Goal: Information Seeking & Learning: Understand process/instructions

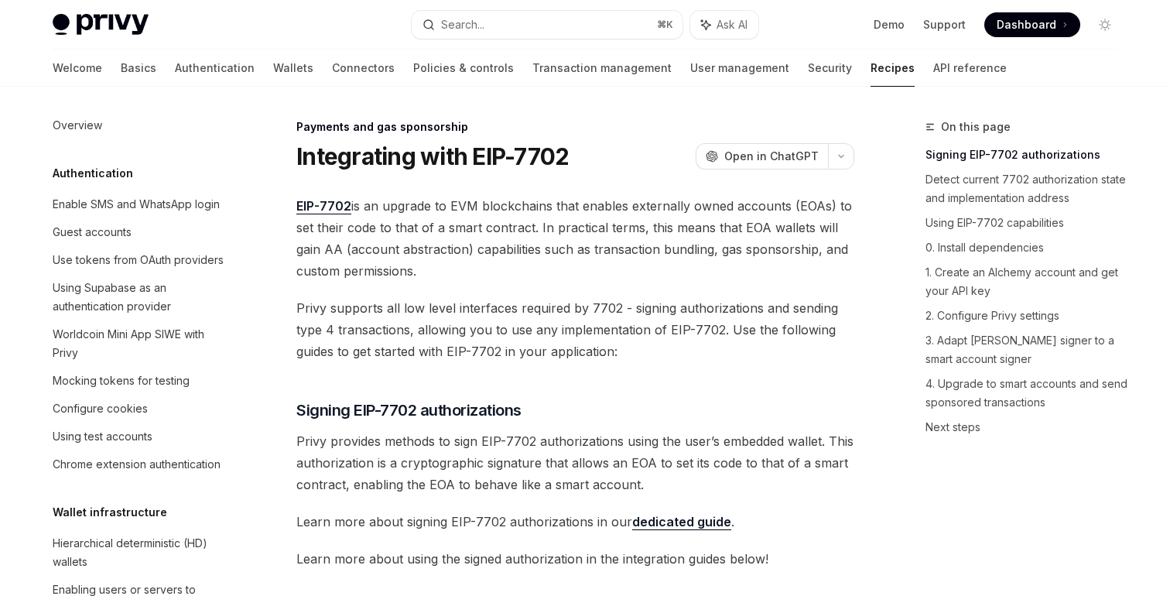
scroll to position [1289, 0]
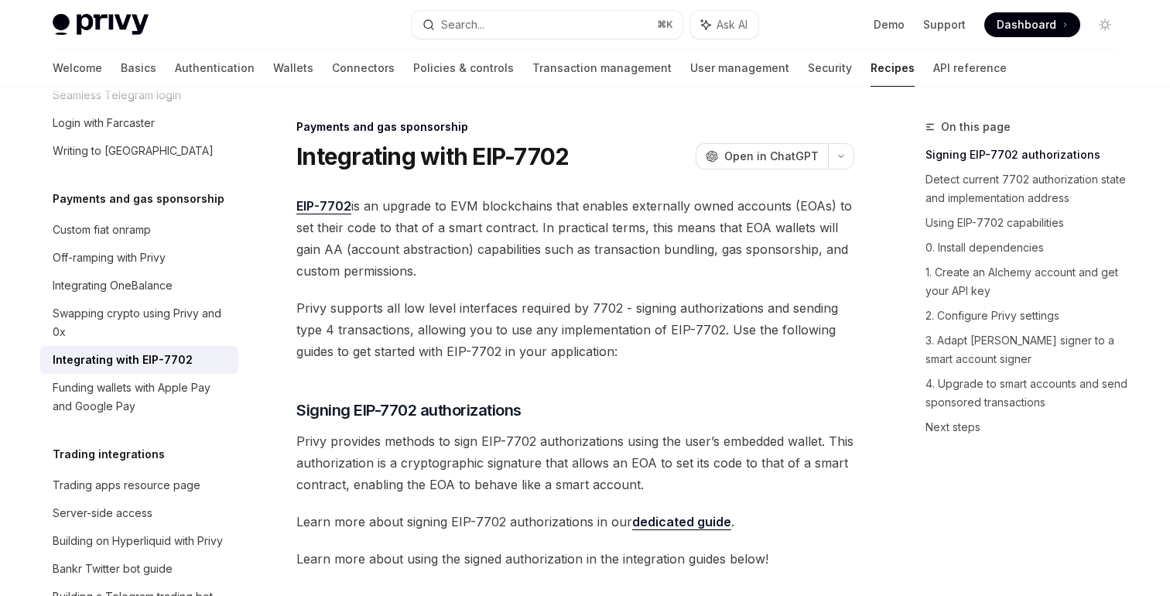
click at [586, 343] on span "Privy supports all low level interfaces required by 7702 - signing authorizatio…" at bounding box center [575, 329] width 558 height 65
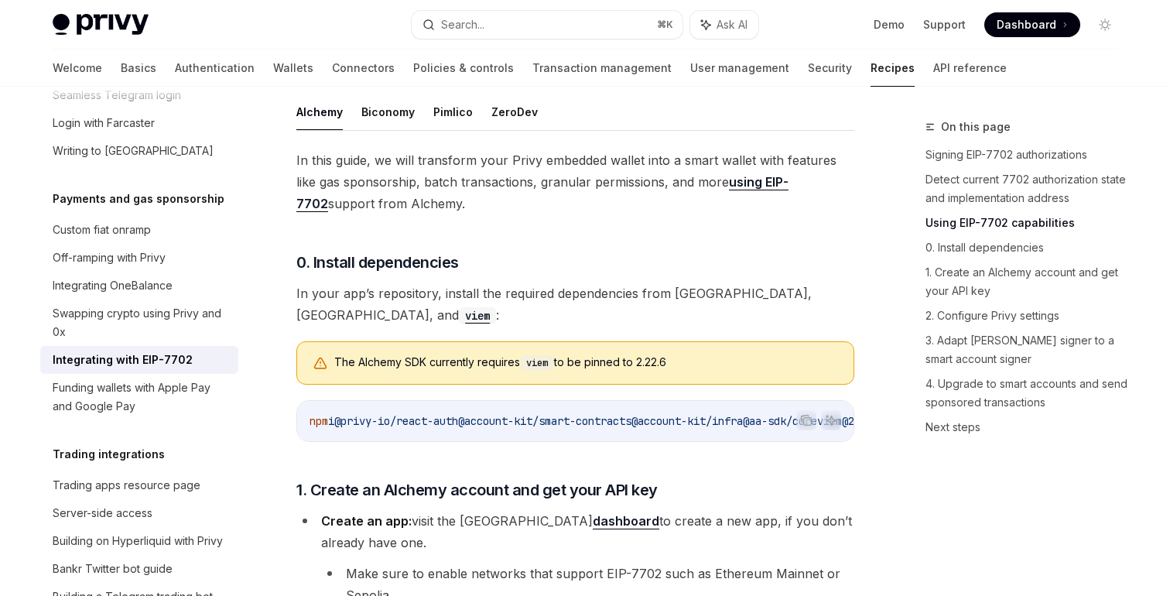
scroll to position [1114, 0]
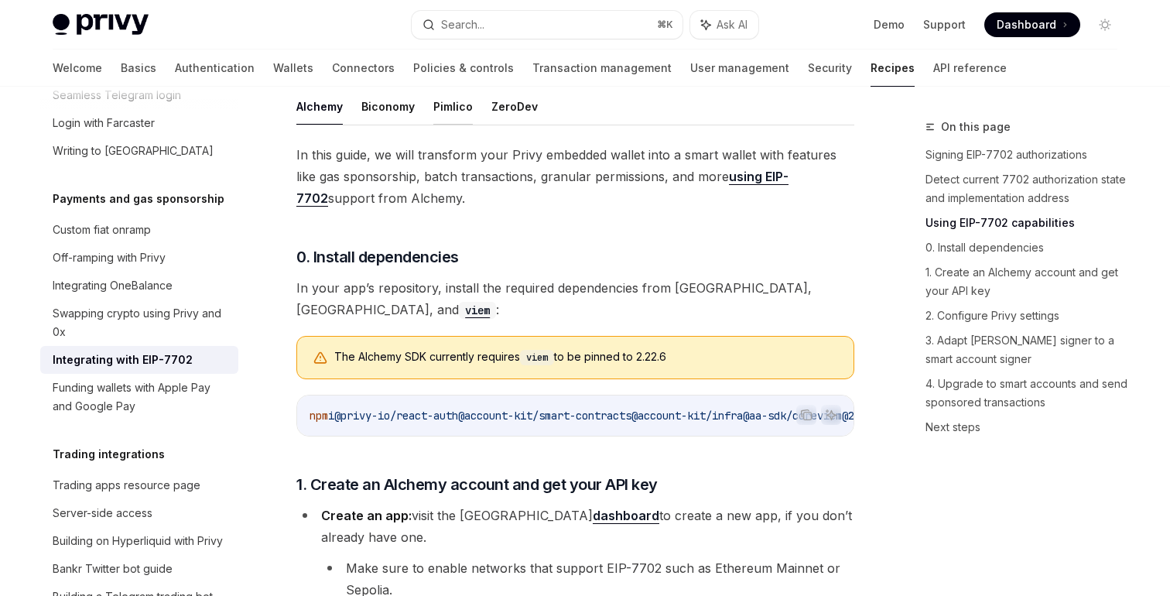
click at [434, 125] on button "Pimlico" at bounding box center [452, 106] width 39 height 36
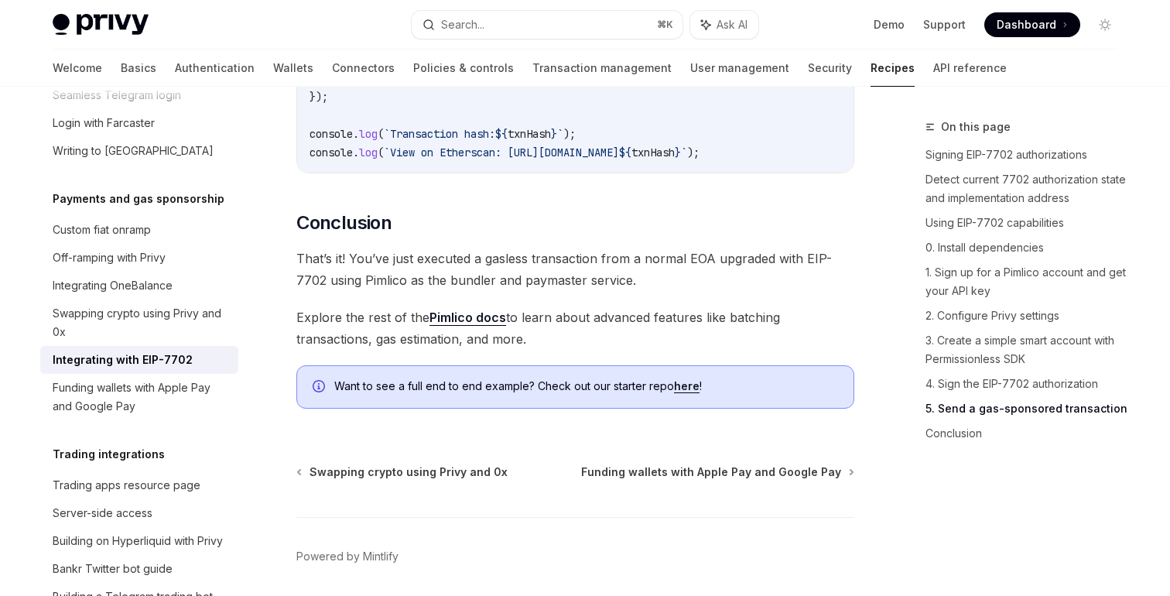
scroll to position [4007, 0]
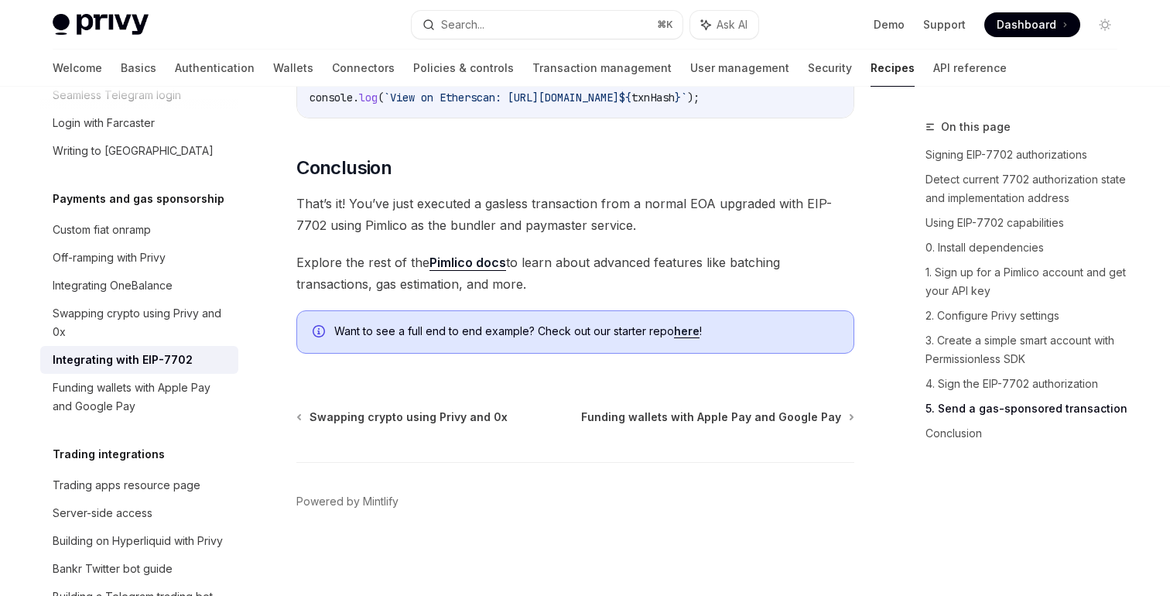
click at [684, 334] on link "here" at bounding box center [687, 331] width 26 height 14
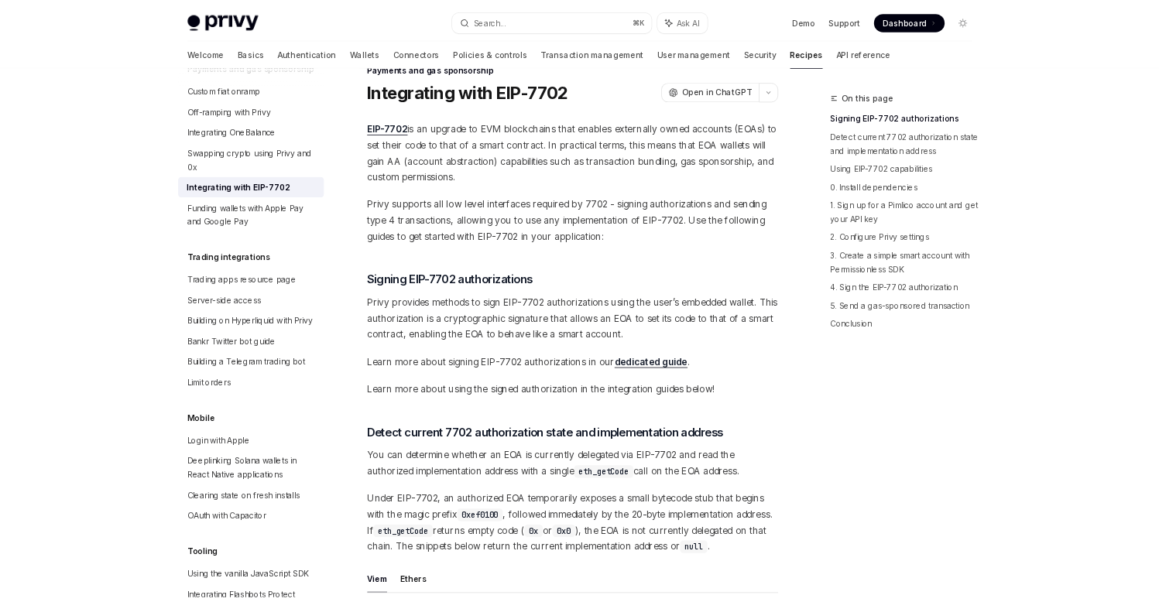
scroll to position [0, 0]
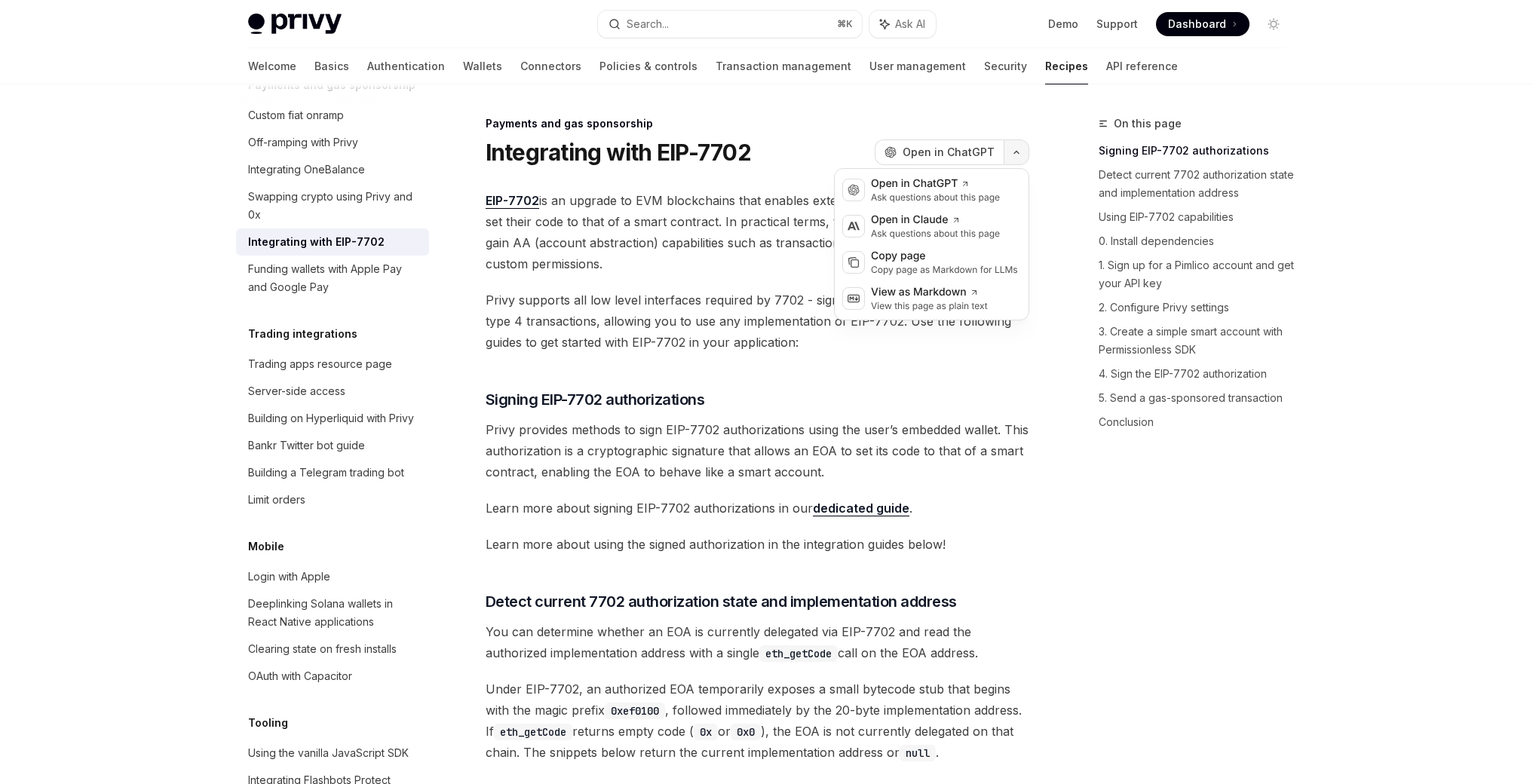
click at [1012, 149] on button "button" at bounding box center [1016, 152] width 25 height 25
click at [915, 300] on div "View this page as plain text" at bounding box center [929, 306] width 117 height 12
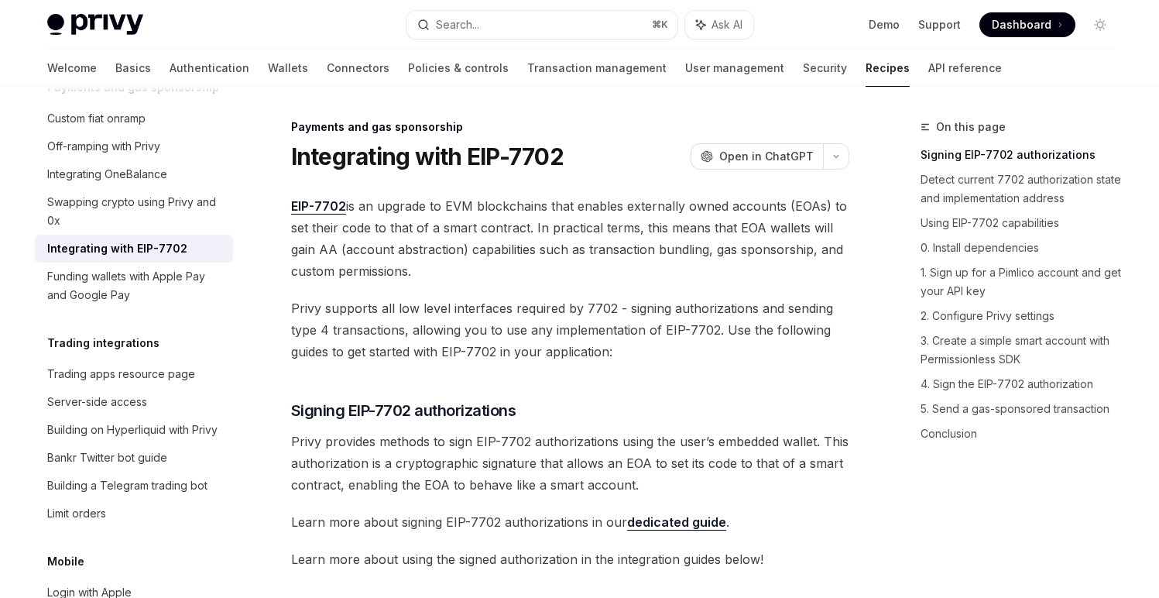
type textarea "*"
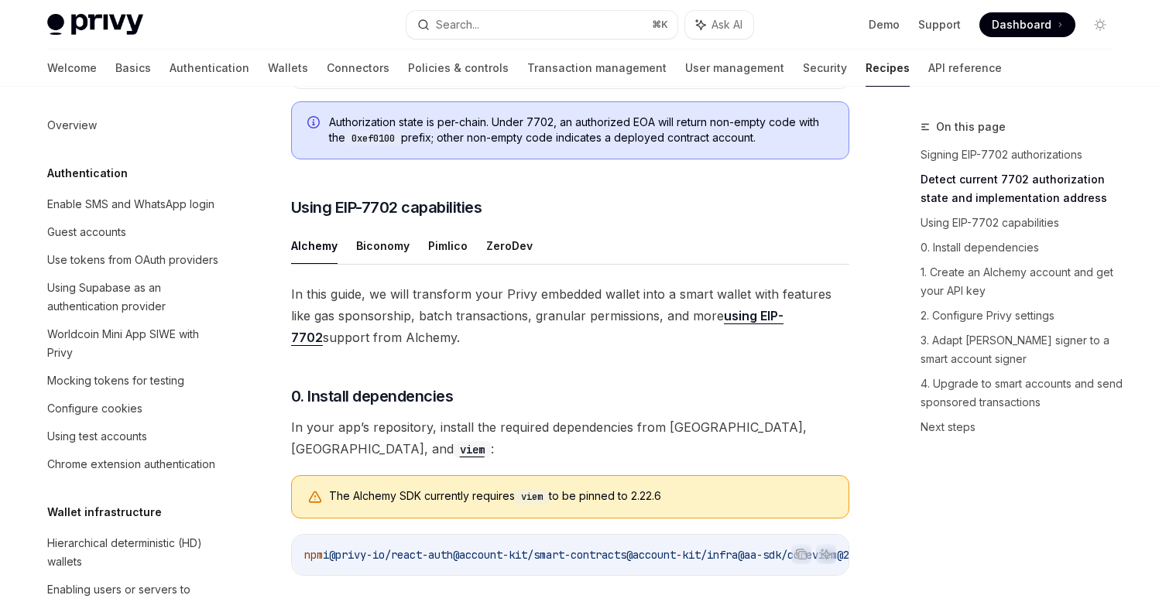
scroll to position [1512, 0]
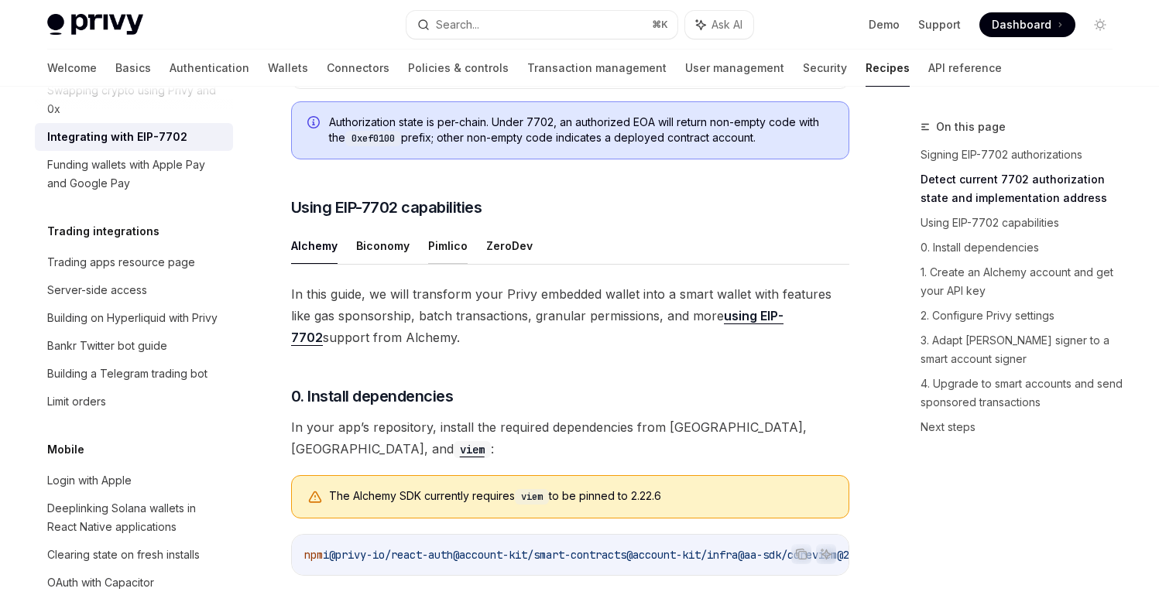
click at [454, 264] on button "Pimlico" at bounding box center [447, 246] width 39 height 36
type textarea "*"
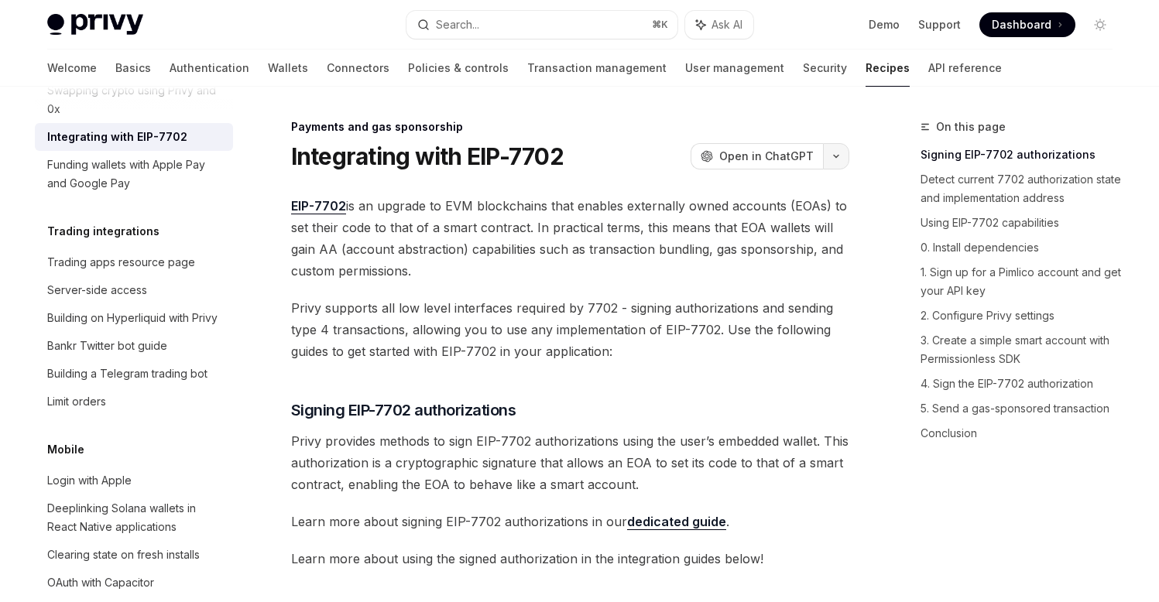
click at [836, 155] on icon "button" at bounding box center [836, 156] width 19 height 6
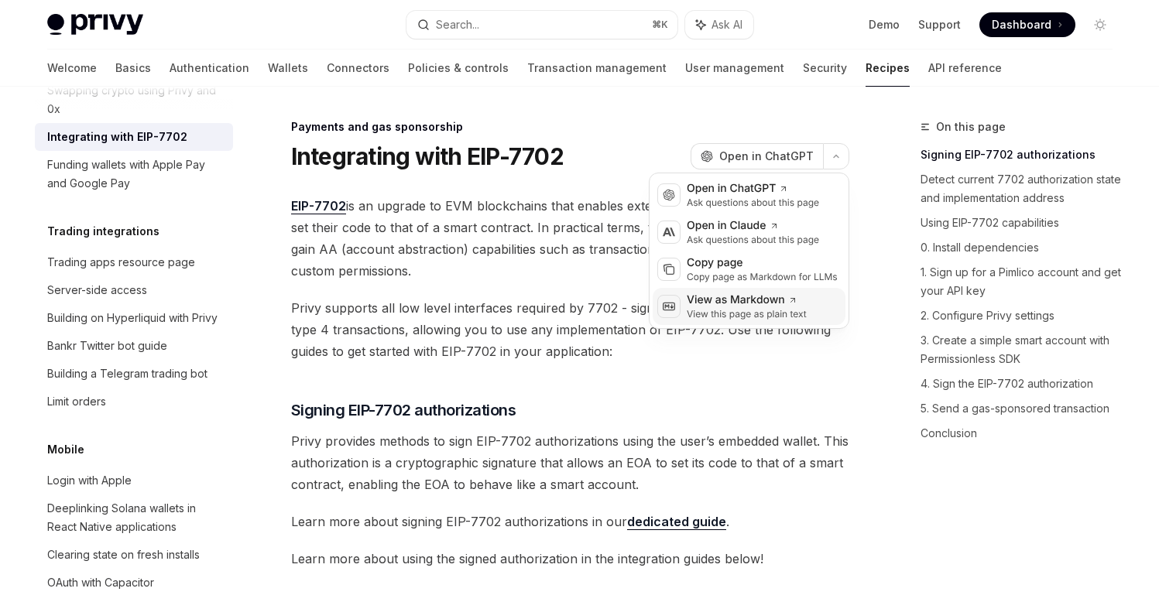
click at [779, 304] on div "View as Markdown" at bounding box center [747, 300] width 120 height 15
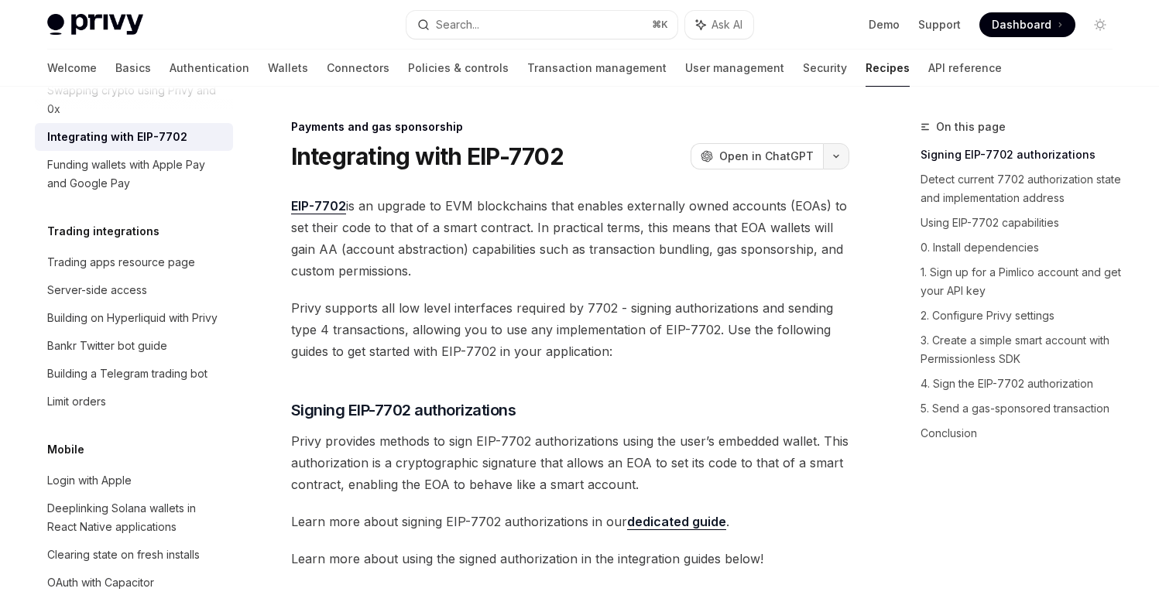
click at [832, 157] on icon "button" at bounding box center [836, 156] width 19 height 6
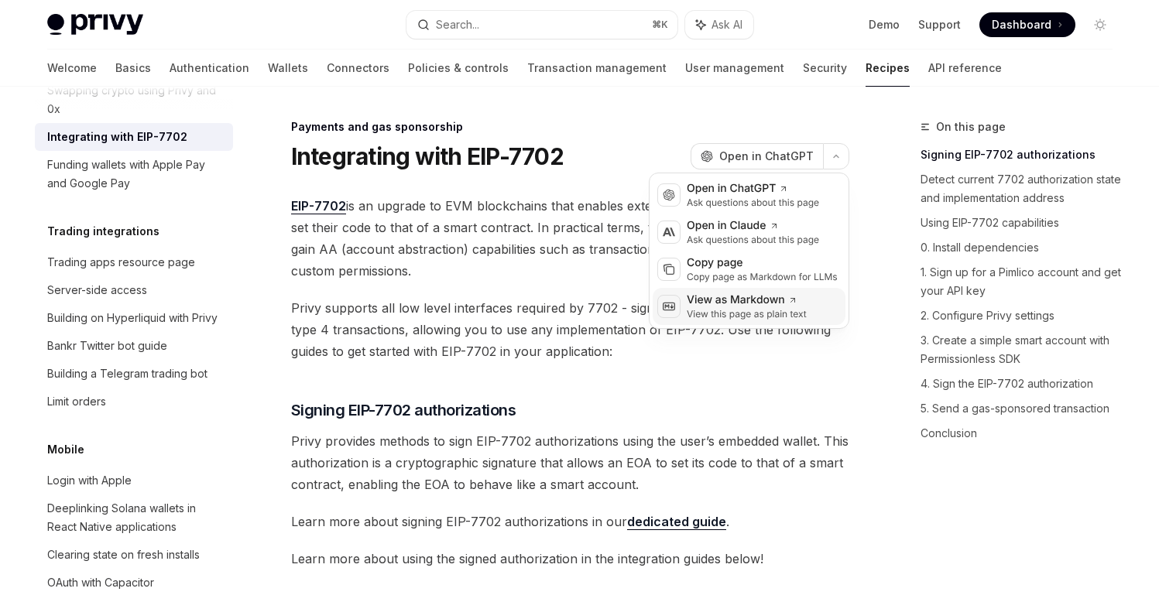
click at [770, 300] on div "View as Markdown" at bounding box center [747, 300] width 120 height 15
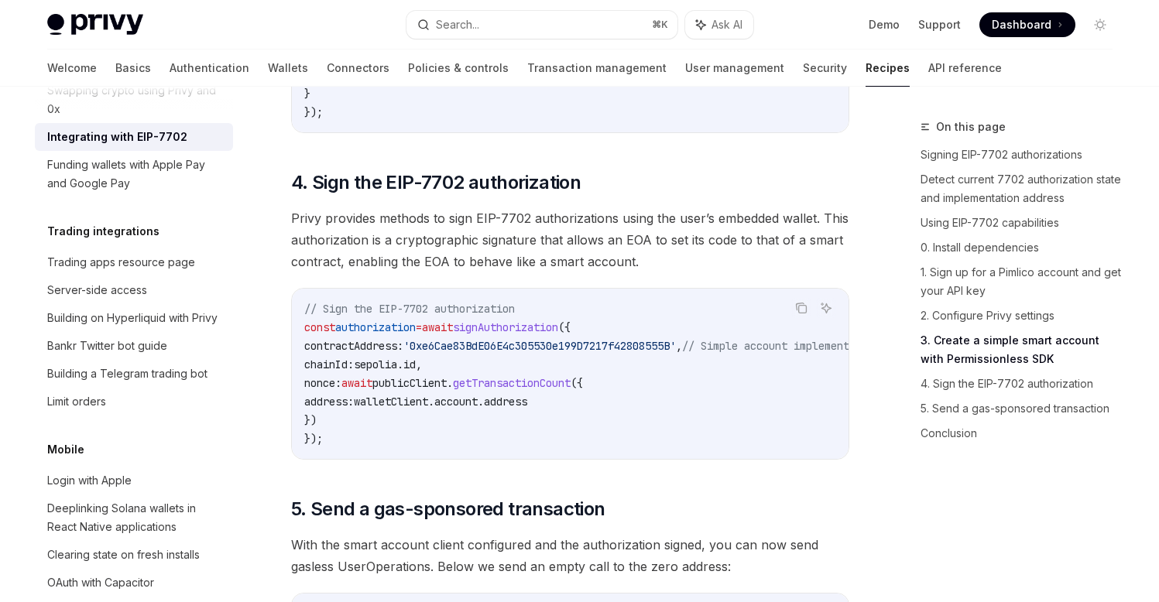
click at [551, 353] on span "'0xe6Cae83BdE06E4c305530e199D7217f42808555B'" at bounding box center [539, 346] width 272 height 14
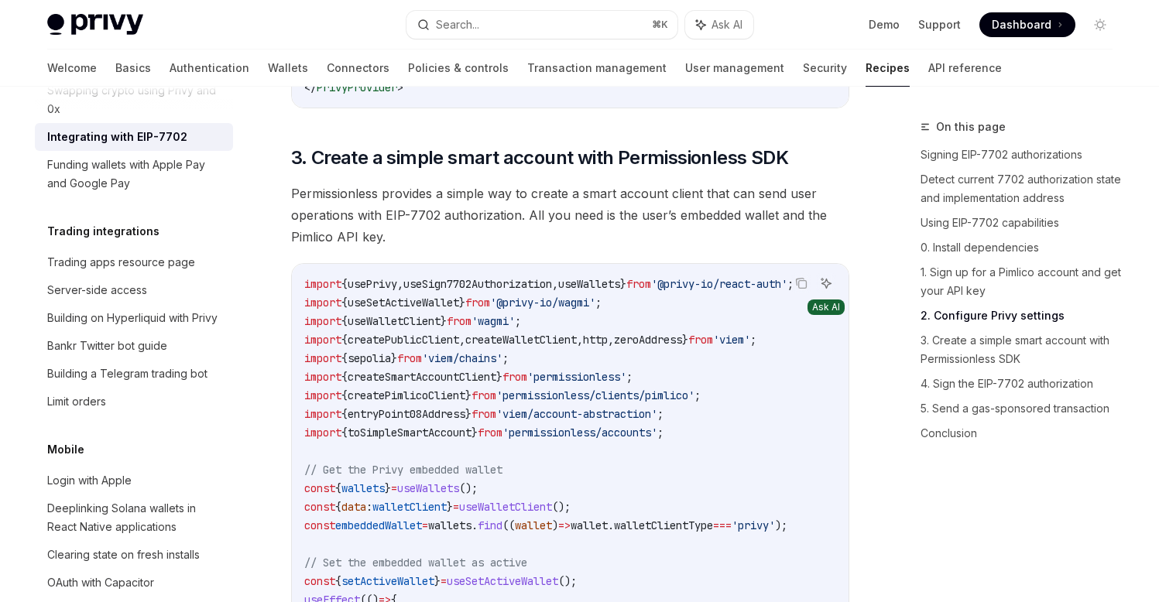
scroll to position [1879, 0]
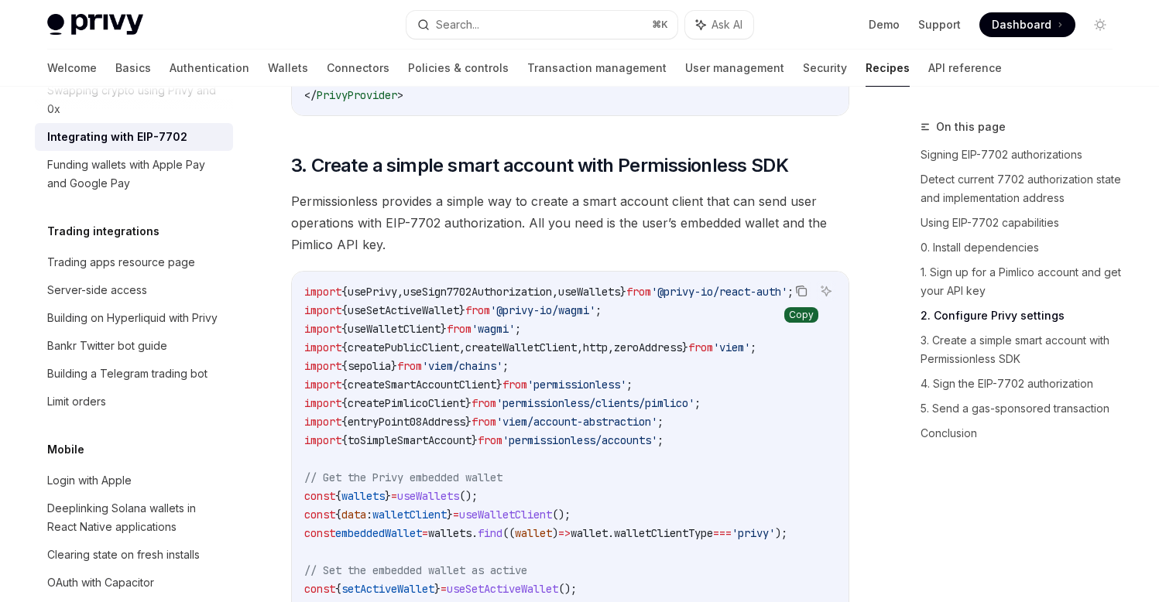
click at [802, 297] on icon "Copy the contents from the code block" at bounding box center [801, 291] width 12 height 12
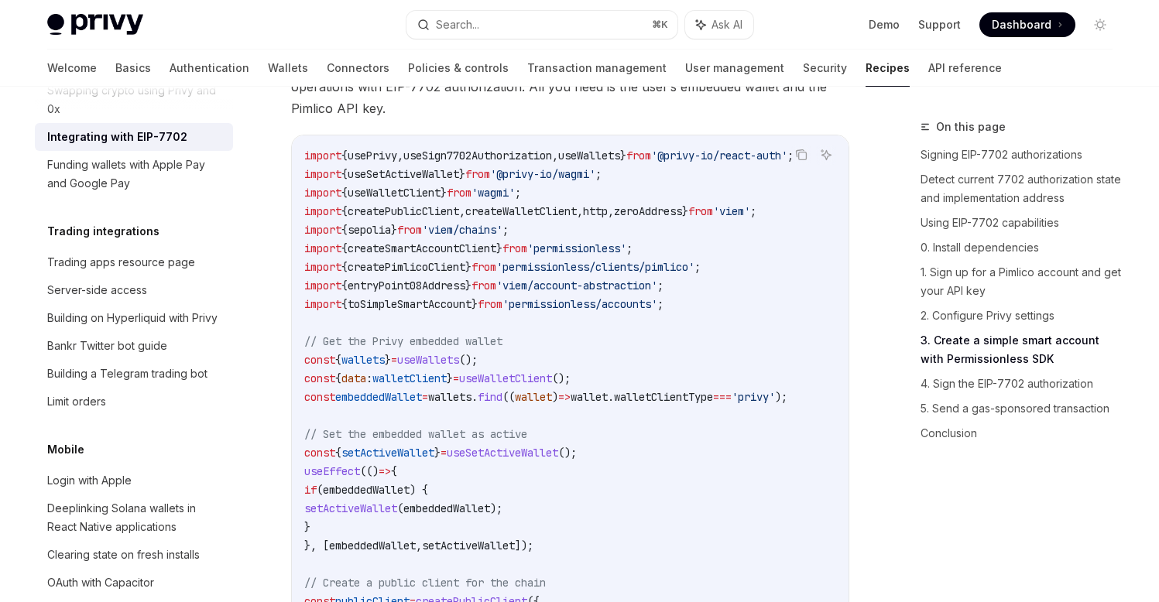
scroll to position [2031, 0]
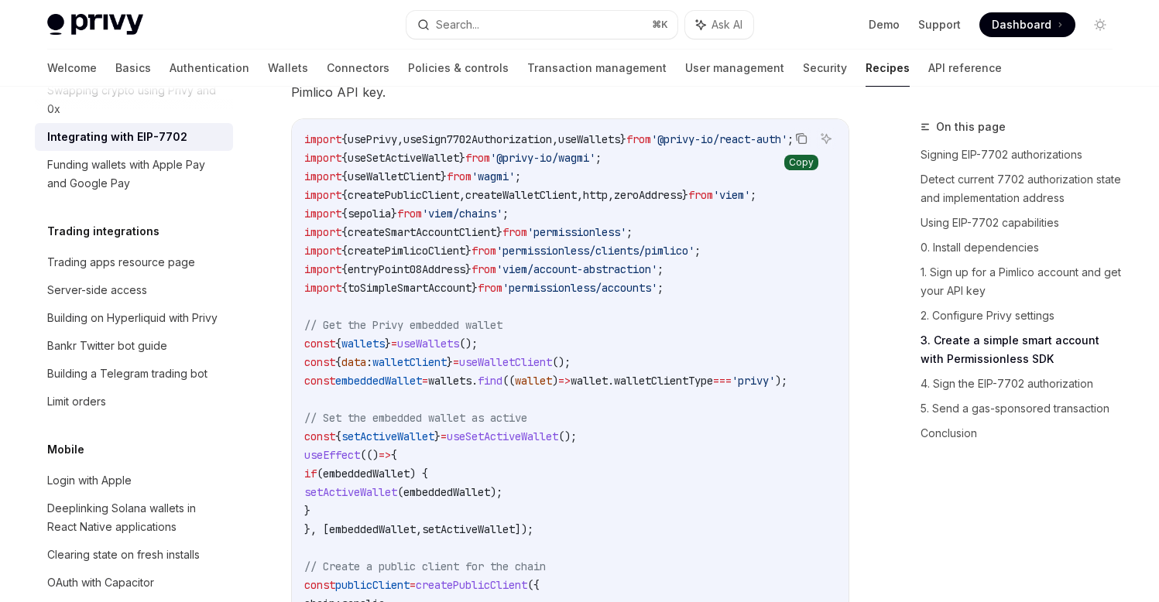
click at [803, 145] on icon "Copy the contents from the code block" at bounding box center [801, 138] width 12 height 12
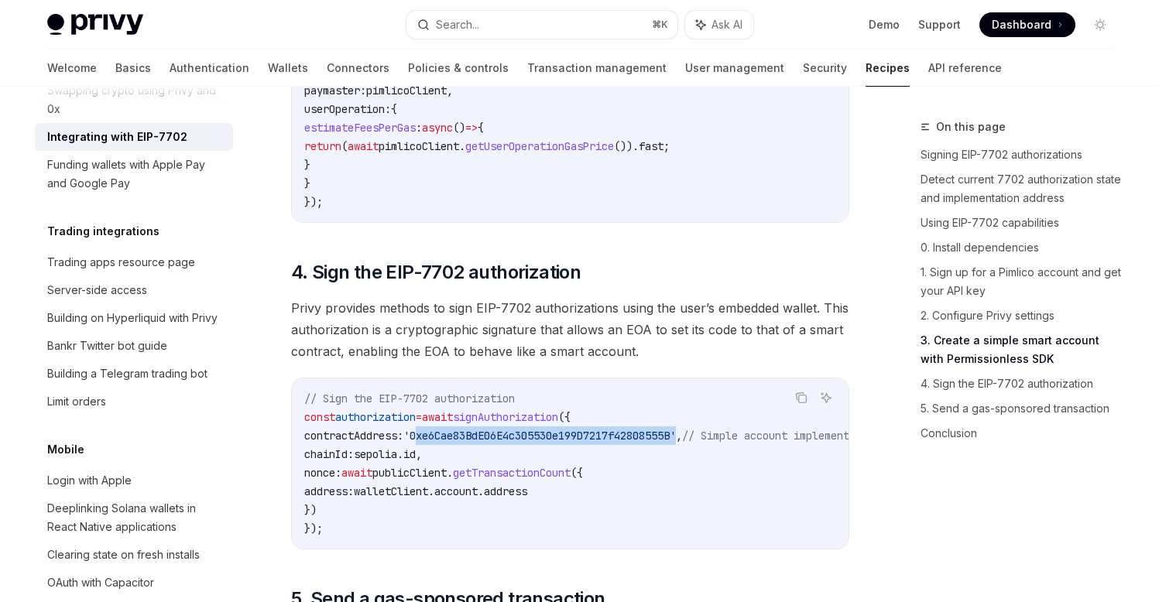
scroll to position [3058, 0]
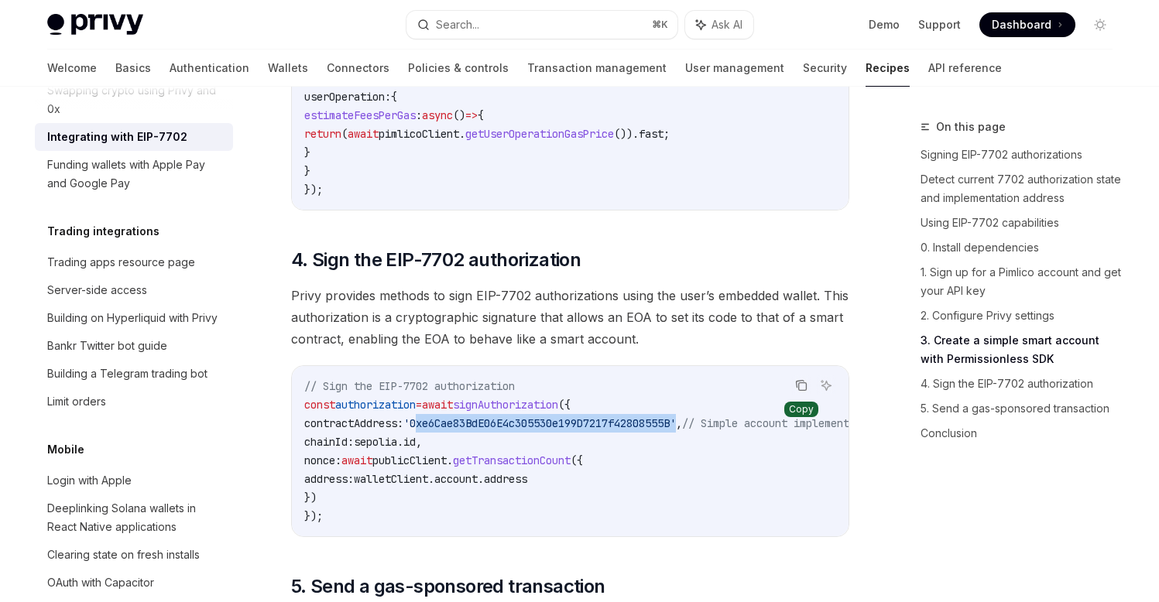
click at [801, 392] on icon "Copy the contents from the code block" at bounding box center [801, 385] width 12 height 12
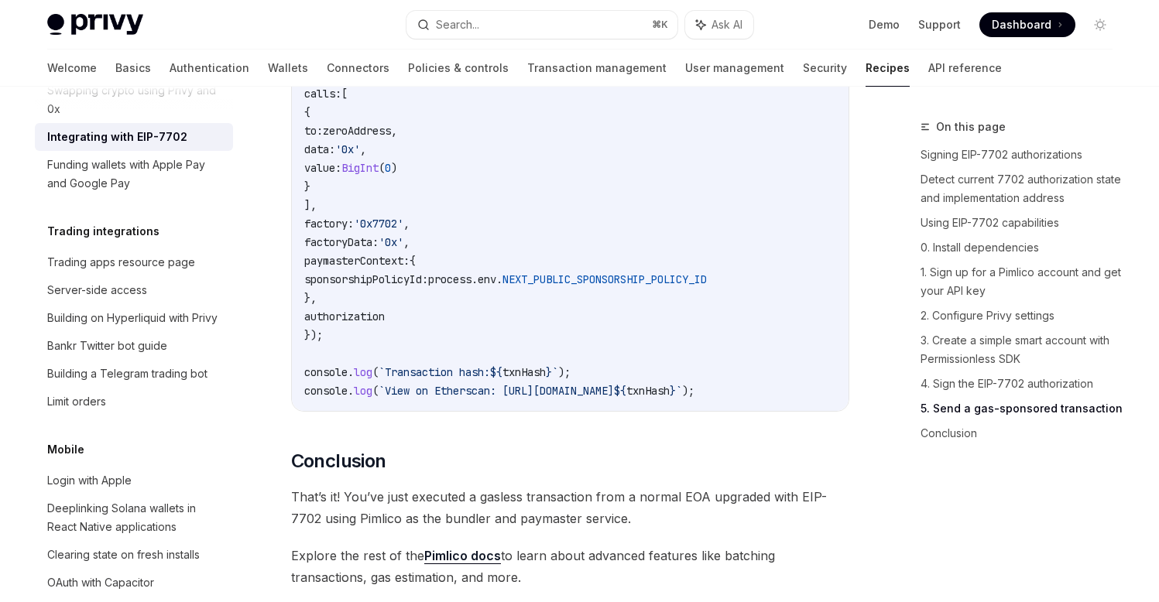
scroll to position [3693, 0]
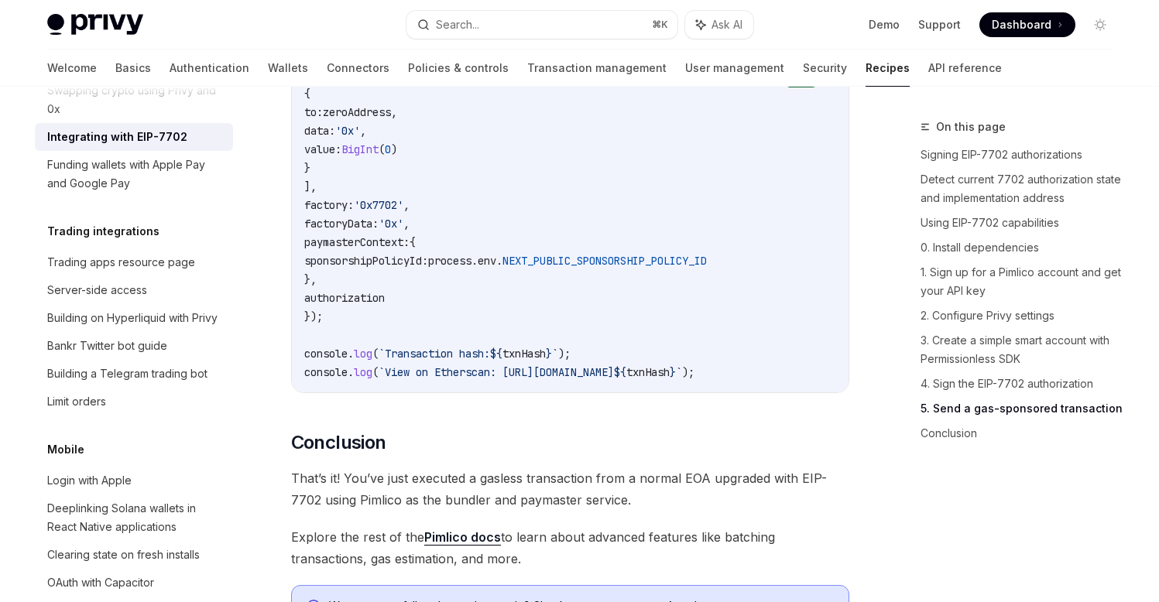
click at [803, 62] on icon "Copy the contents from the code block" at bounding box center [801, 56] width 12 height 12
copy span "0xe6Cae83BdE06E4c305530e199D7217f42808555B"
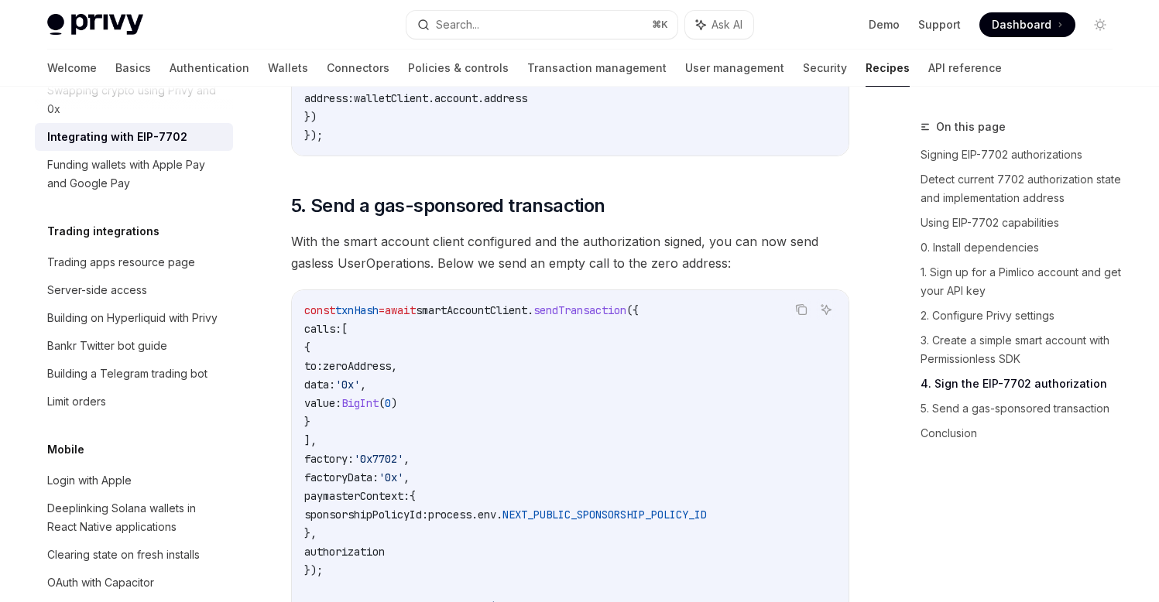
scroll to position [3431, 0]
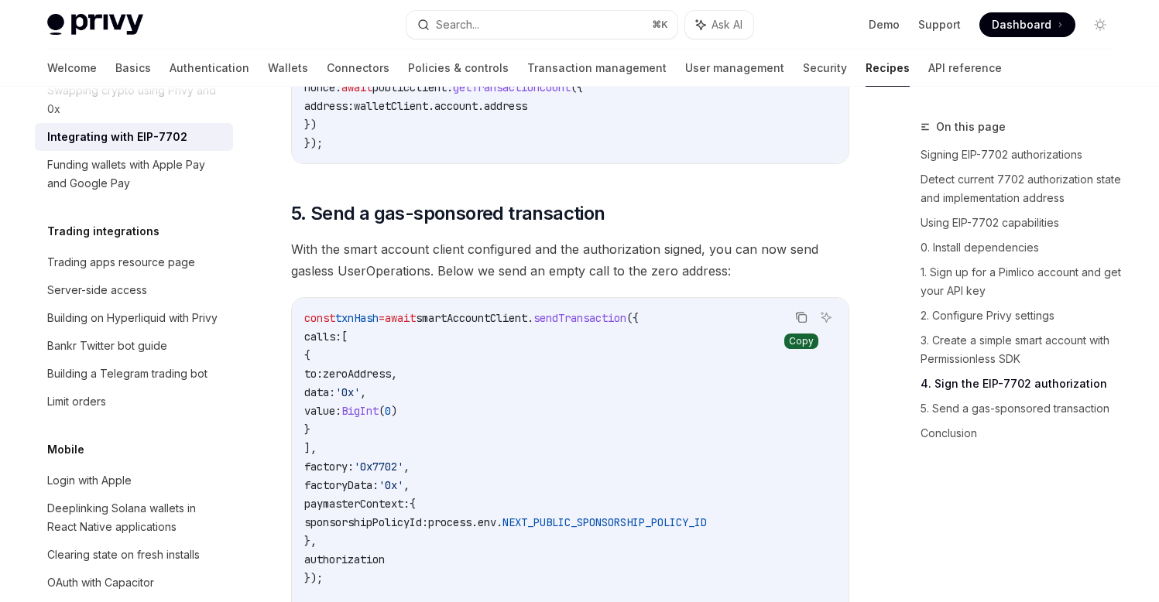
click at [804, 324] on icon "Copy the contents from the code block" at bounding box center [801, 317] width 12 height 12
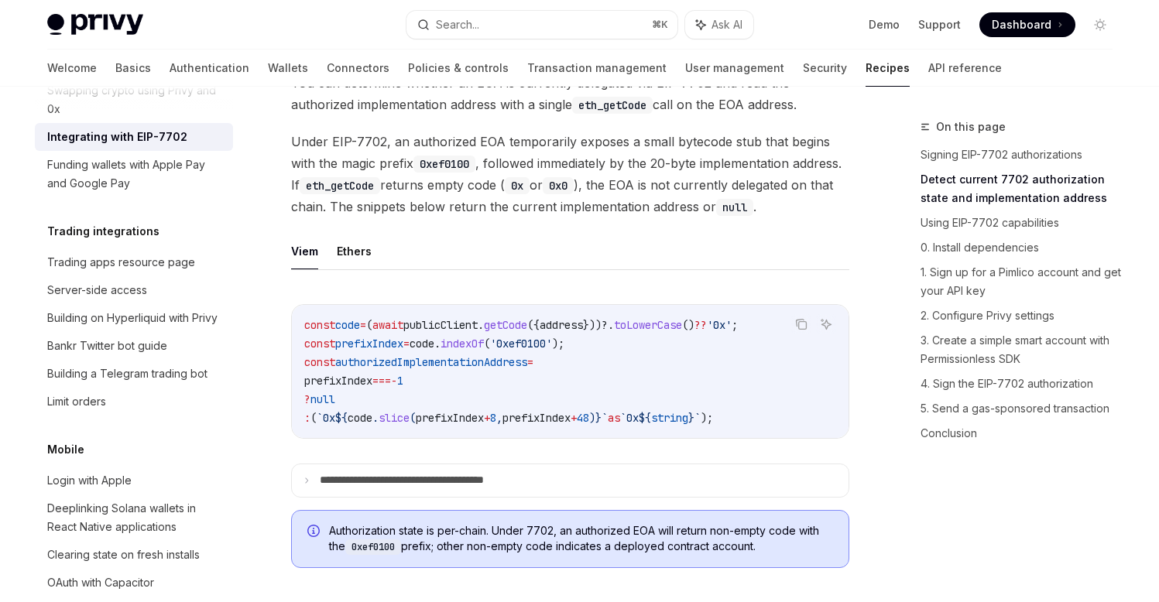
scroll to position [570, 0]
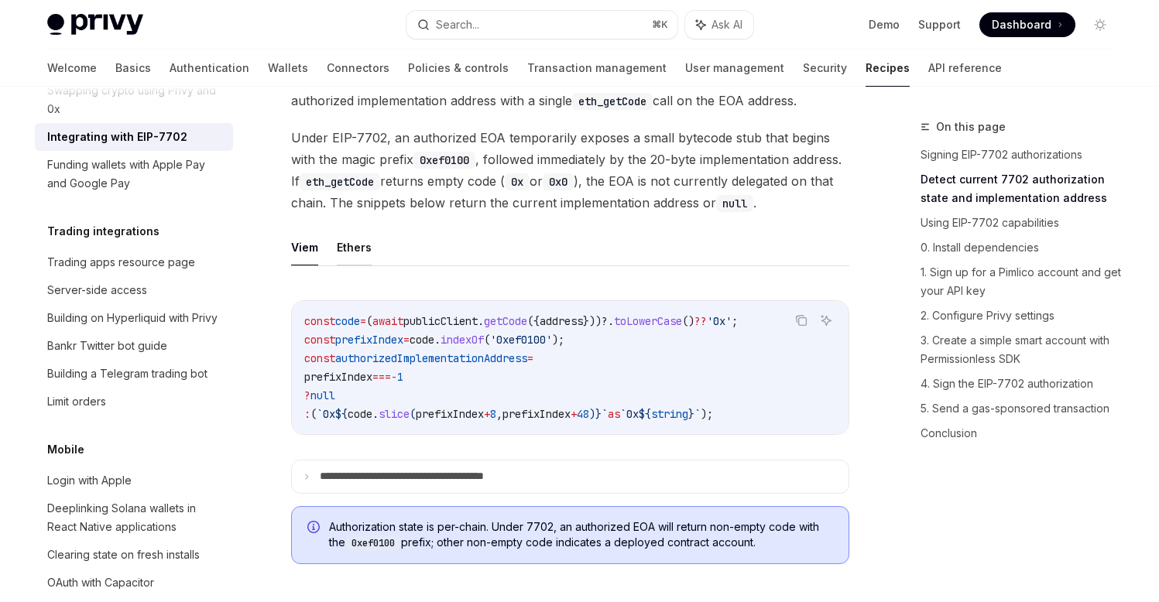
click at [355, 265] on button "Ethers" at bounding box center [354, 247] width 35 height 36
click at [314, 265] on button "Viem" at bounding box center [304, 247] width 27 height 36
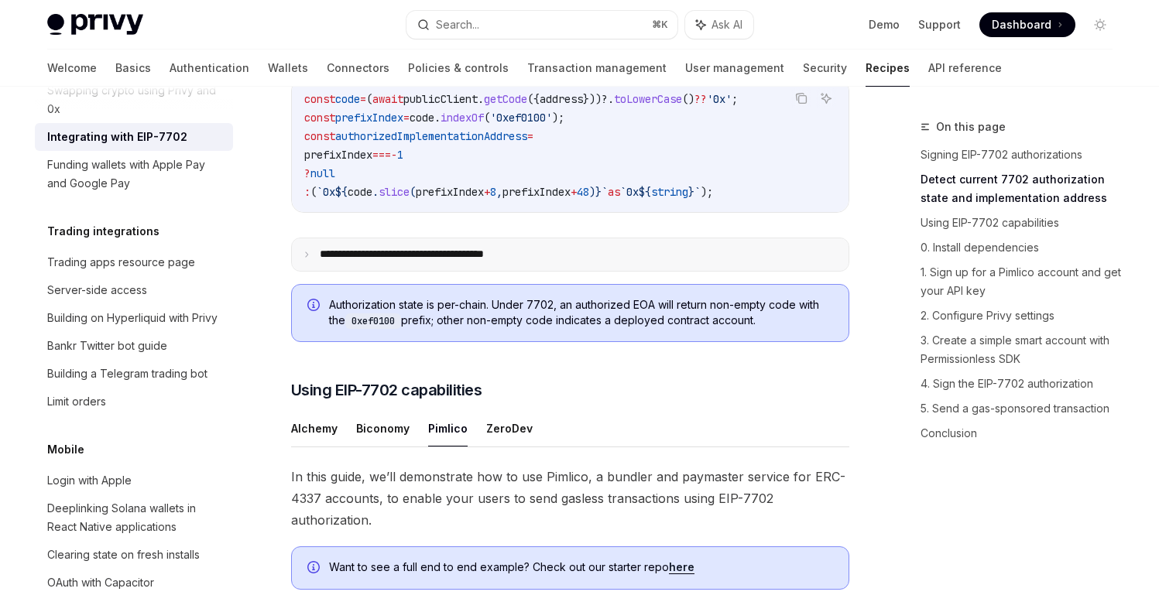
scroll to position [793, 0]
click at [455, 261] on p "**********" at bounding box center [428, 254] width 216 height 14
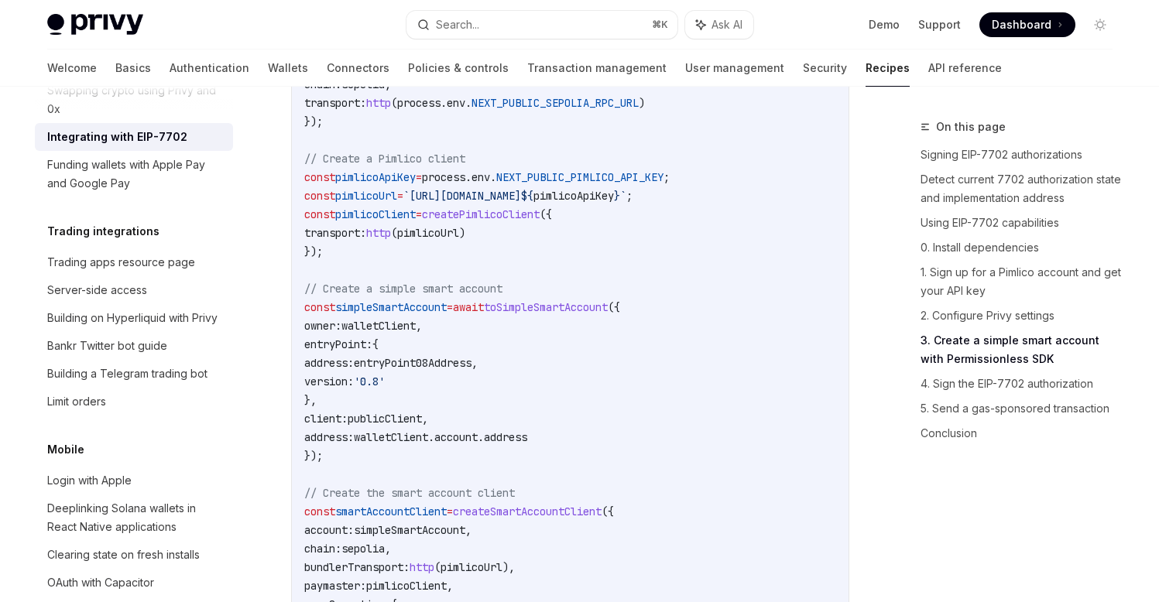
scroll to position [2801, 0]
click at [425, 295] on span "// Create a simple smart account" at bounding box center [403, 288] width 198 height 14
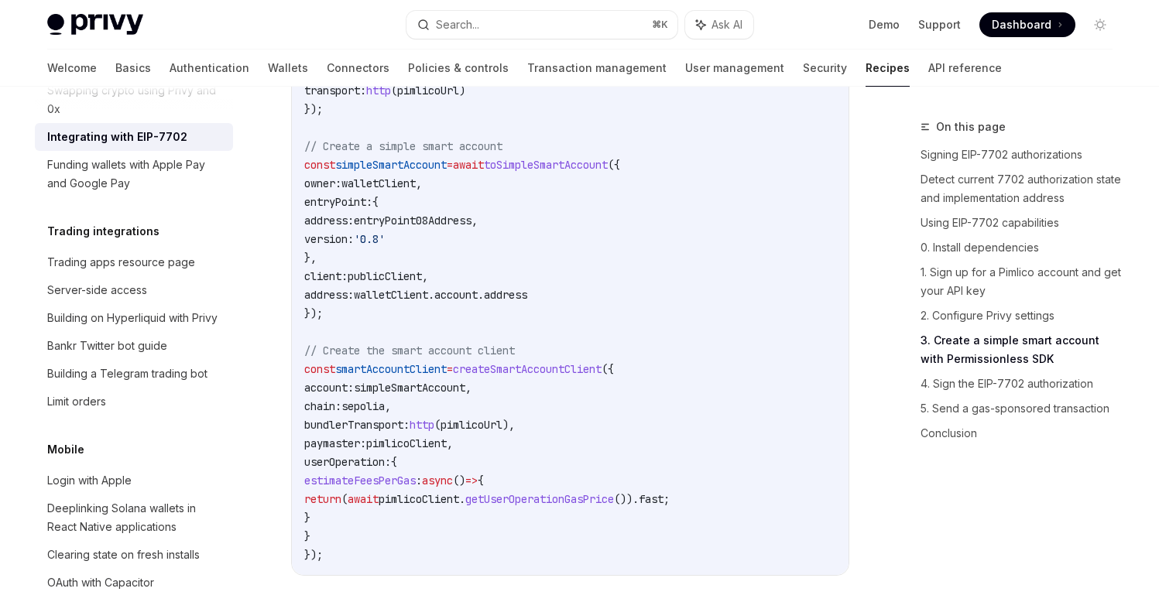
scroll to position [2944, 0]
drag, startPoint x: 316, startPoint y: 236, endPoint x: 340, endPoint y: 285, distance: 54.3
click at [340, 285] on code "import { usePrivy , useSign7702Authorization , useWallets } from '@privy-io/rea…" at bounding box center [570, 15] width 532 height 1096
copy code "entryPoint: { address: entryPoint08Address , version: '0.8' },"
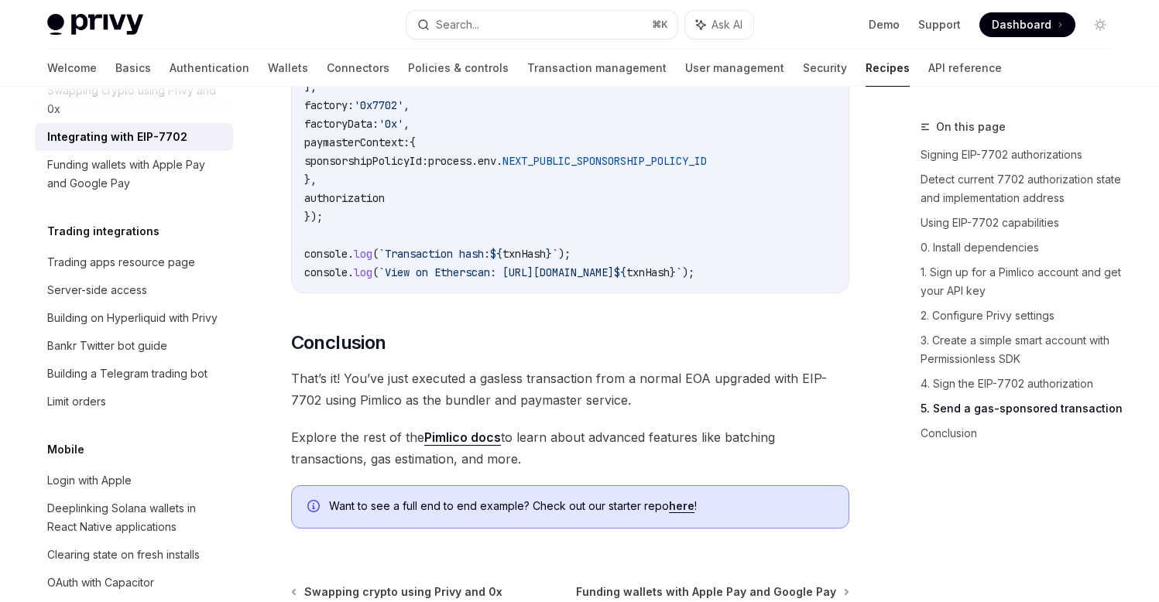
scroll to position [4055, 0]
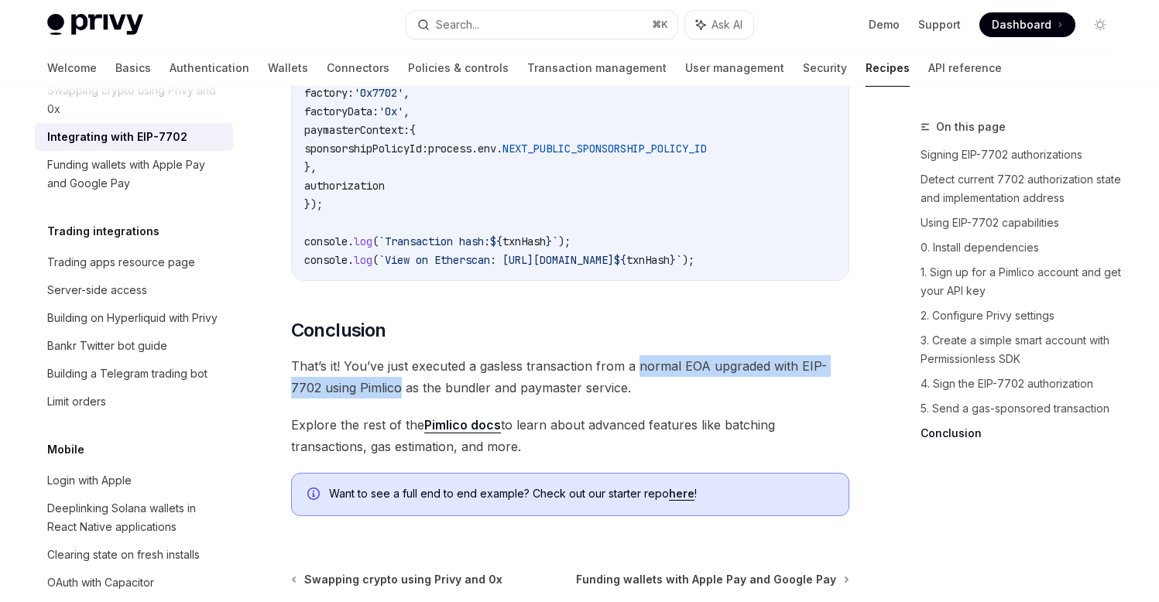
drag, startPoint x: 638, startPoint y: 411, endPoint x: 399, endPoint y: 433, distance: 240.1
click at [399, 399] on span "That’s it! You’ve just executed a gasless transaction from a normal EOA upgrade…" at bounding box center [570, 376] width 558 height 43
copy span "normal EOA upgraded with EIP-7702 using Pimlico"
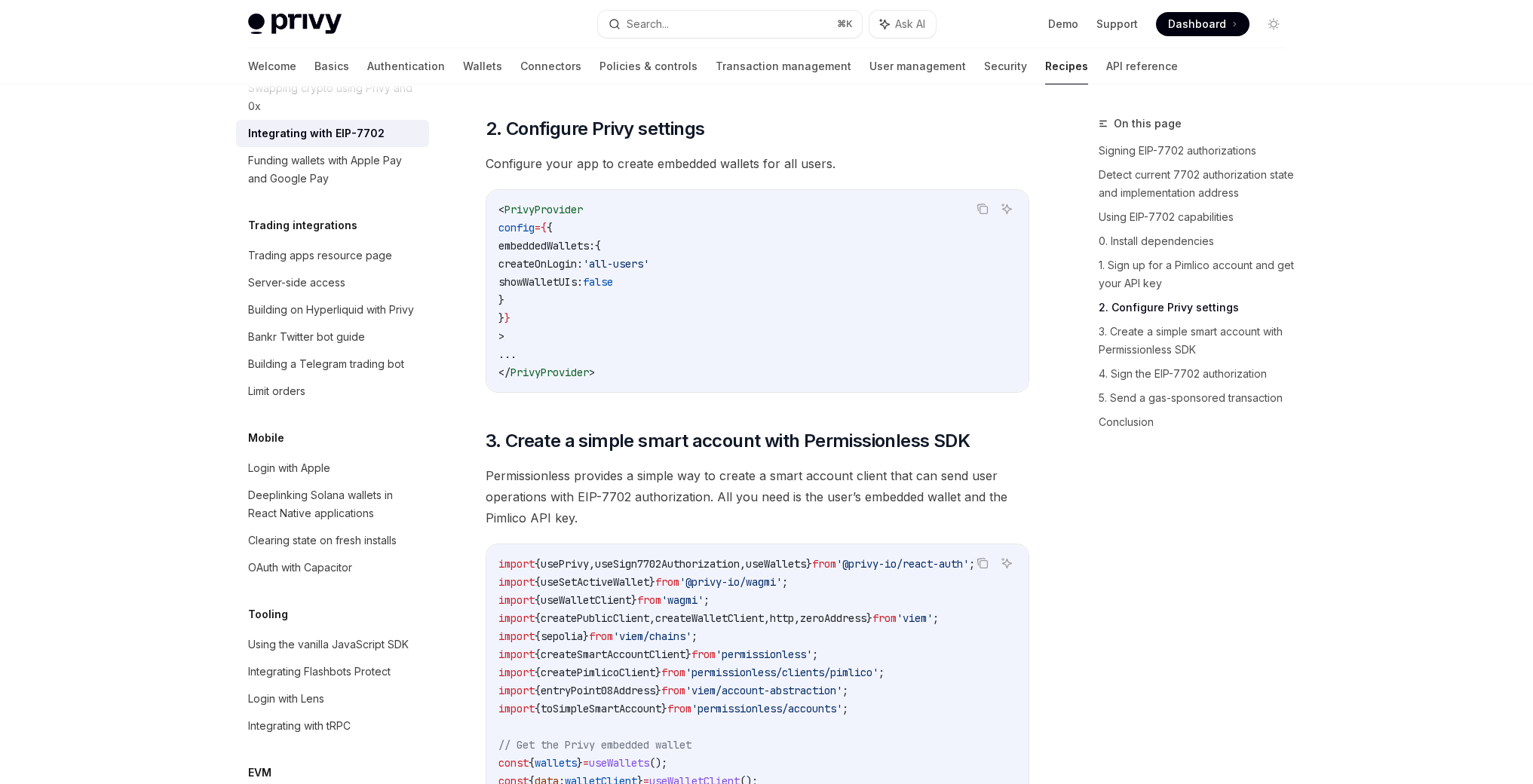
scroll to position [1798, 0]
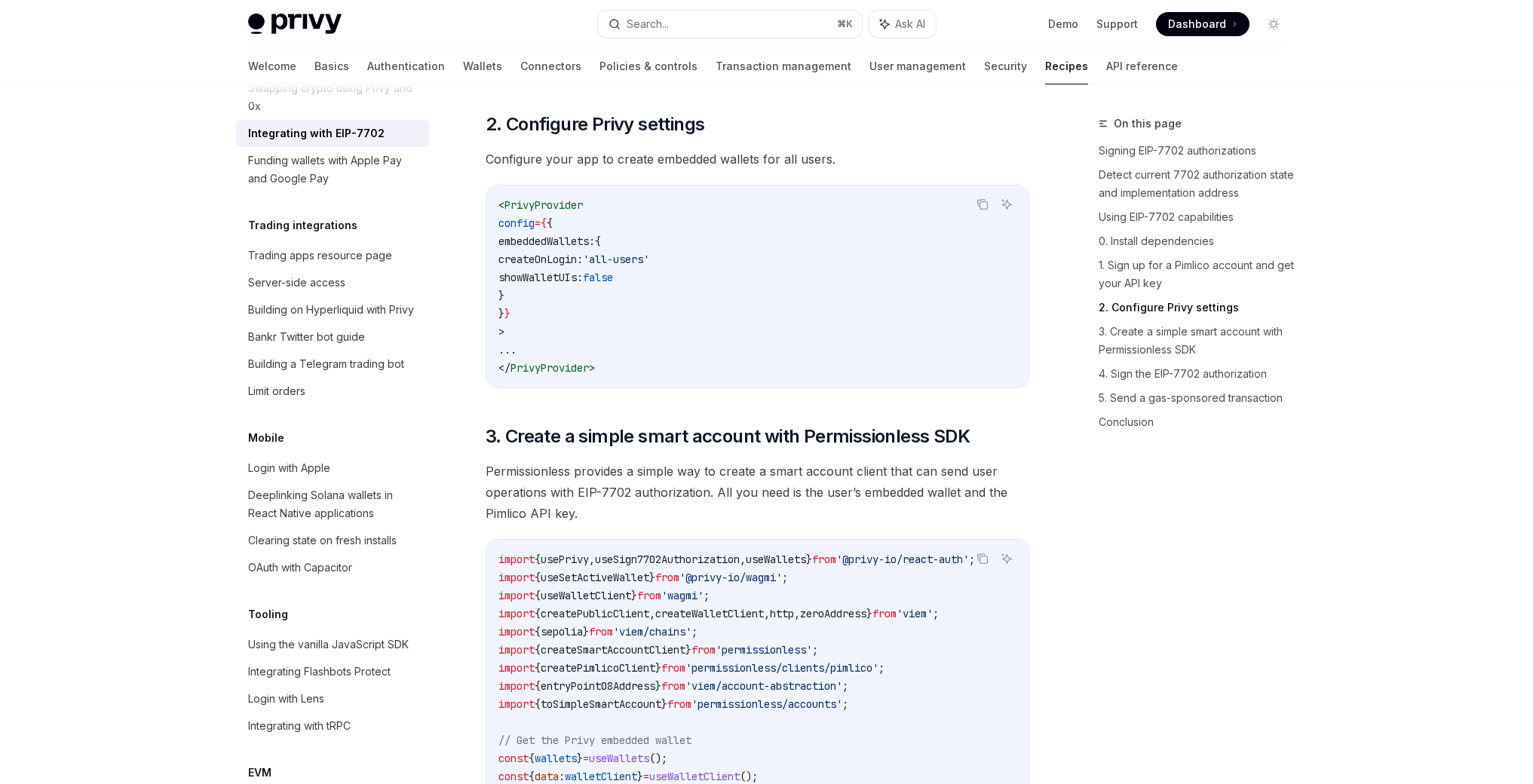
drag, startPoint x: 539, startPoint y: 366, endPoint x: 473, endPoint y: 229, distance: 152.1
click at [473, 229] on div "Payments and gas sponsorship Integrating with EIP-7702 OpenAI Open in ChatGPT O…" at bounding box center [616, 604] width 833 height 4573
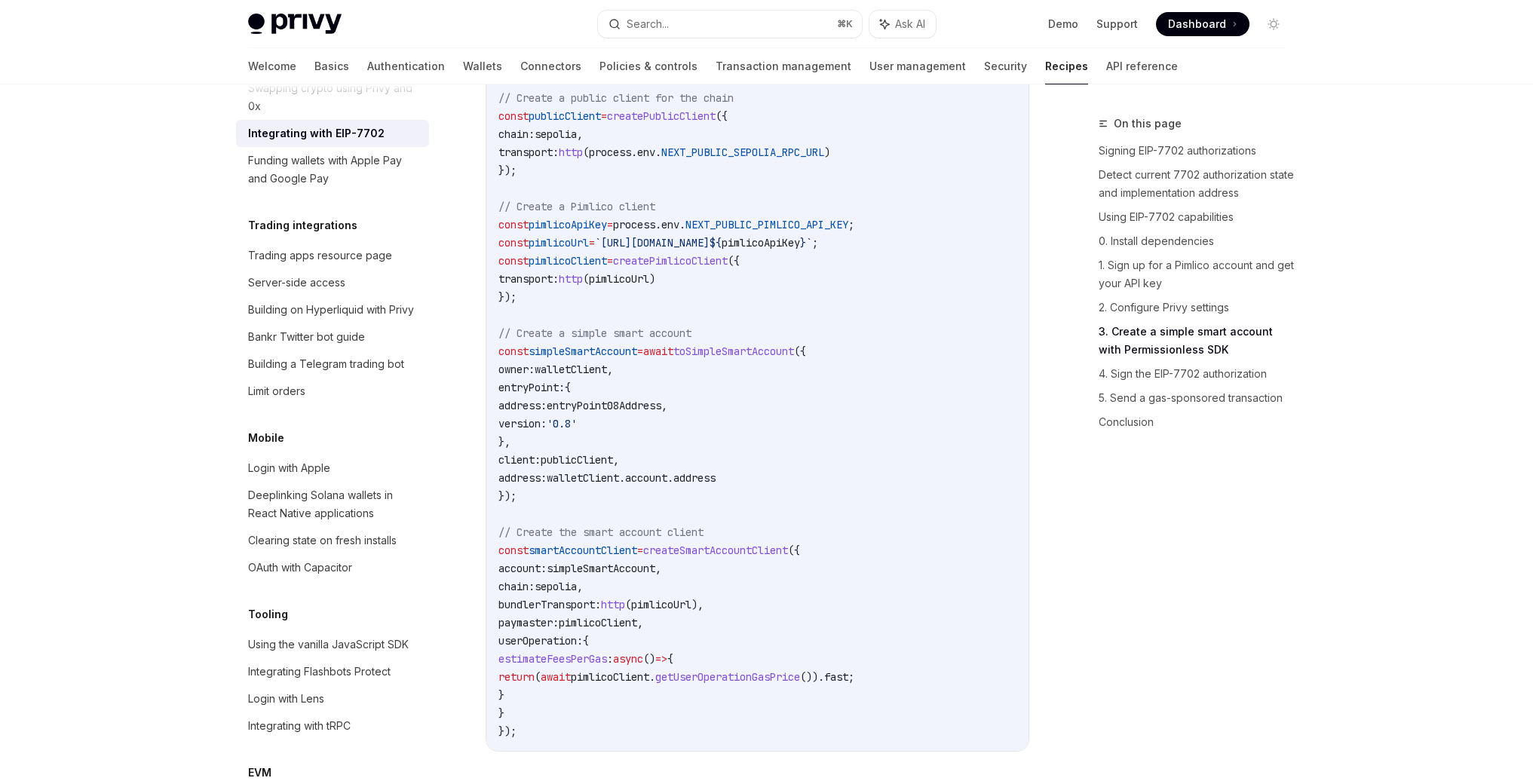
scroll to position [2682, 0]
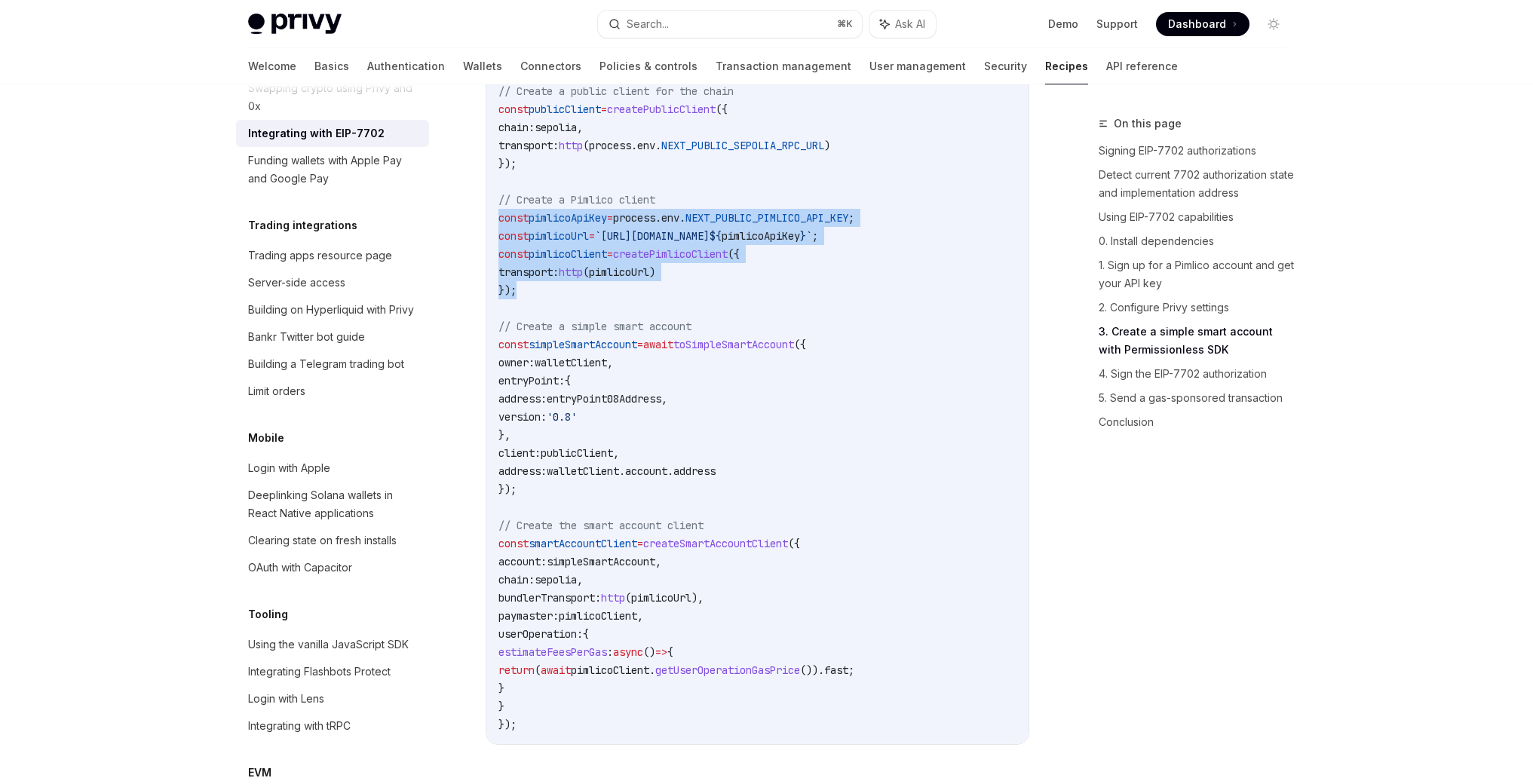
drag, startPoint x: 529, startPoint y: 324, endPoint x: 493, endPoint y: 248, distance: 84.1
click at [493, 248] on div "import { usePrivy , useSign7702Authorization , useWallets } from '@privy-io/rea…" at bounding box center [757, 200] width 542 height 1089
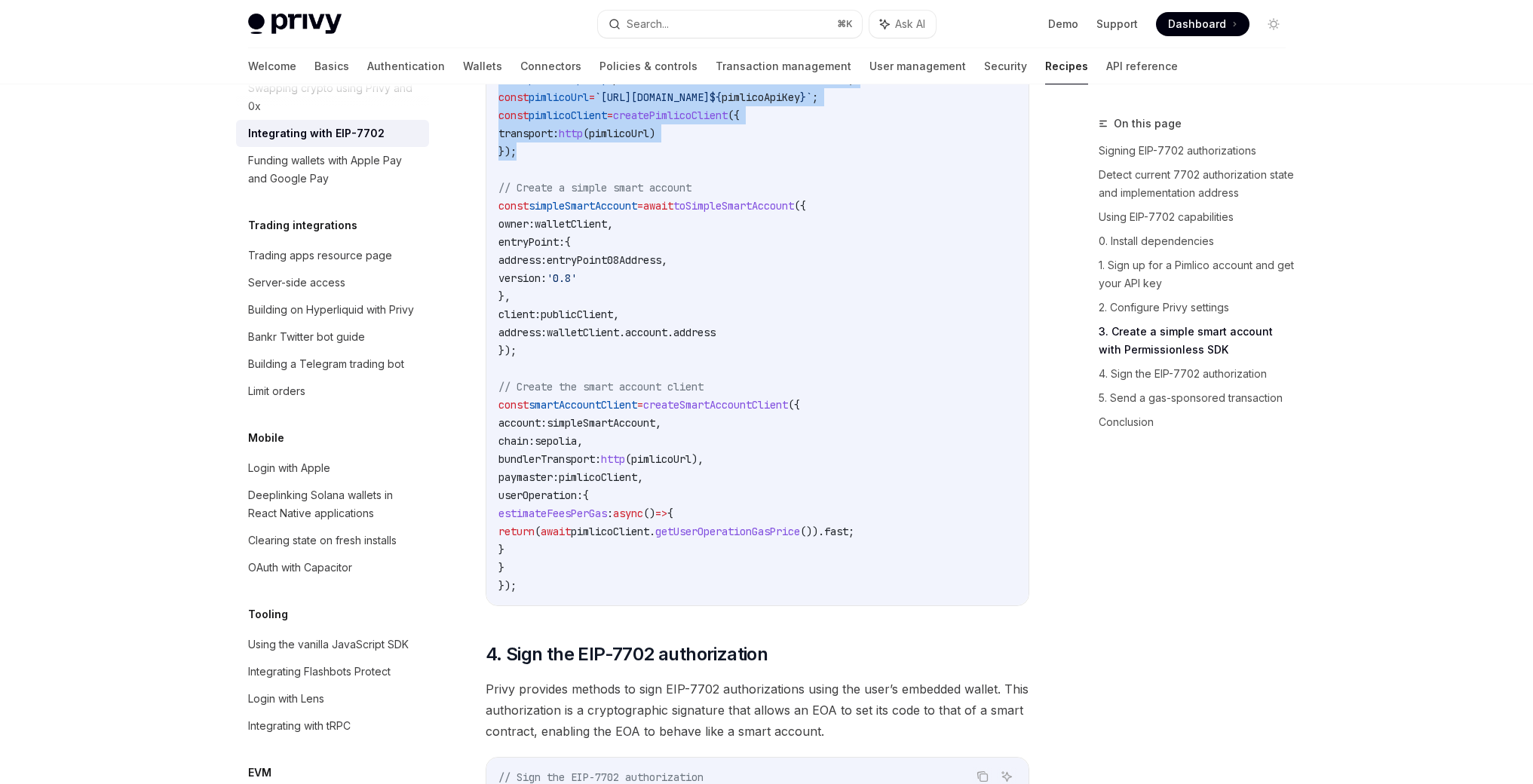
scroll to position [2823, 0]
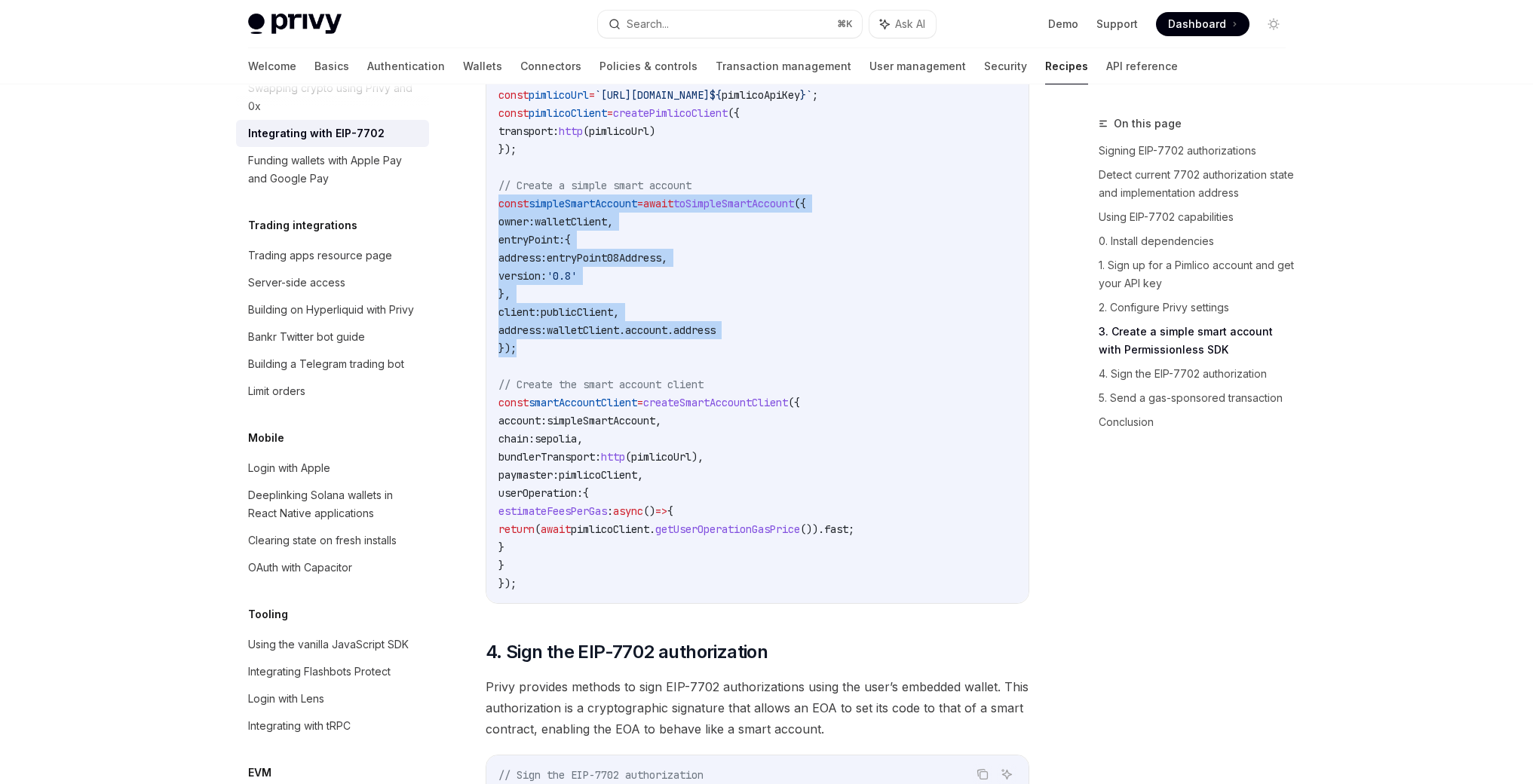
drag, startPoint x: 538, startPoint y: 387, endPoint x: 474, endPoint y: 238, distance: 162.2
click at [750, 355] on code "import { usePrivy , useSign7702Authorization , useWallets } from '@privy-io/rea…" at bounding box center [758, 58] width 518 height 1067
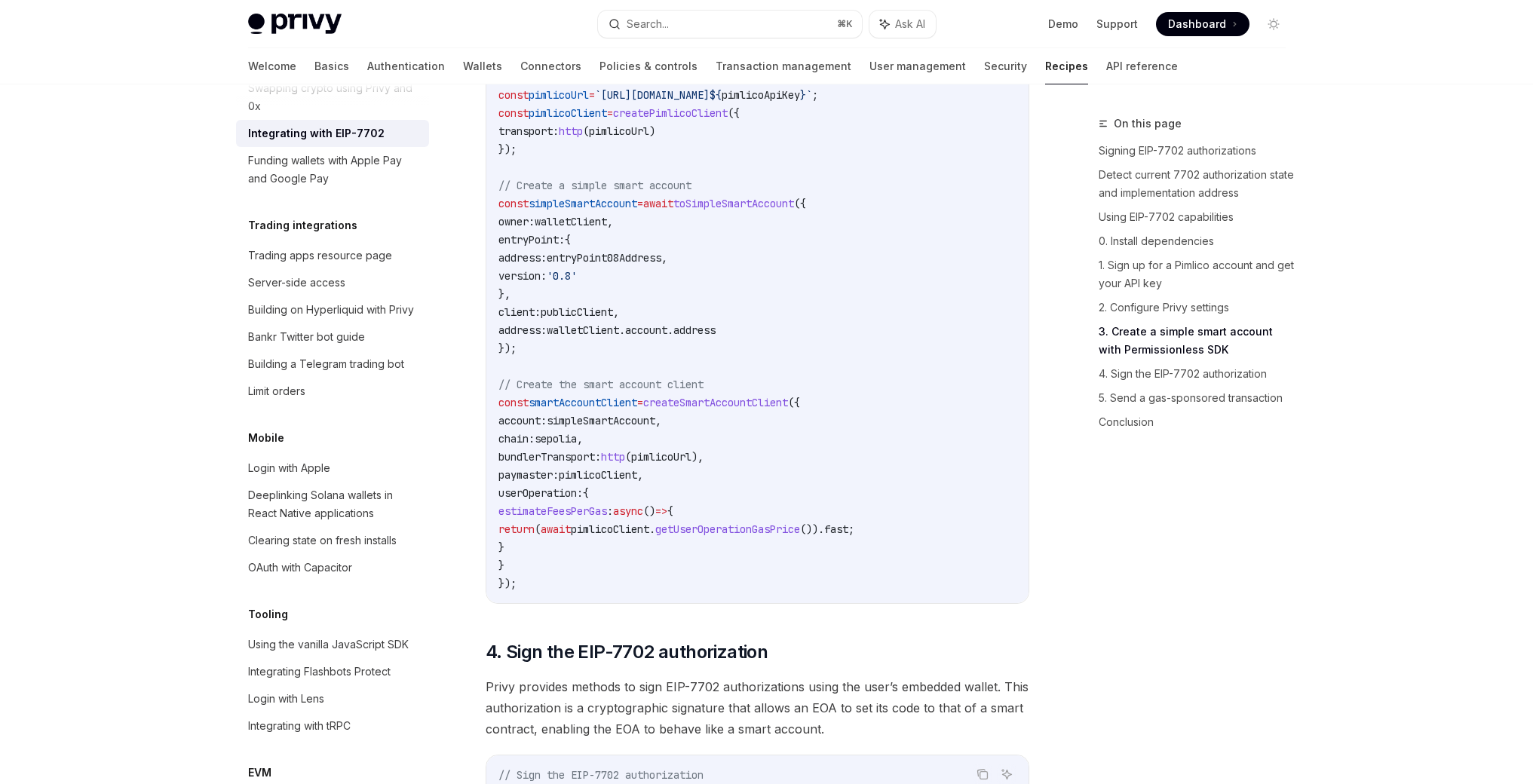
click at [593, 318] on span "publicClient" at bounding box center [577, 312] width 72 height 14
click at [855, 340] on code "import { usePrivy , useSign7702Authorization , useWallets } from '@privy-io/rea…" at bounding box center [758, 58] width 518 height 1067
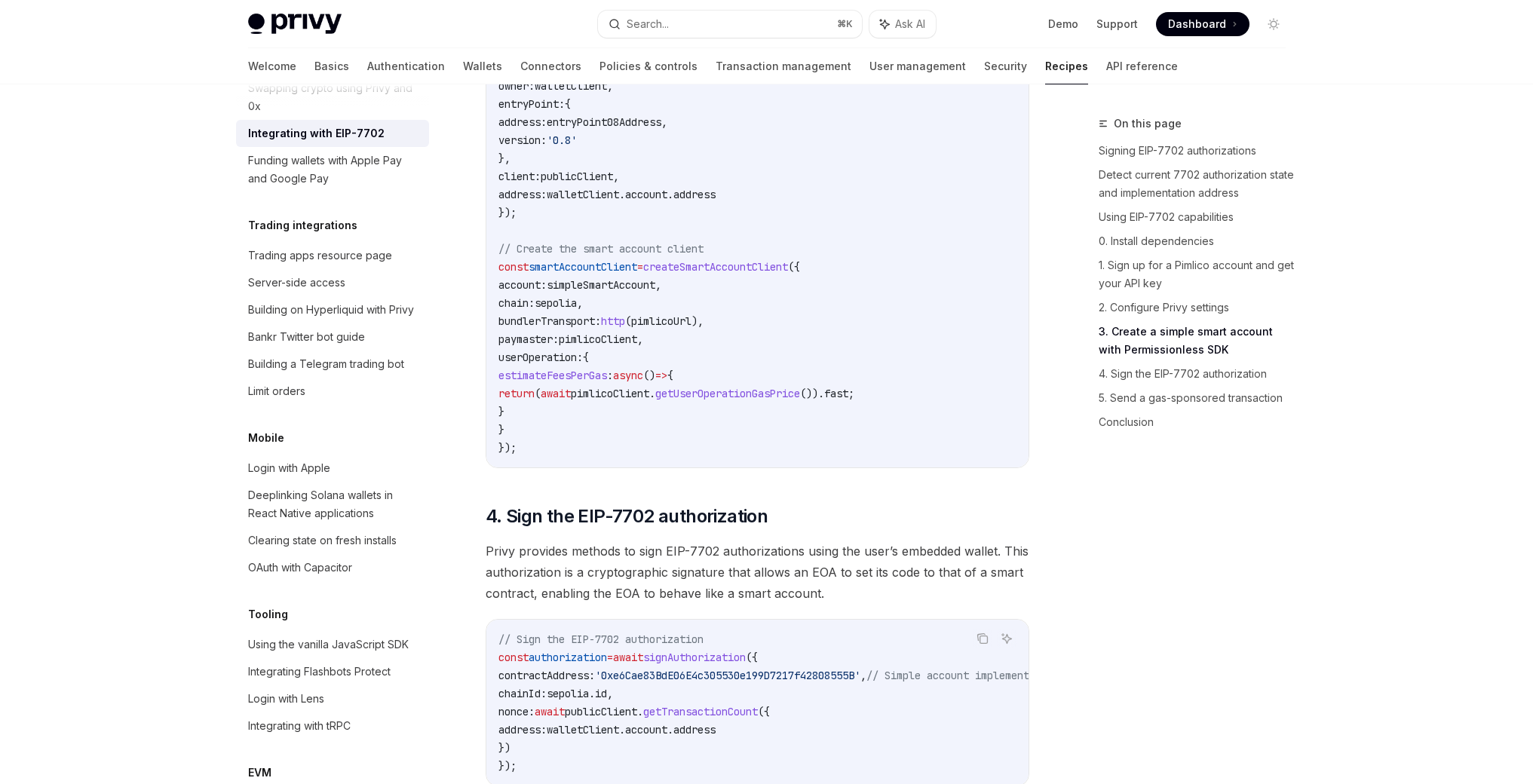
scroll to position [2962, 0]
click at [766, 271] on span "createSmartAccountClient" at bounding box center [715, 264] width 145 height 14
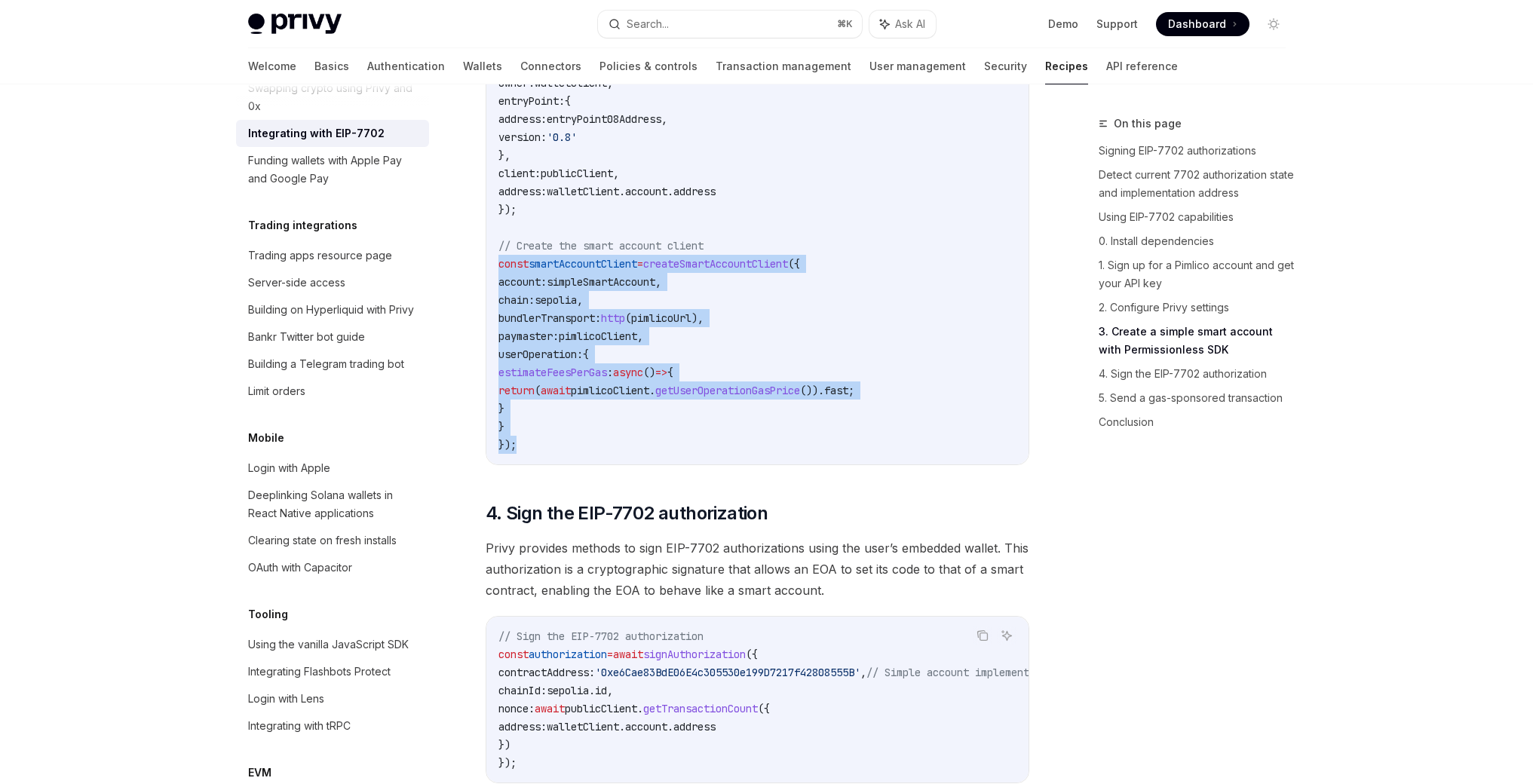
drag, startPoint x: 493, startPoint y: 293, endPoint x: 703, endPoint y: 449, distance: 261.6
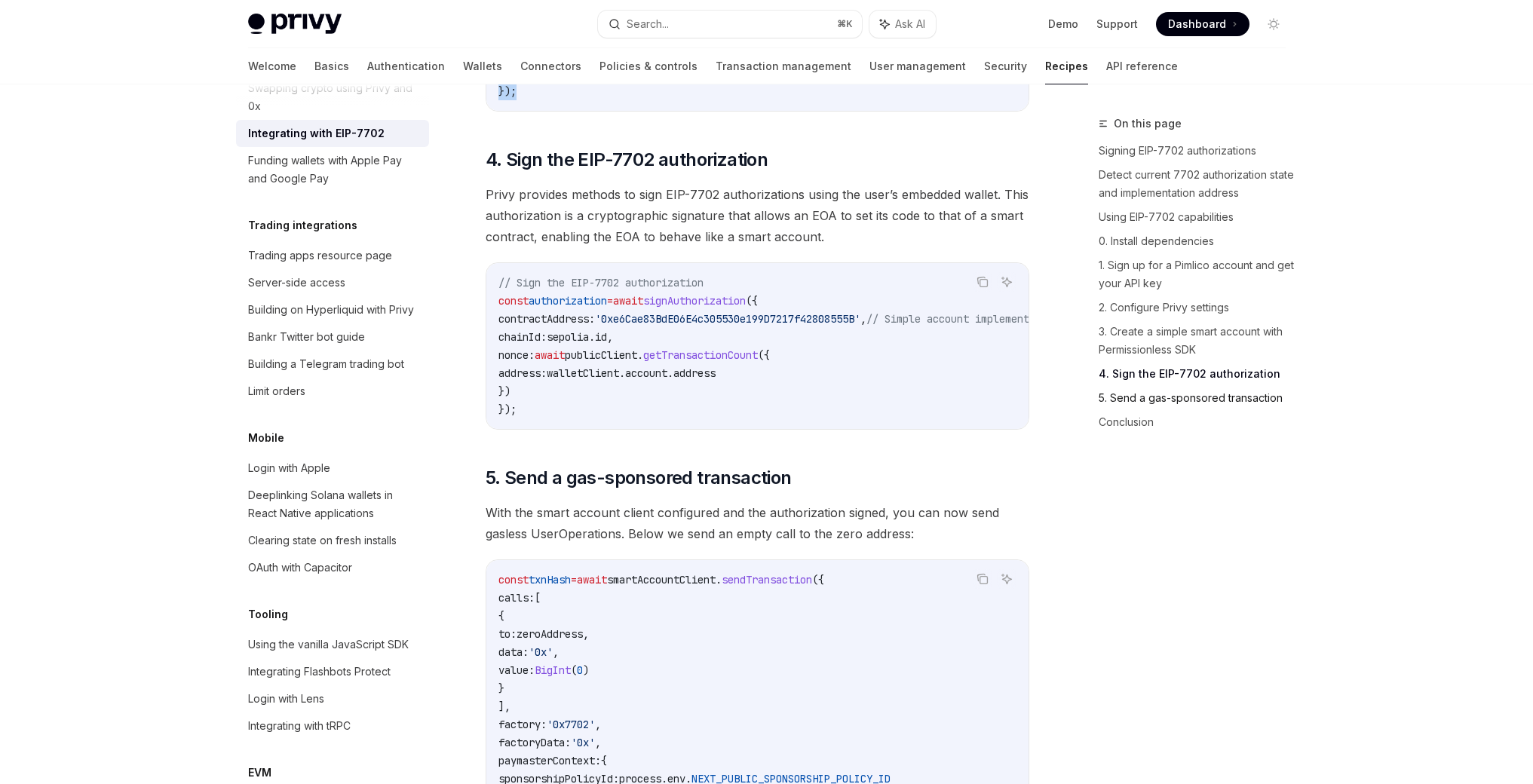
click at [1128, 408] on link "5. Send a gas-sponsored transaction" at bounding box center [1198, 397] width 199 height 24
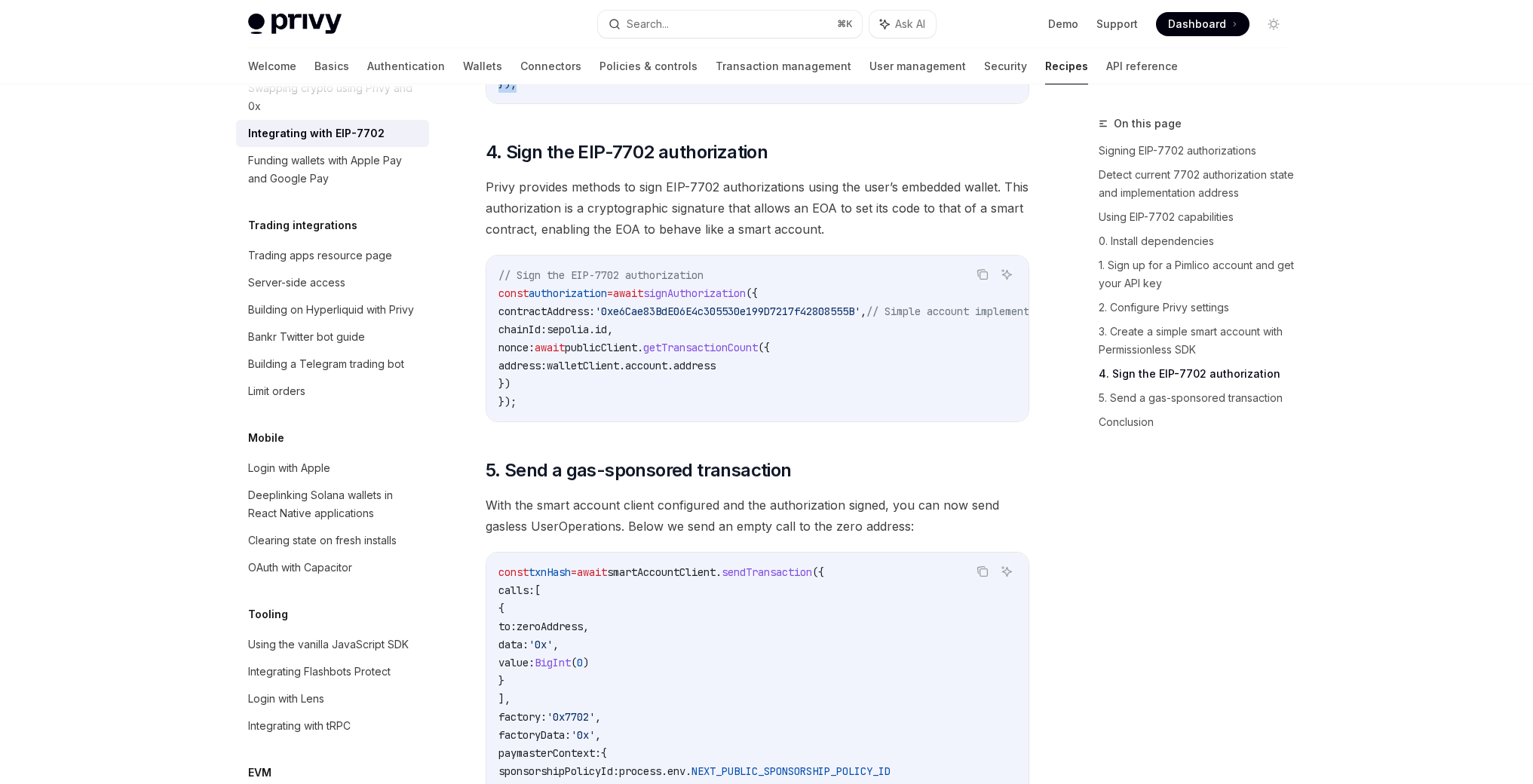
scroll to position [3311, 0]
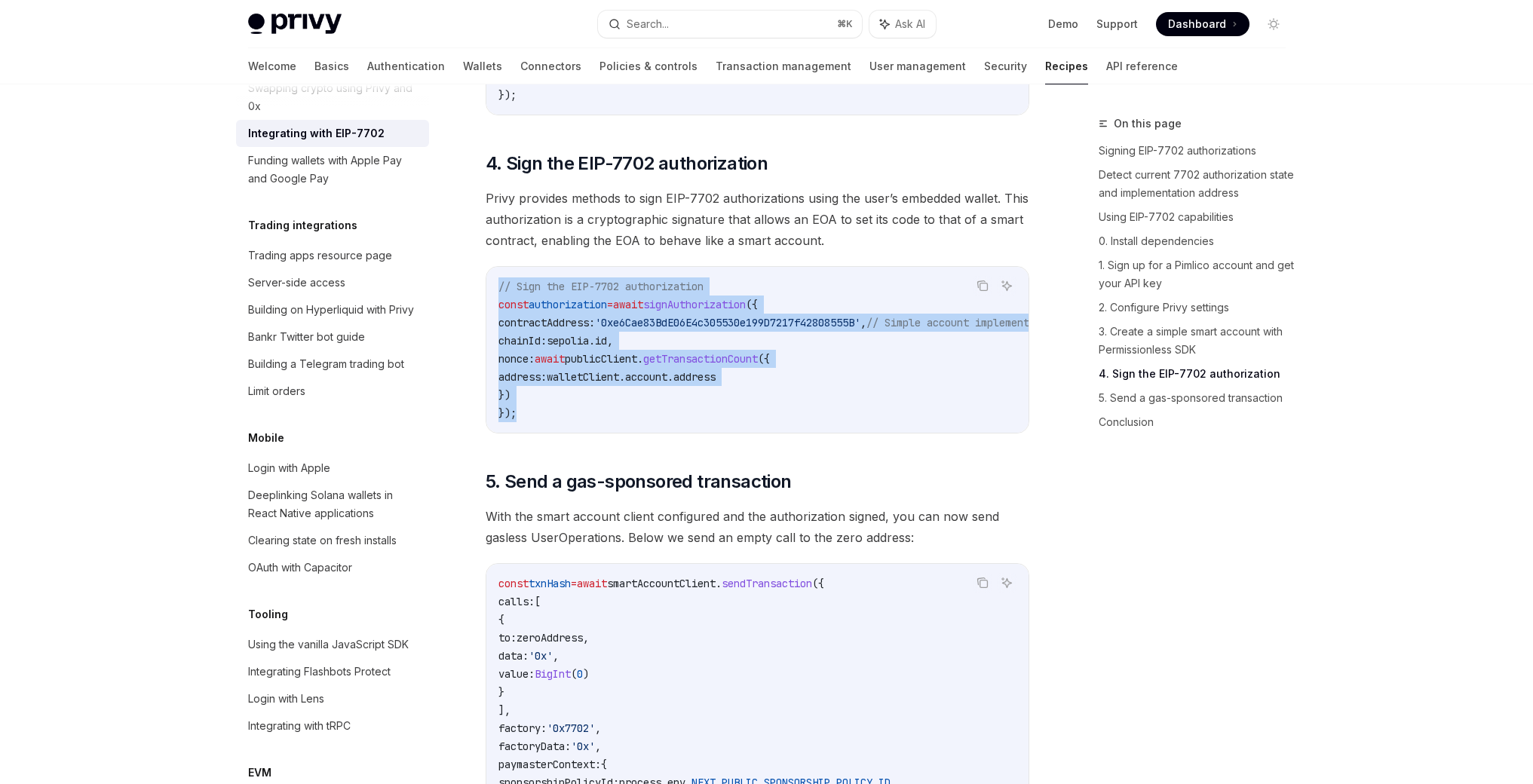
drag, startPoint x: 514, startPoint y: 429, endPoint x: 478, endPoint y: 325, distance: 110.1
click at [730, 312] on span "signAuthorization" at bounding box center [693, 305] width 102 height 14
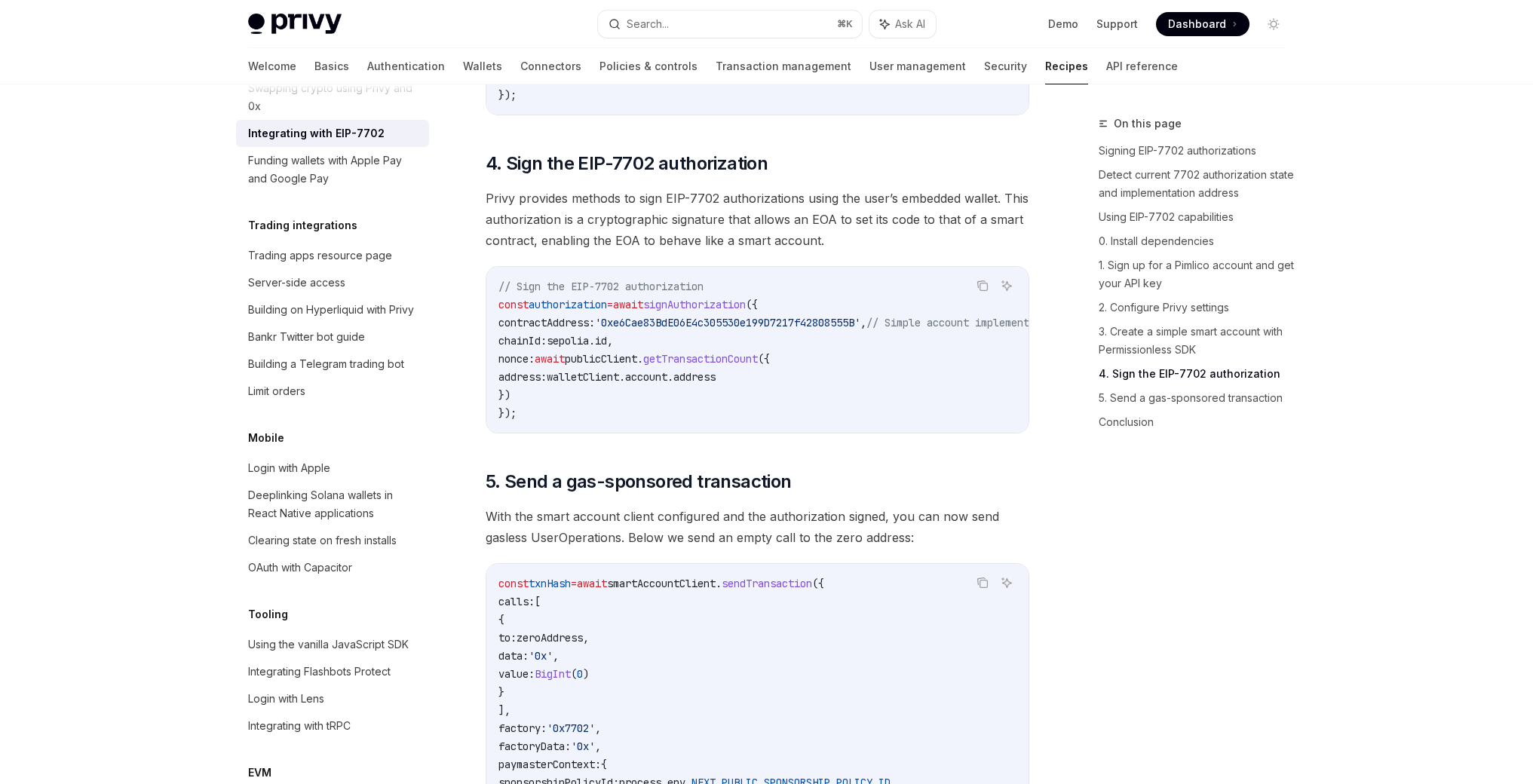
click at [730, 312] on span "signAuthorization" at bounding box center [693, 305] width 102 height 14
click at [781, 417] on code "// Sign the EIP-7702 authorization const authorization = await signAuthorizatio…" at bounding box center [821, 350] width 646 height 145
click at [737, 312] on span "signAuthorization" at bounding box center [693, 305] width 102 height 14
click at [745, 312] on span "signAuthorization" at bounding box center [693, 305] width 102 height 14
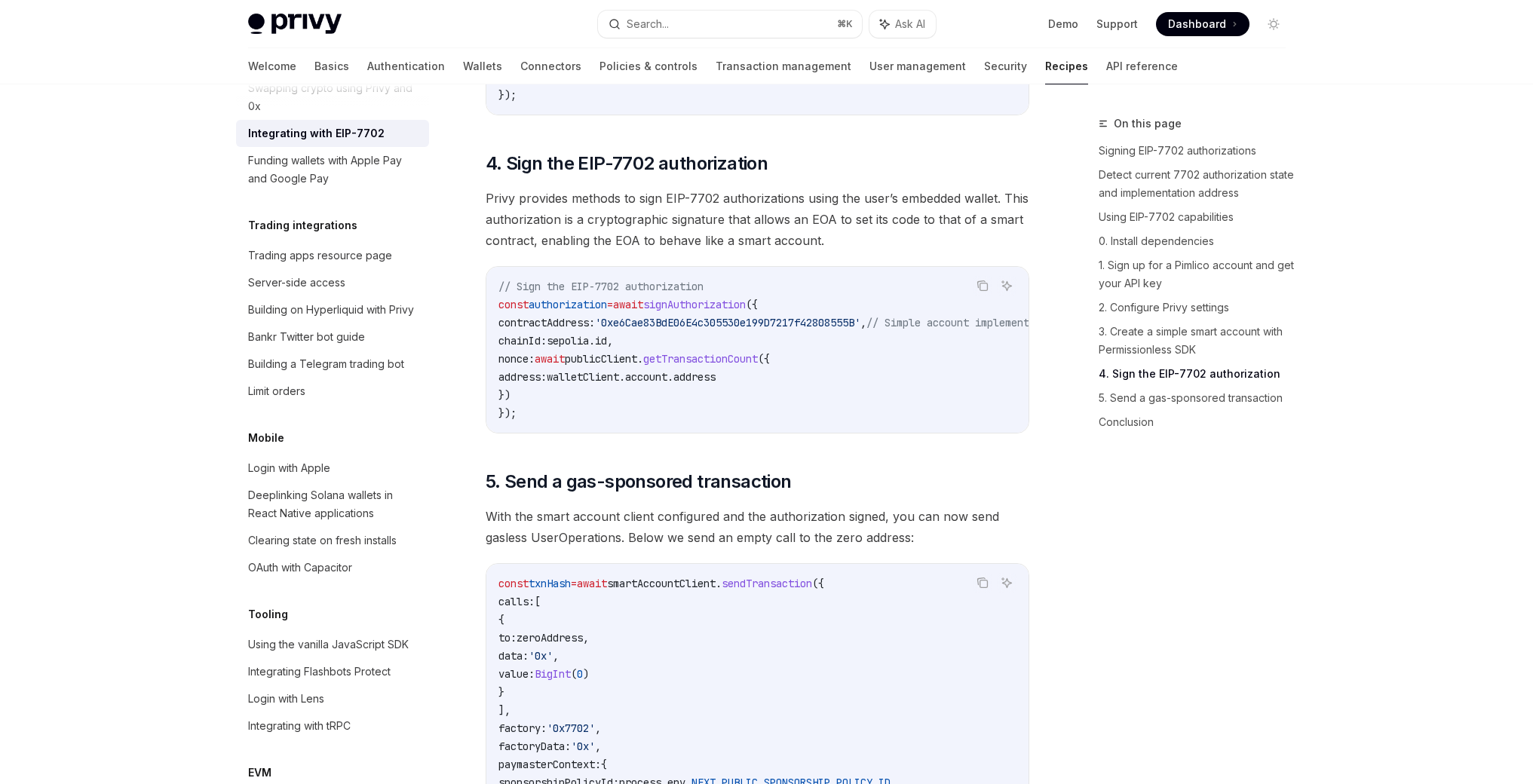
click at [745, 312] on span "signAuthorization" at bounding box center [693, 305] width 102 height 14
drag, startPoint x: 561, startPoint y: 431, endPoint x: 471, endPoint y: 202, distance: 246.1
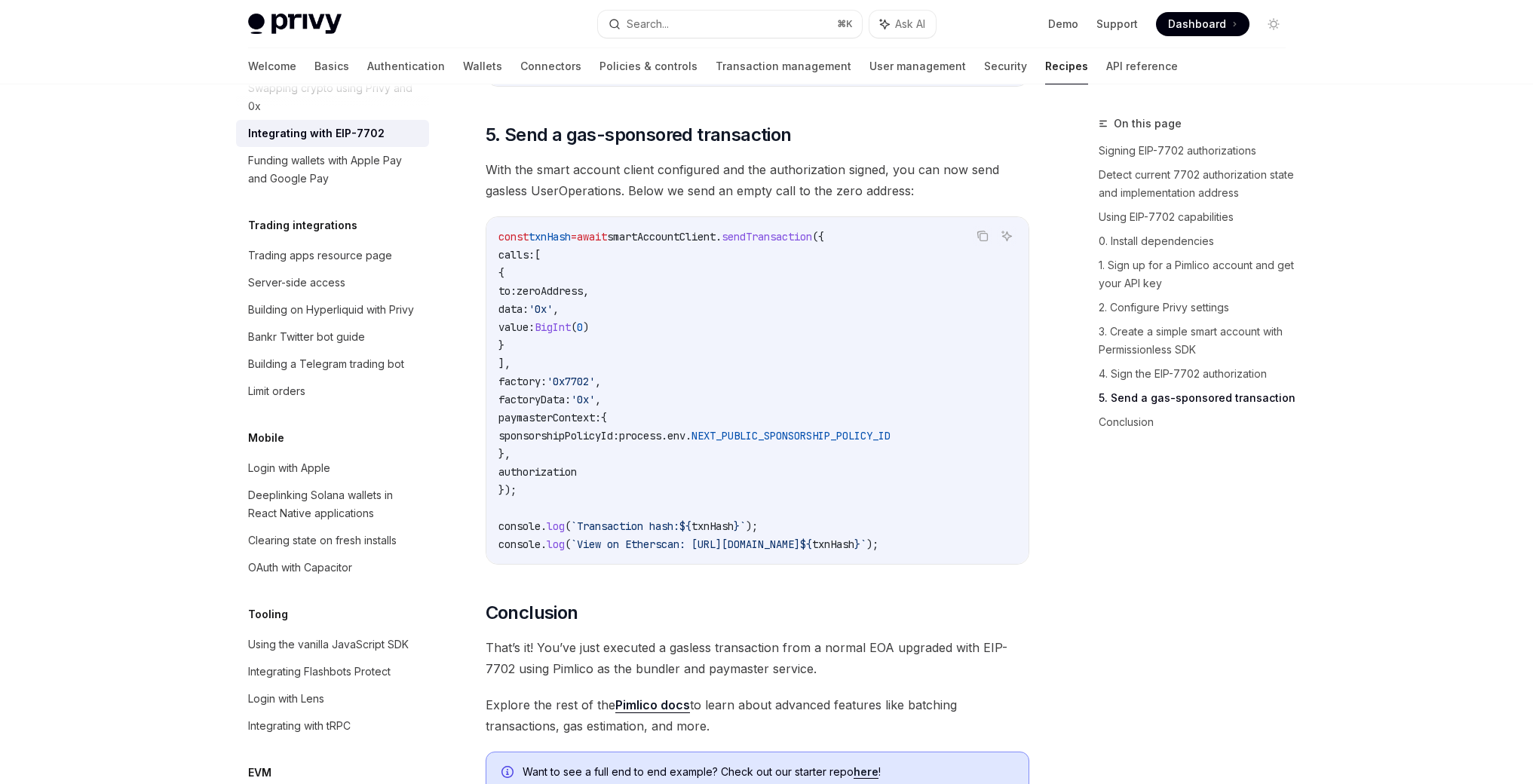
scroll to position [3664, 0]
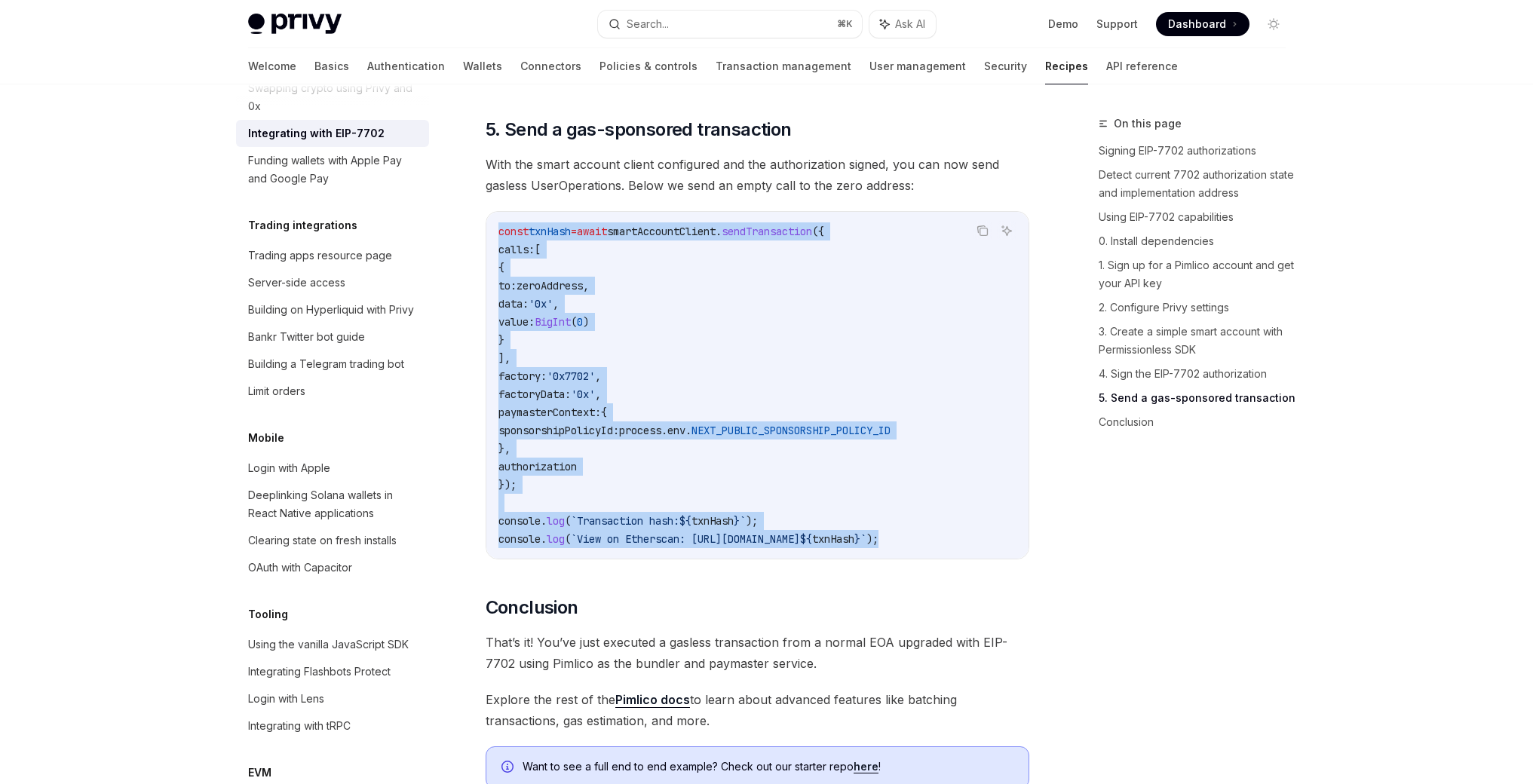
drag, startPoint x: 999, startPoint y: 582, endPoint x: 492, endPoint y: 258, distance: 601.7
click at [492, 258] on div "const txnHash = await smartAccountClient . sendTransaction ({ calls: [ { to: ze…" at bounding box center [757, 385] width 542 height 347
drag, startPoint x: 700, startPoint y: 541, endPoint x: 790, endPoint y: 513, distance: 94.3
click at [699, 541] on code "const txnHash = await smartAccountClient . sendTransaction ({ calls: [ { to: ze…" at bounding box center [758, 385] width 518 height 325
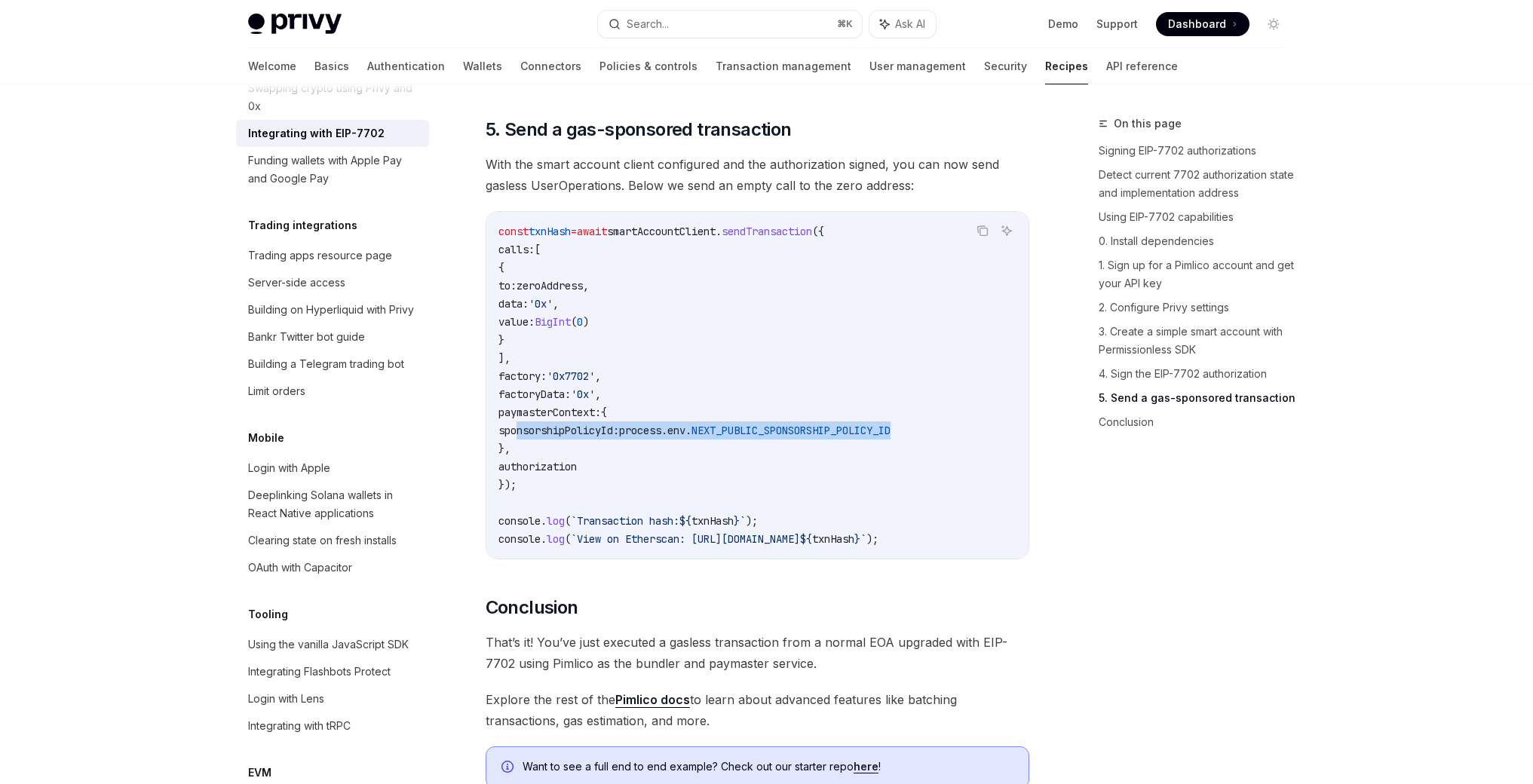
drag, startPoint x: 952, startPoint y: 472, endPoint x: 519, endPoint y: 474, distance: 433.0
click at [519, 474] on code "const txnHash = await smartAccountClient . sendTransaction ({ calls: [ { to: ze…" at bounding box center [758, 385] width 518 height 325
click at [762, 349] on code "const txnHash = await smartAccountClient . sendTransaction ({ calls: [ { to: ze…" at bounding box center [758, 385] width 518 height 325
click at [662, 492] on code "const txnHash = await smartAccountClient . sendTransaction ({ calls: [ { to: ze…" at bounding box center [758, 385] width 518 height 325
click at [548, 437] on span "sponsorshipPolicyId:" at bounding box center [559, 430] width 121 height 14
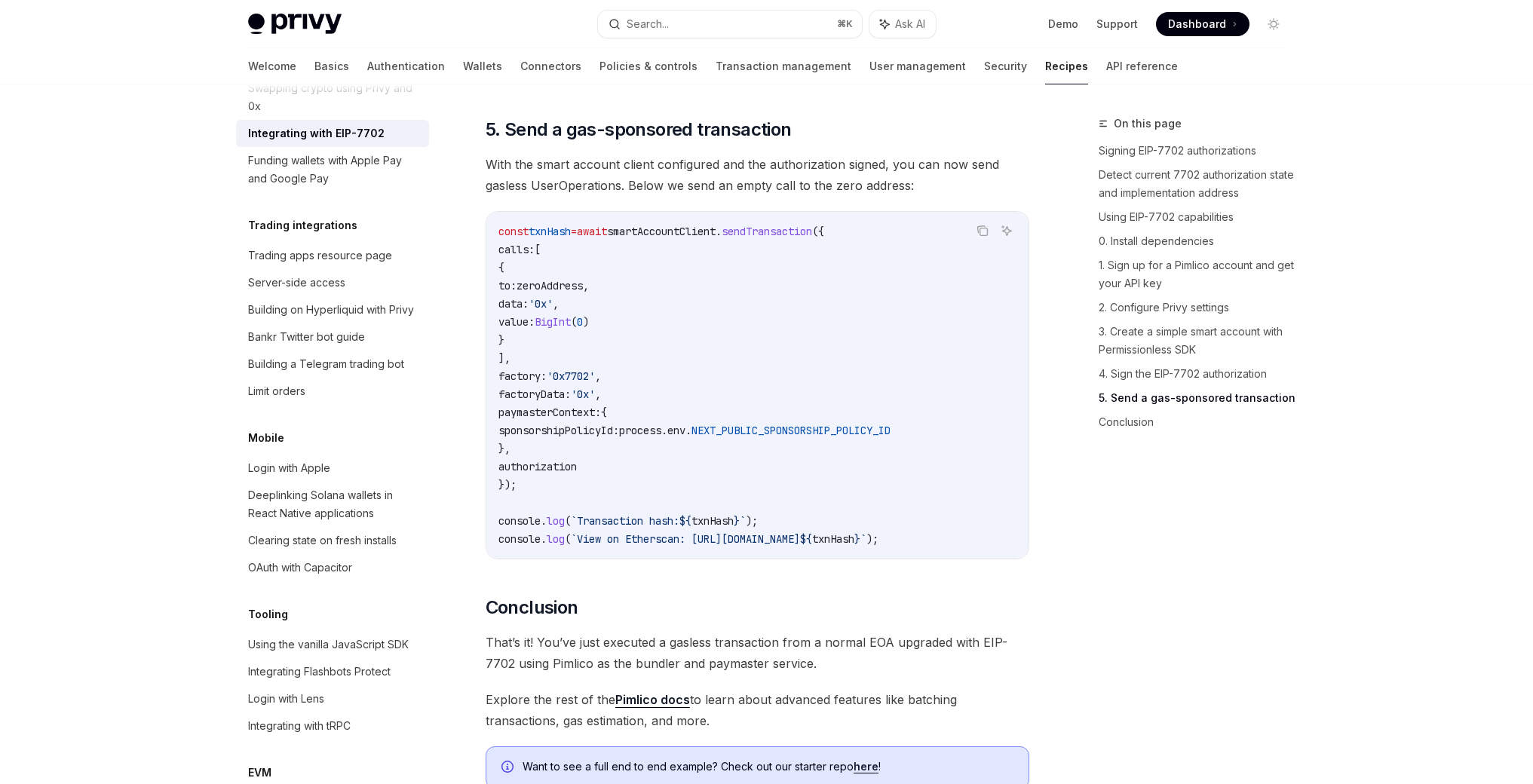
click at [602, 437] on span "sponsorshipPolicyId:" at bounding box center [559, 430] width 121 height 14
click at [601, 497] on code "const txnHash = await smartAccountClient . sendTransaction ({ calls: [ { to: ze…" at bounding box center [758, 385] width 518 height 325
drag, startPoint x: 523, startPoint y: 474, endPoint x: 955, endPoint y: 480, distance: 432.0
click at [955, 480] on code "const txnHash = await smartAccountClient . sendTransaction ({ calls: [ { to: ze…" at bounding box center [758, 385] width 518 height 325
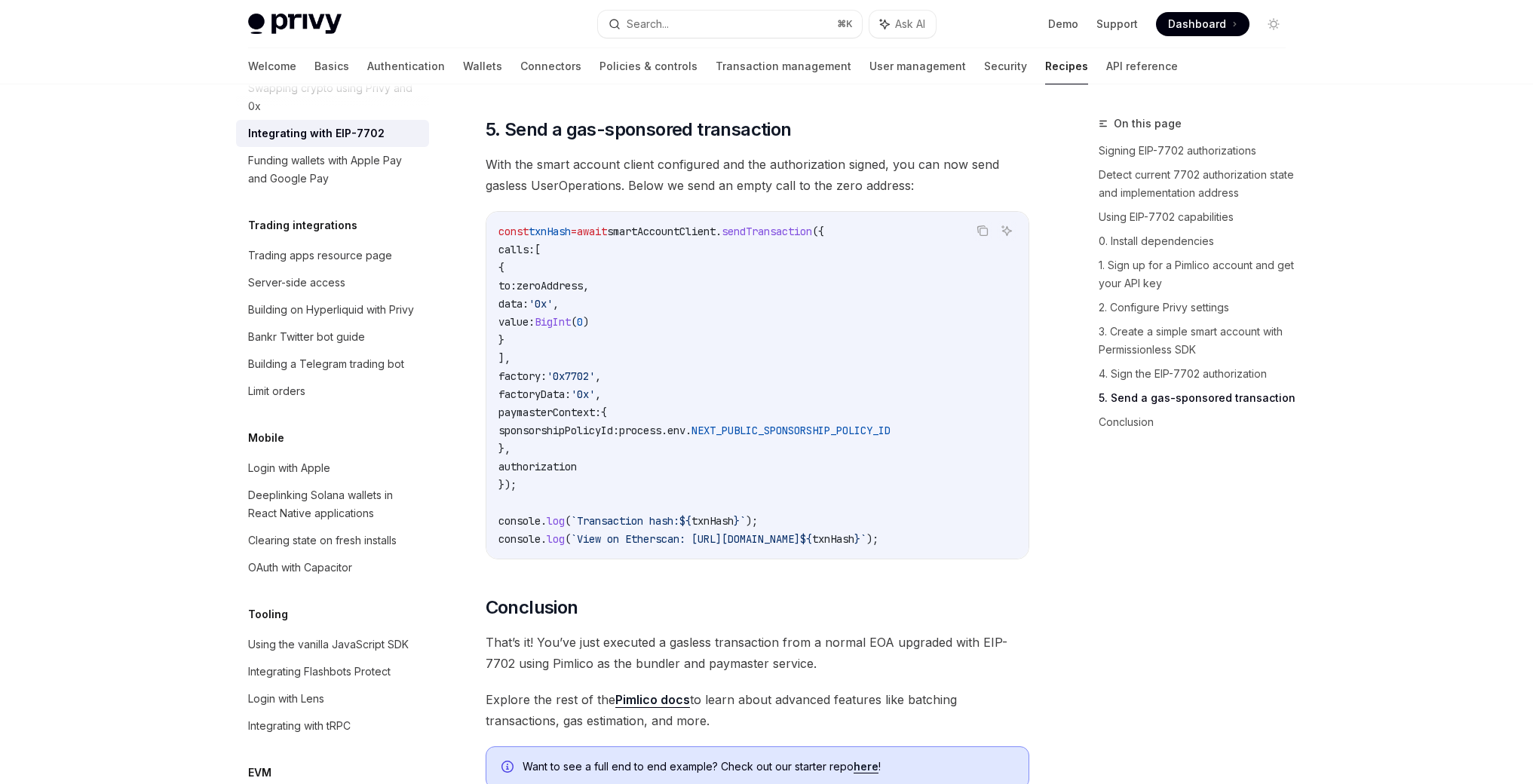
click at [873, 533] on code "const txnHash = await smartAccountClient . sendTransaction ({ calls: [ { to: ze…" at bounding box center [758, 385] width 518 height 325
drag, startPoint x: 522, startPoint y: 475, endPoint x: 962, endPoint y: 467, distance: 440.1
click at [962, 467] on code "const txnHash = await smartAccountClient . sendTransaction ({ calls: [ { to: ze…" at bounding box center [758, 385] width 518 height 325
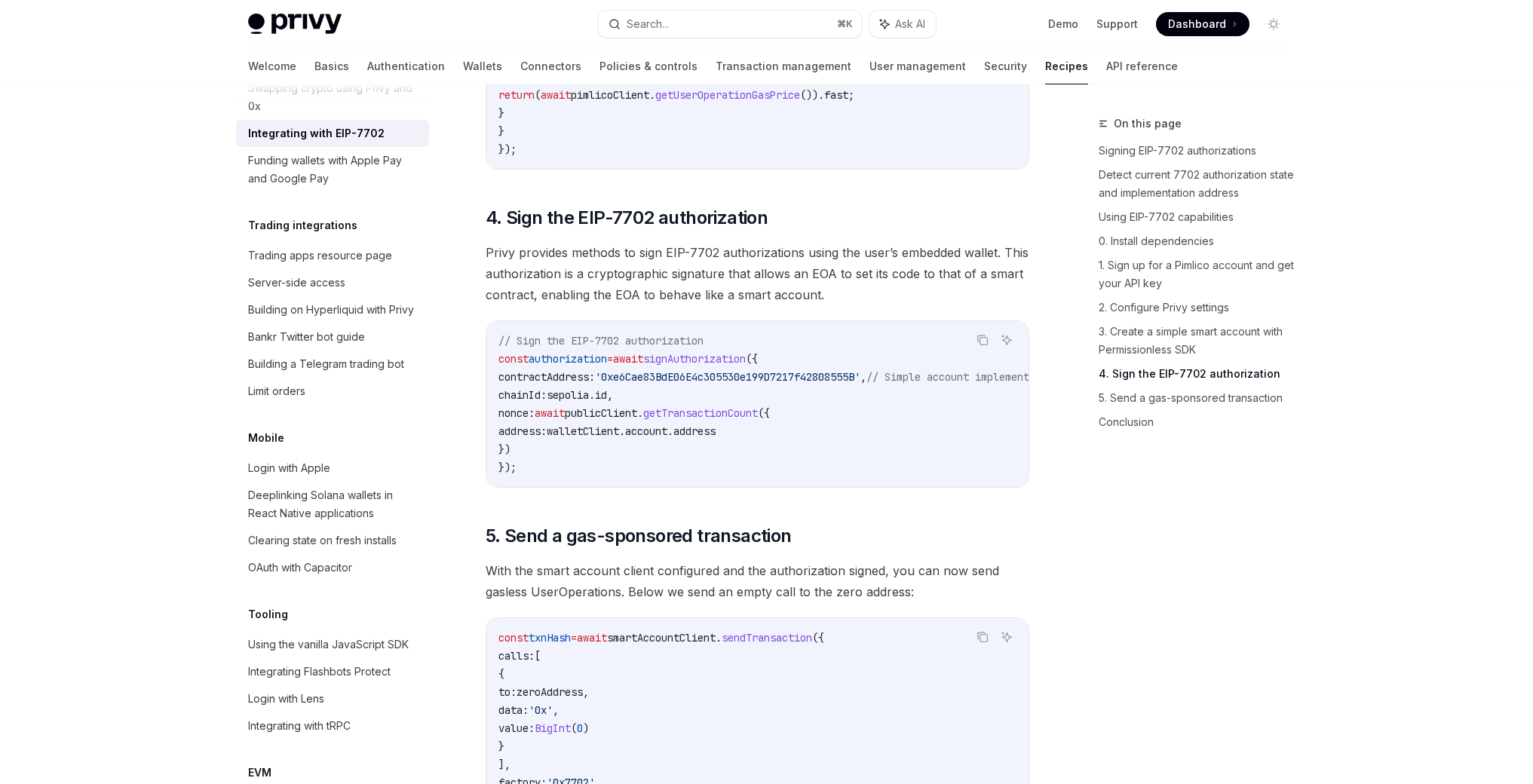
scroll to position [3261, 0]
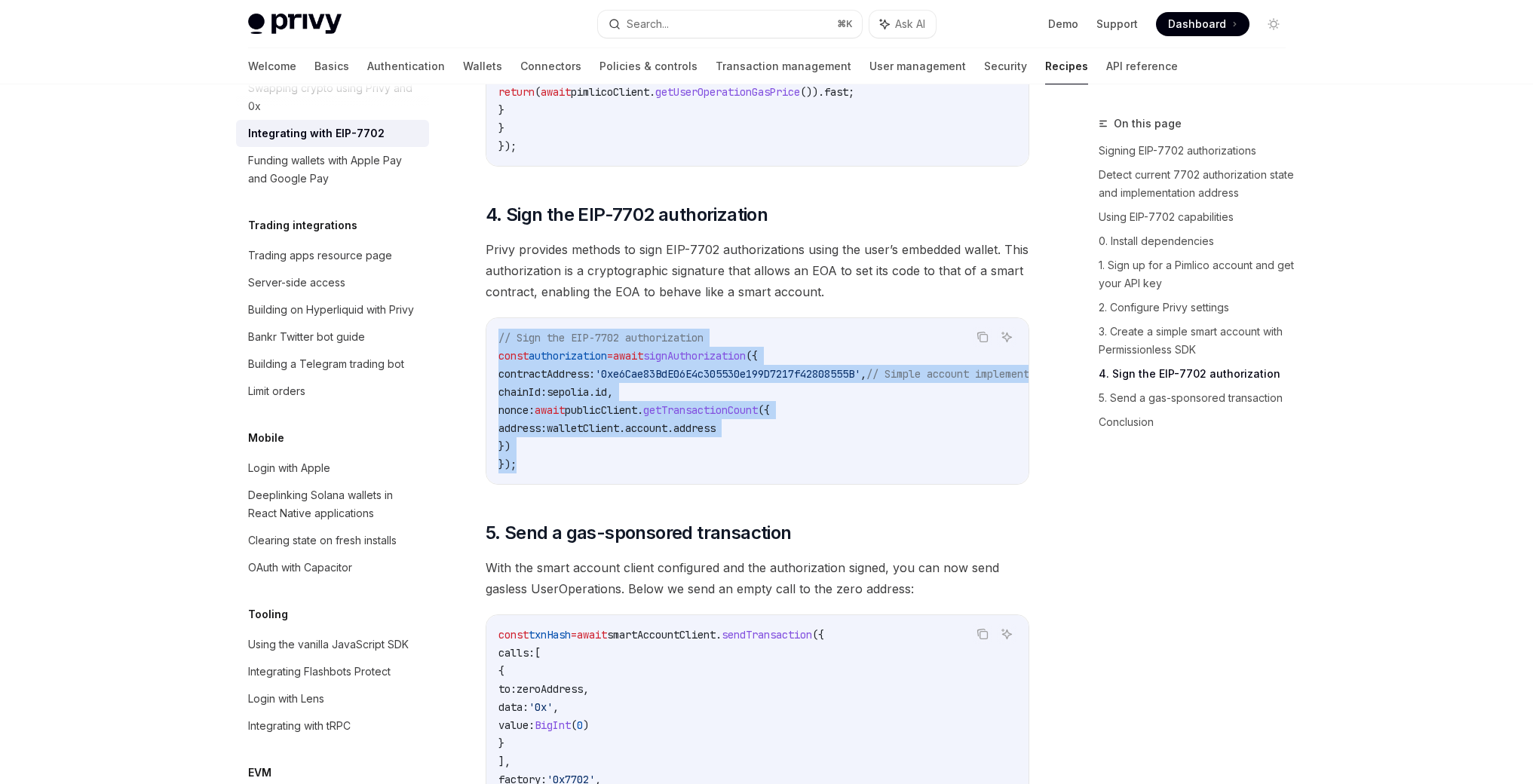
drag, startPoint x: 527, startPoint y: 503, endPoint x: 477, endPoint y: 368, distance: 144.0
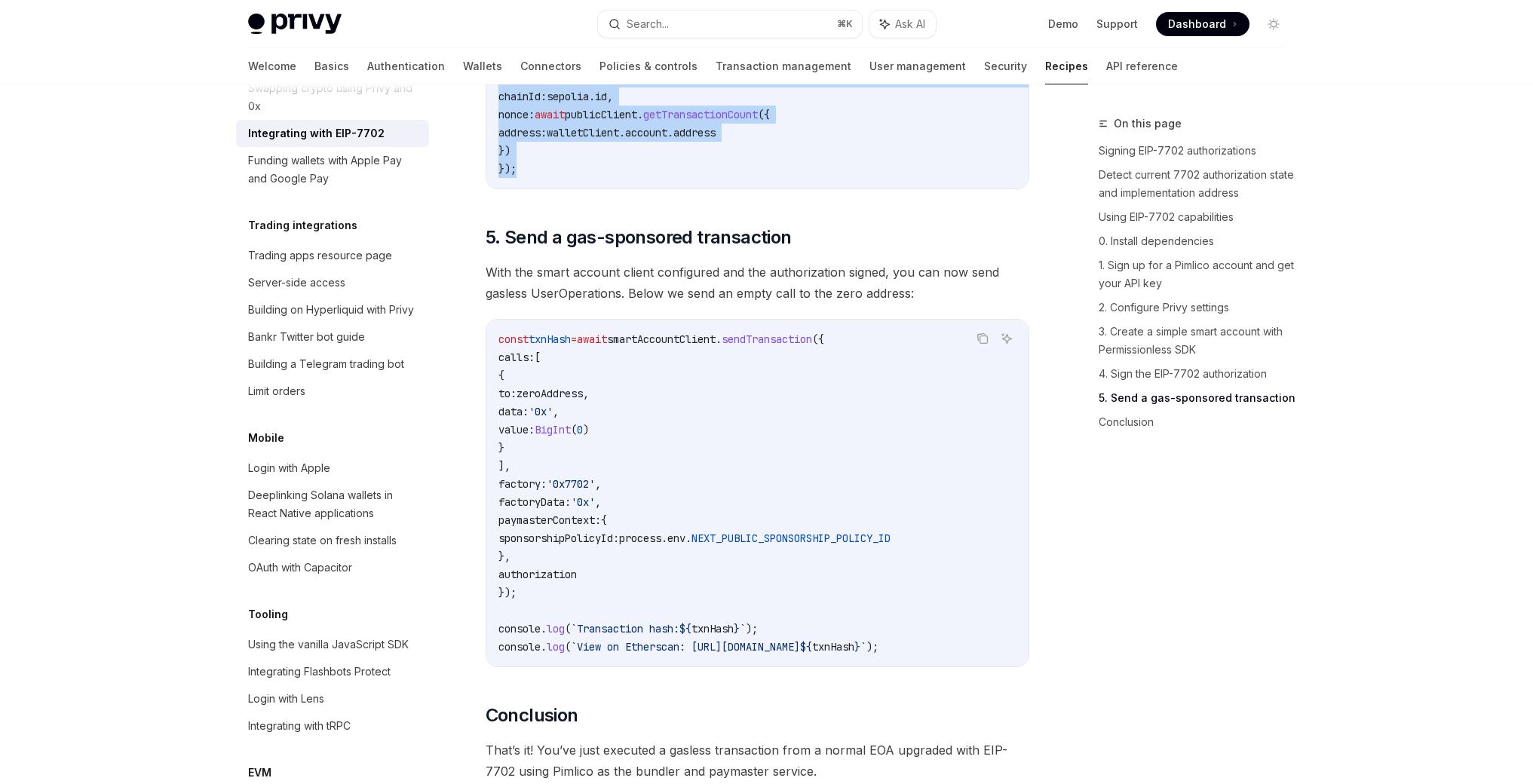
scroll to position [3534, 0]
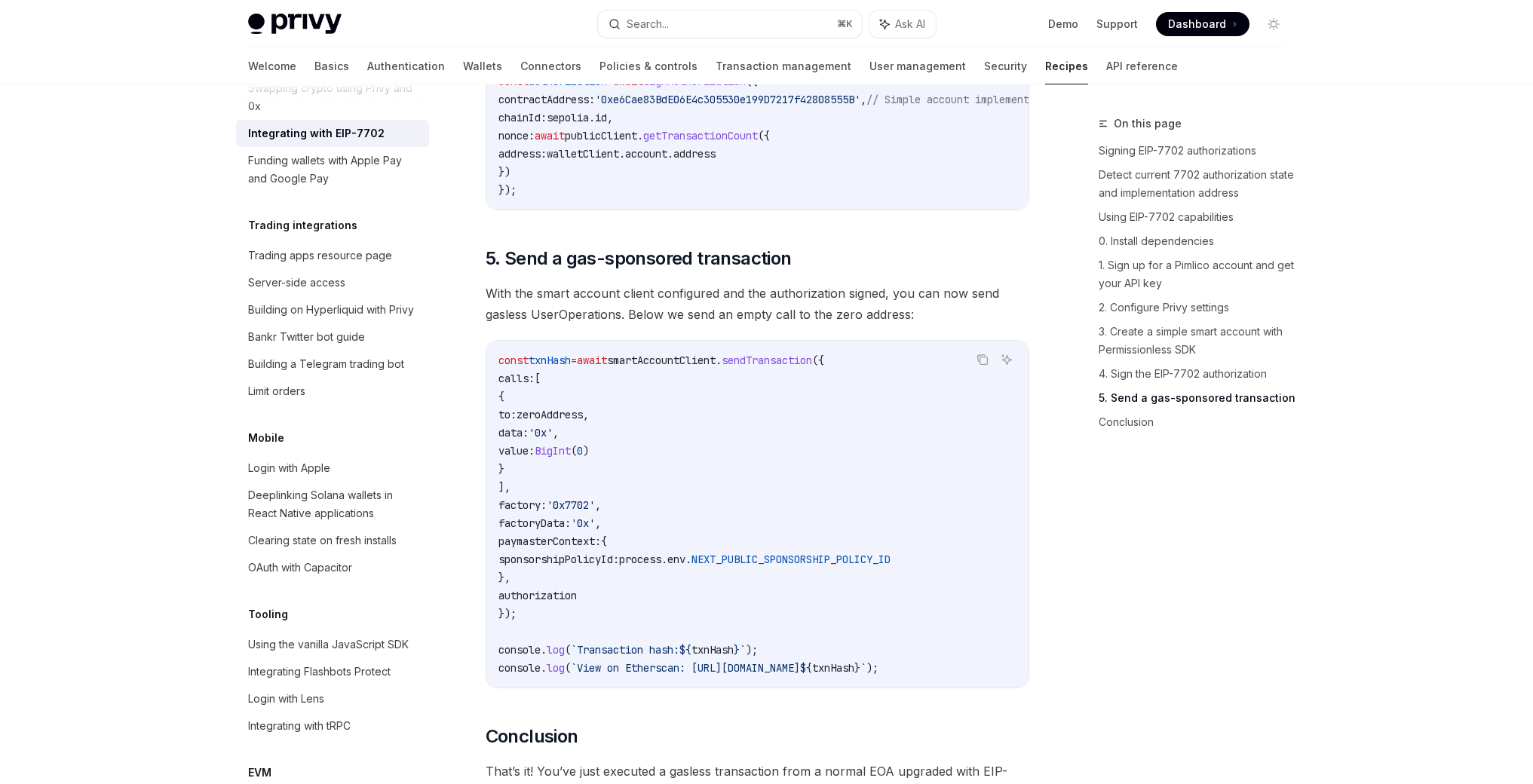
click at [606, 503] on code "const txnHash = await smartAccountClient . sendTransaction ({ calls: [ { to: ze…" at bounding box center [758, 514] width 518 height 325
click at [589, 458] on span "value: BigInt ( 0 )" at bounding box center [543, 451] width 91 height 14
click at [801, 539] on code "const txnHash = await smartAccountClient . sendTransaction ({ calls: [ { to: ze…" at bounding box center [758, 514] width 518 height 325
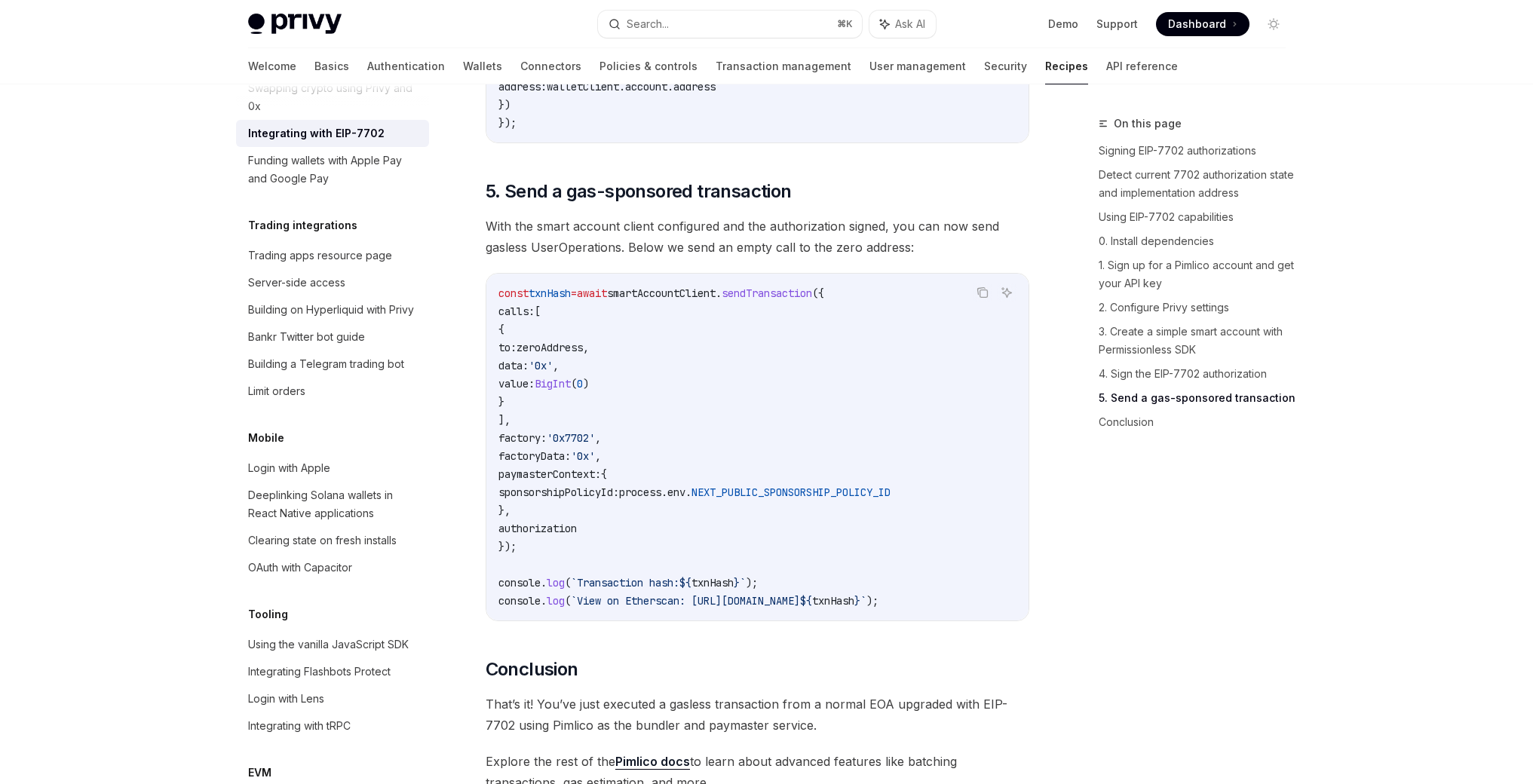
scroll to position [3603, 0]
click at [589, 390] on span "value: BigInt ( 0 )" at bounding box center [543, 383] width 91 height 14
click at [829, 481] on code "const txnHash = await smartAccountClient . sendTransaction ({ calls: [ { to: ze…" at bounding box center [758, 446] width 518 height 325
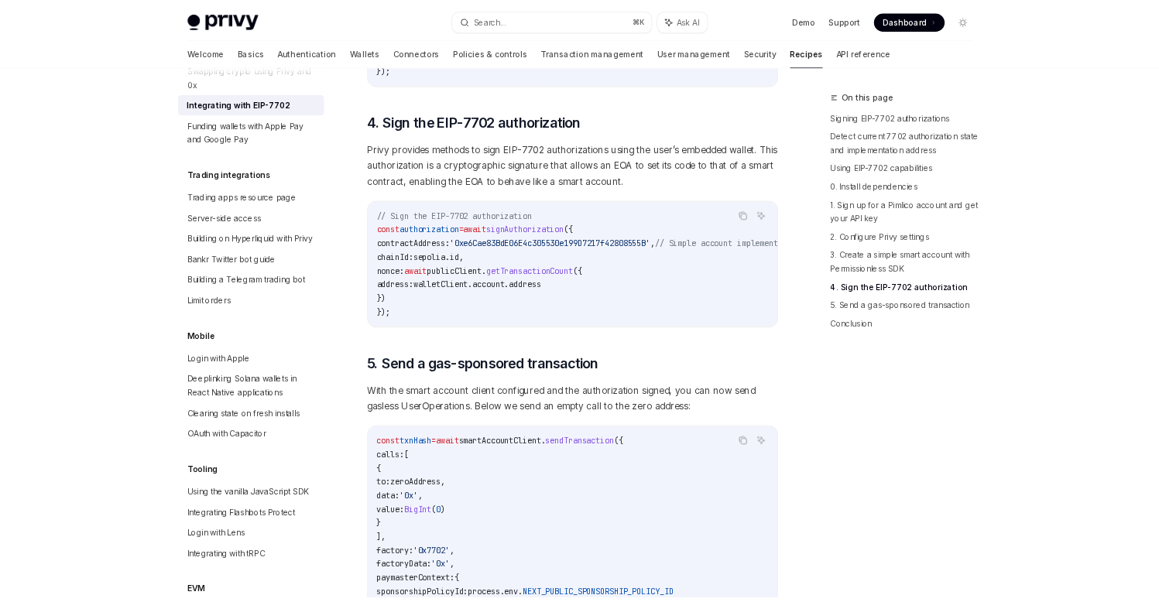
scroll to position [3405, 0]
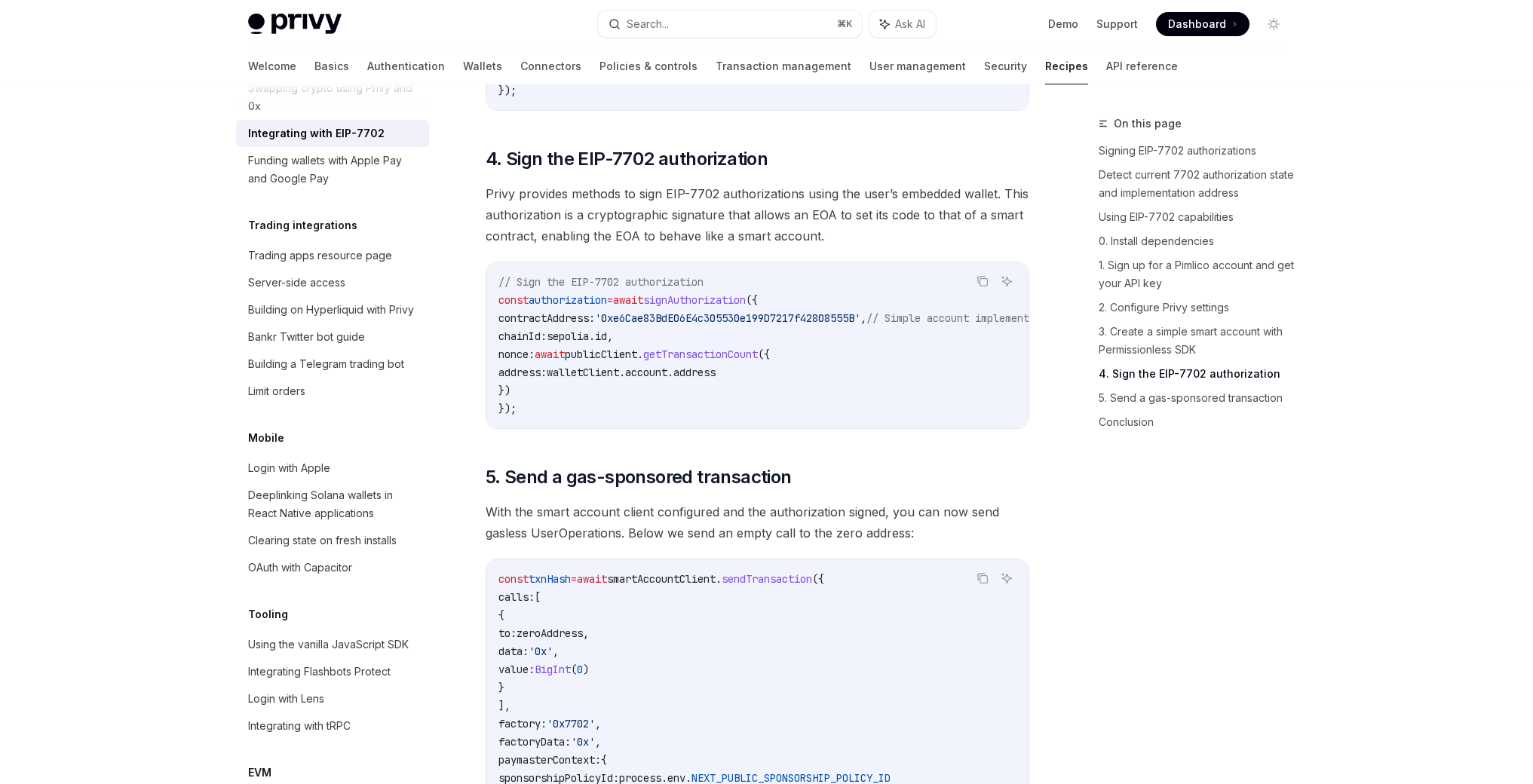
drag, startPoint x: 638, startPoint y: 434, endPoint x: 598, endPoint y: 447, distance: 42.1
click at [637, 418] on code "// Sign the EIP-7702 authorization const authorization = await signAuthorizatio…" at bounding box center [821, 345] width 646 height 145
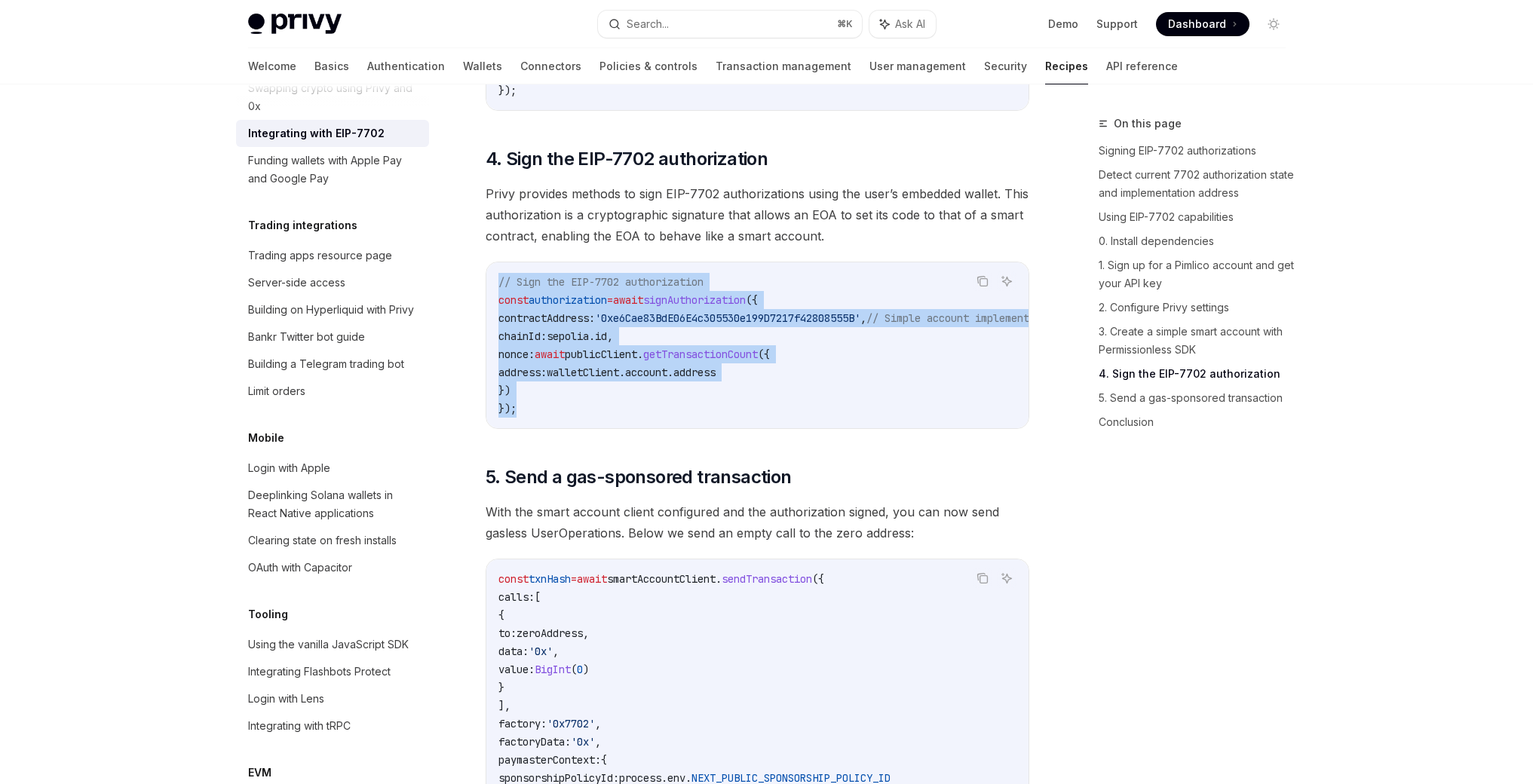
drag, startPoint x: 529, startPoint y: 450, endPoint x: 475, endPoint y: 296, distance: 163.2
type textarea "*"
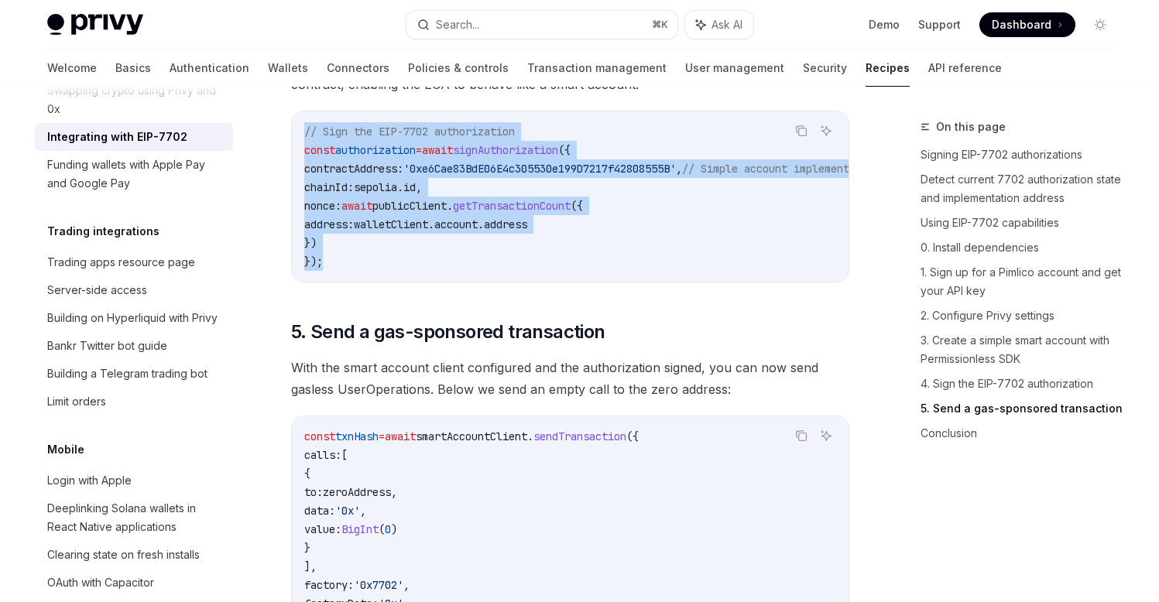
scroll to position [3552, 0]
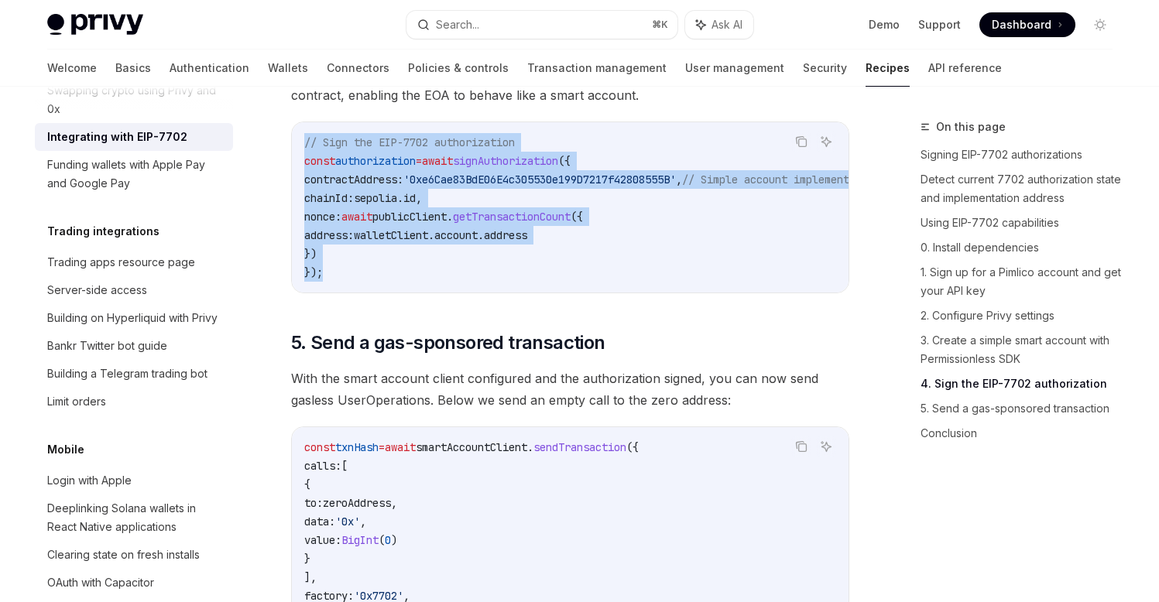
click at [707, 282] on code "// Sign the EIP-7702 authorization const authorization = await signAuthorizatio…" at bounding box center [635, 207] width 663 height 149
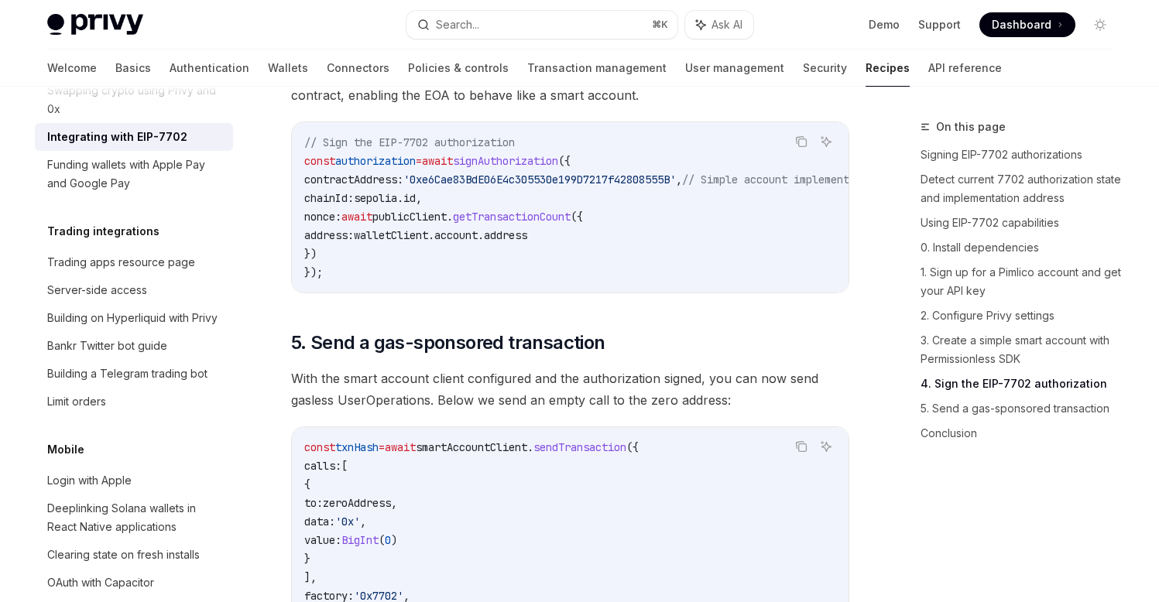
click at [406, 211] on code "// Sign the EIP-7702 authorization const authorization = await signAuthorizatio…" at bounding box center [635, 207] width 663 height 149
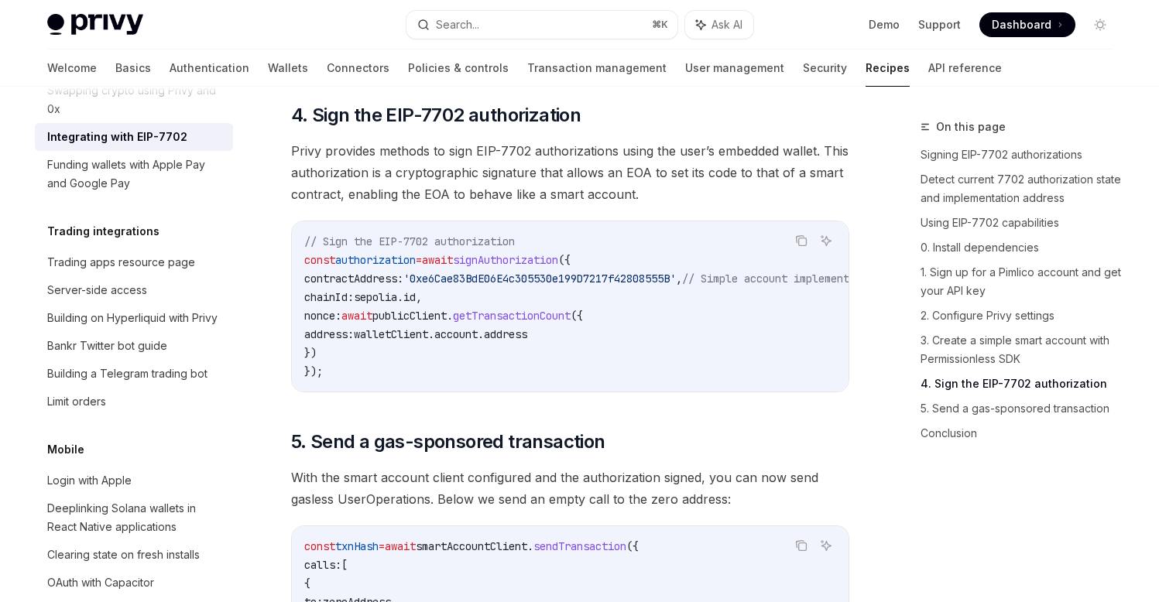
scroll to position [3449, 0]
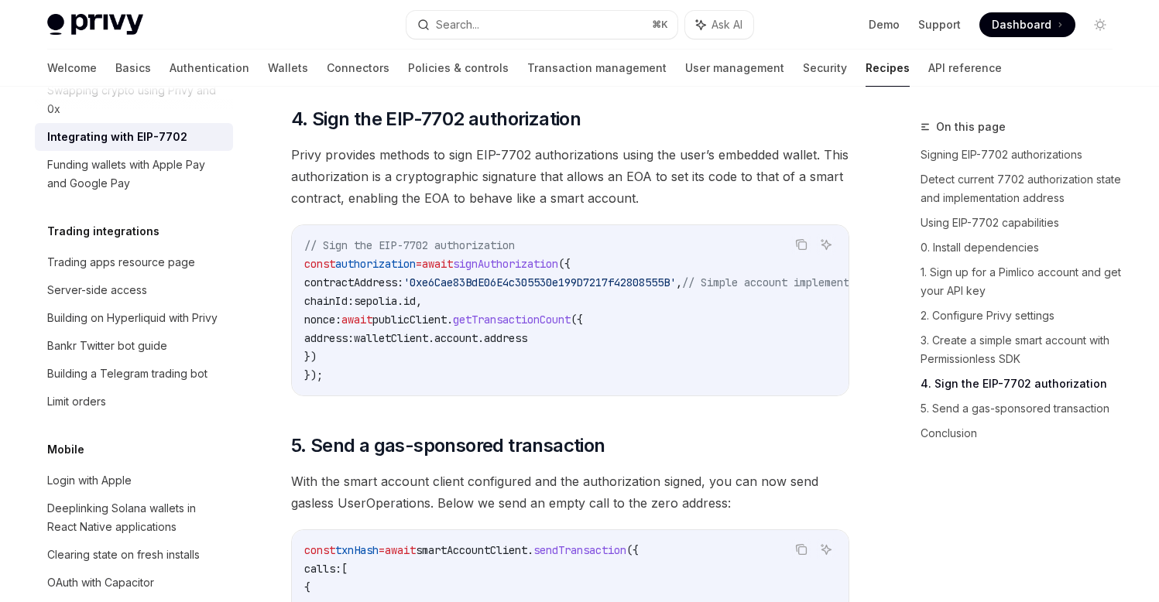
click at [680, 354] on code "// Sign the EIP-7702 authorization const authorization = await signAuthorizatio…" at bounding box center [635, 310] width 663 height 149
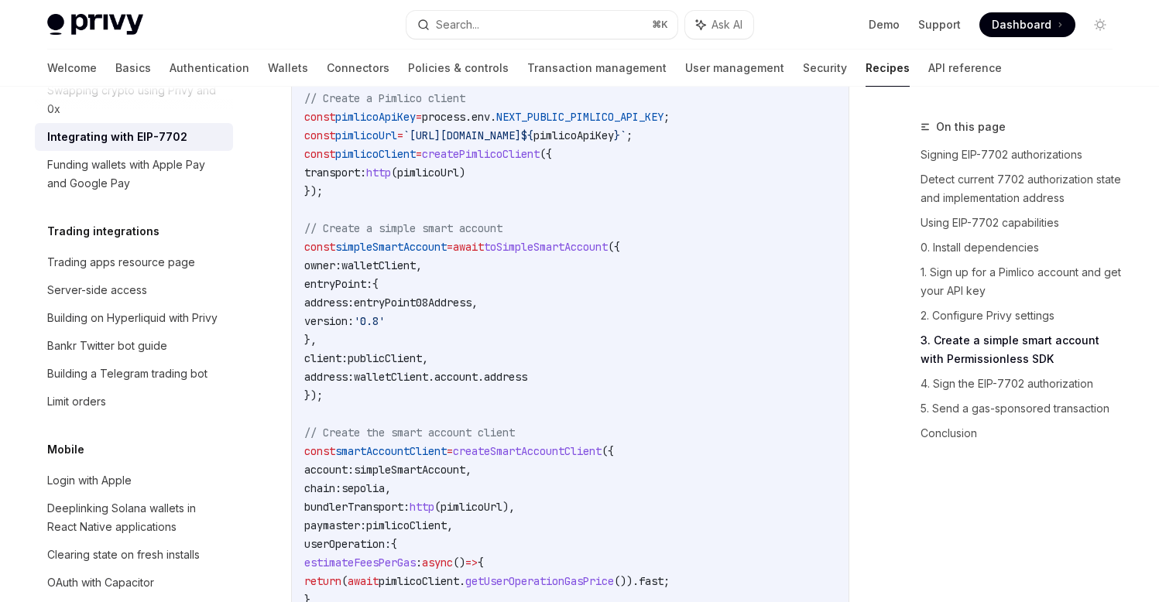
scroll to position [2864, 0]
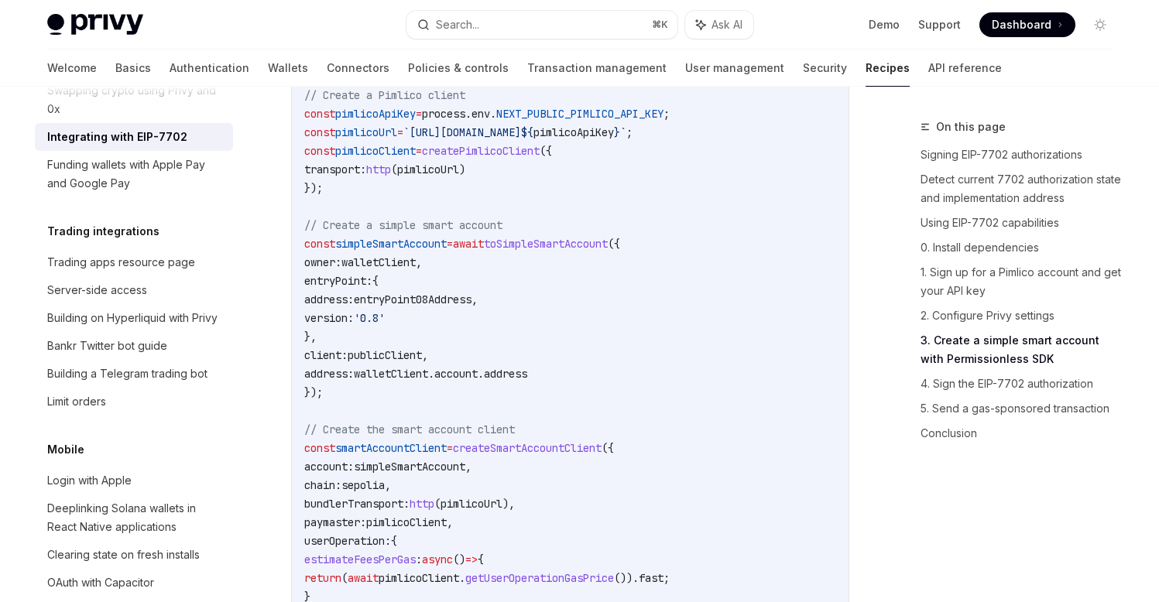
click at [372, 288] on span "entryPoint:" at bounding box center [338, 281] width 68 height 14
click at [399, 269] on span "walletClient" at bounding box center [378, 262] width 74 height 14
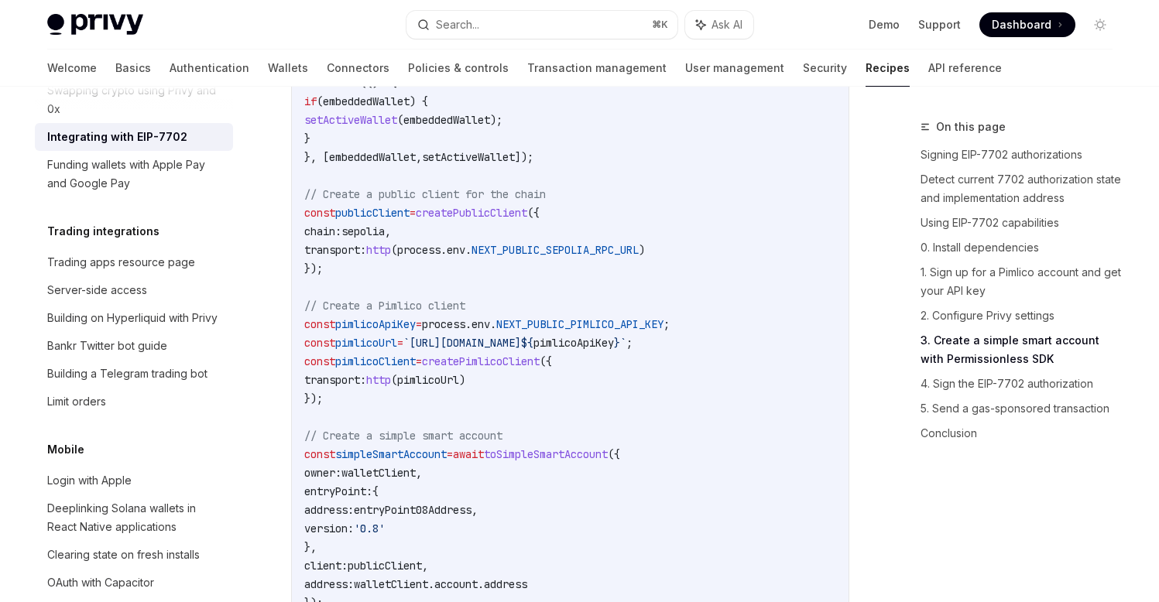
scroll to position [2652, 0]
click at [376, 221] on span "publicClient" at bounding box center [372, 214] width 74 height 14
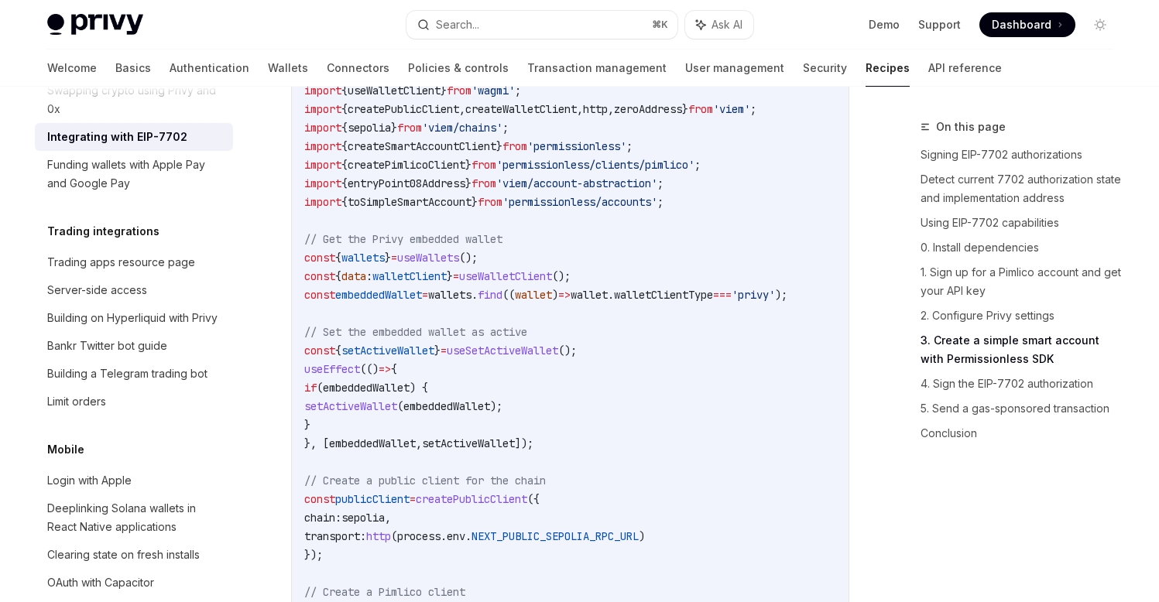
scroll to position [2365, 0]
click at [552, 285] on span "useWalletClient" at bounding box center [505, 278] width 93 height 14
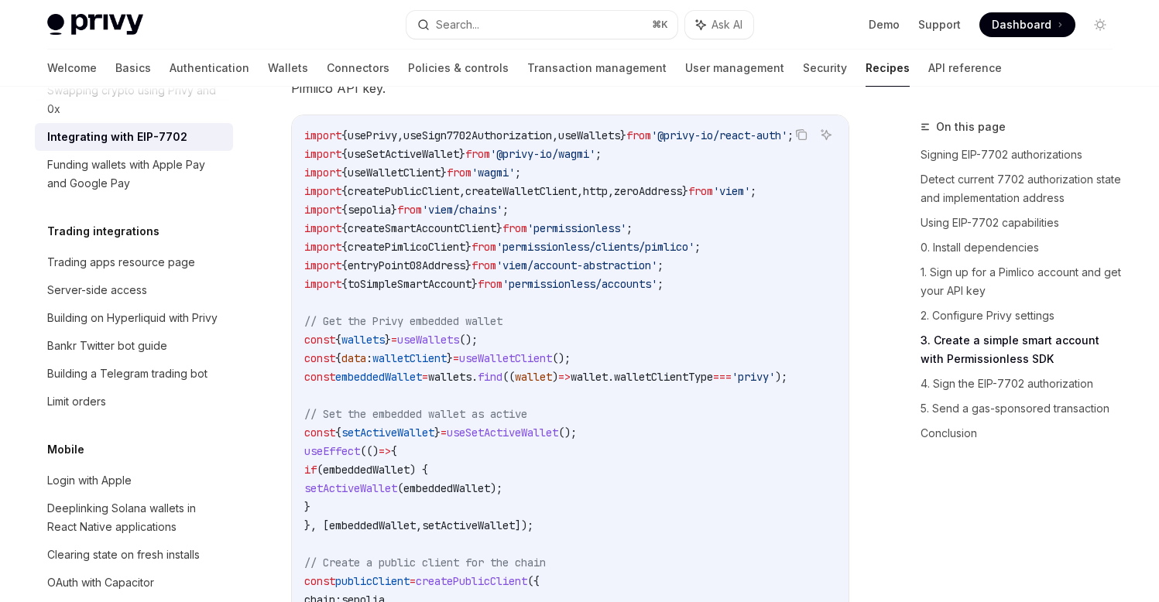
scroll to position [2288, 0]
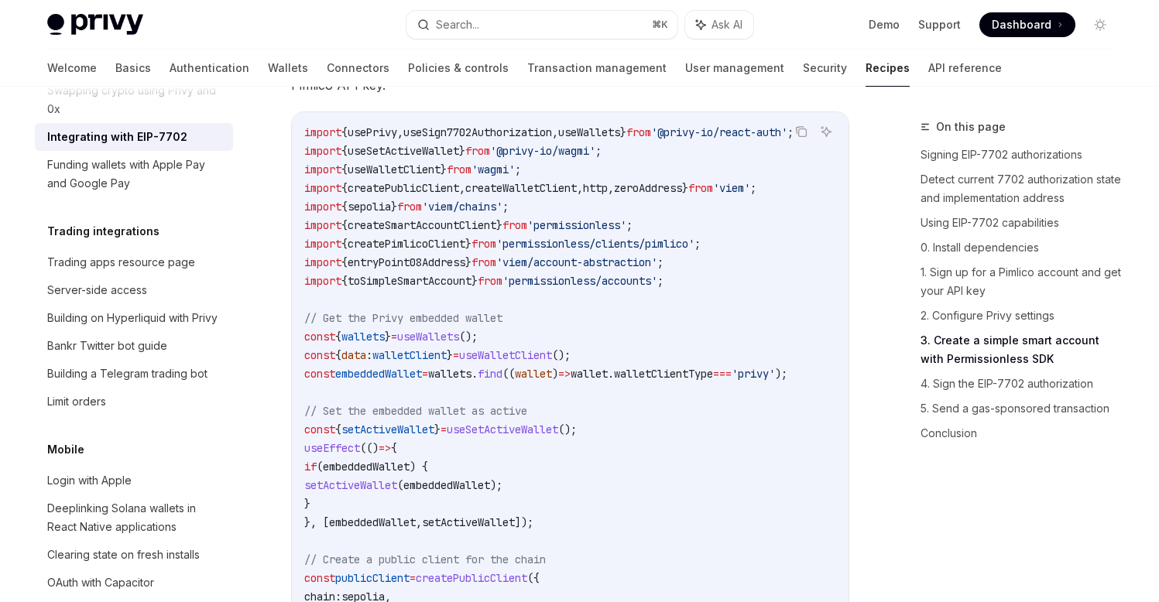
click at [552, 362] on span "useWalletClient" at bounding box center [505, 355] width 93 height 14
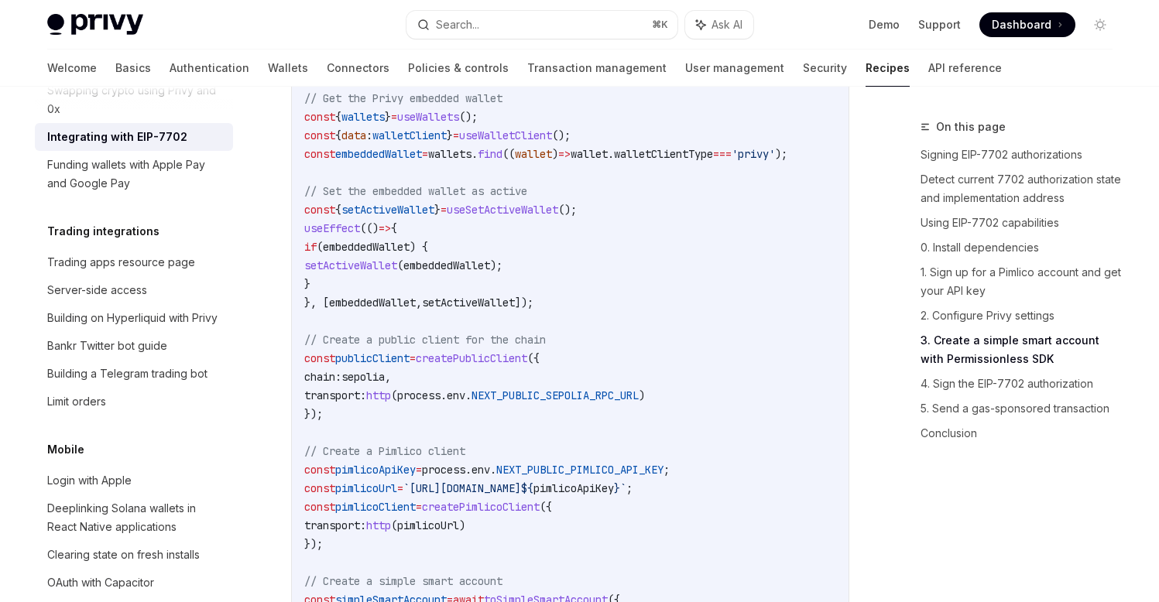
scroll to position [2512, 0]
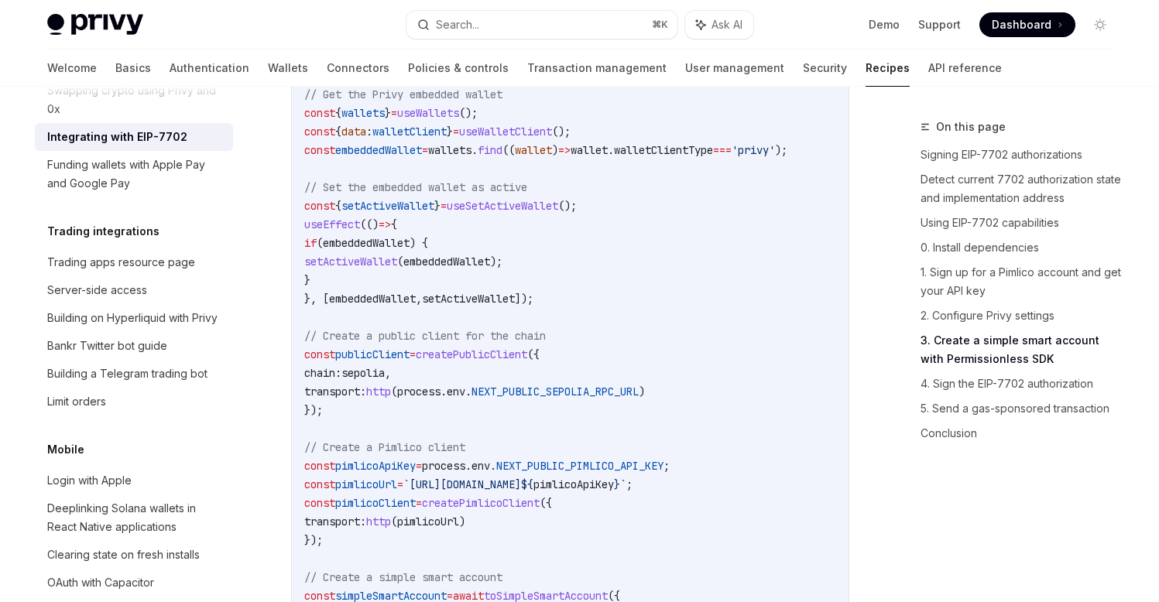
click at [424, 139] on span "walletClient" at bounding box center [409, 132] width 74 height 14
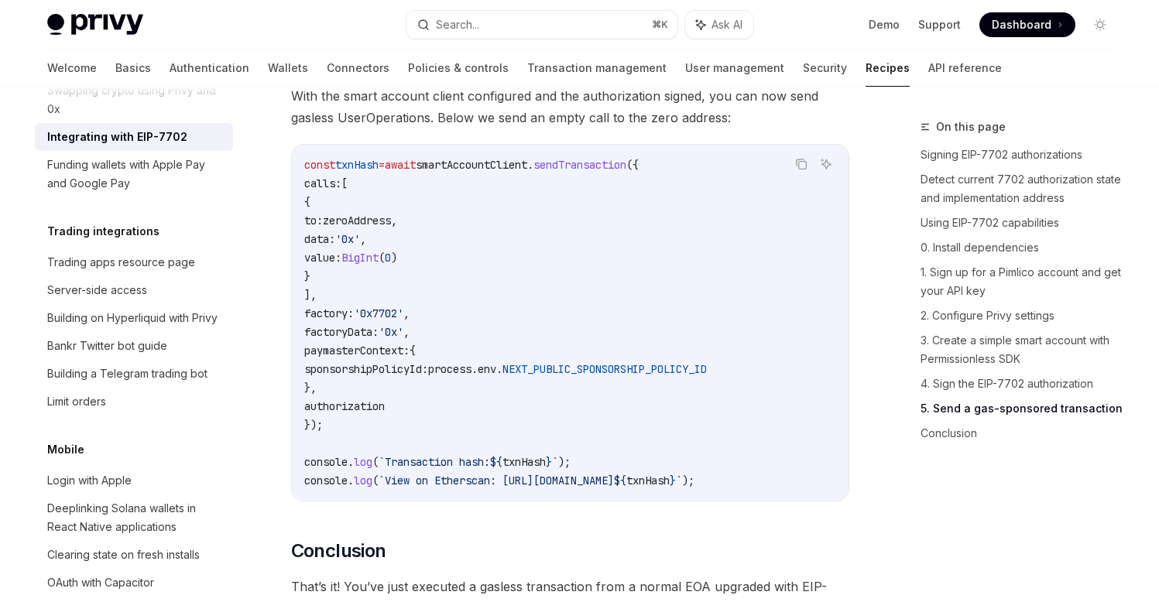
scroll to position [3835, 0]
click at [801, 170] on icon "Copy the contents from the code block" at bounding box center [801, 163] width 12 height 12
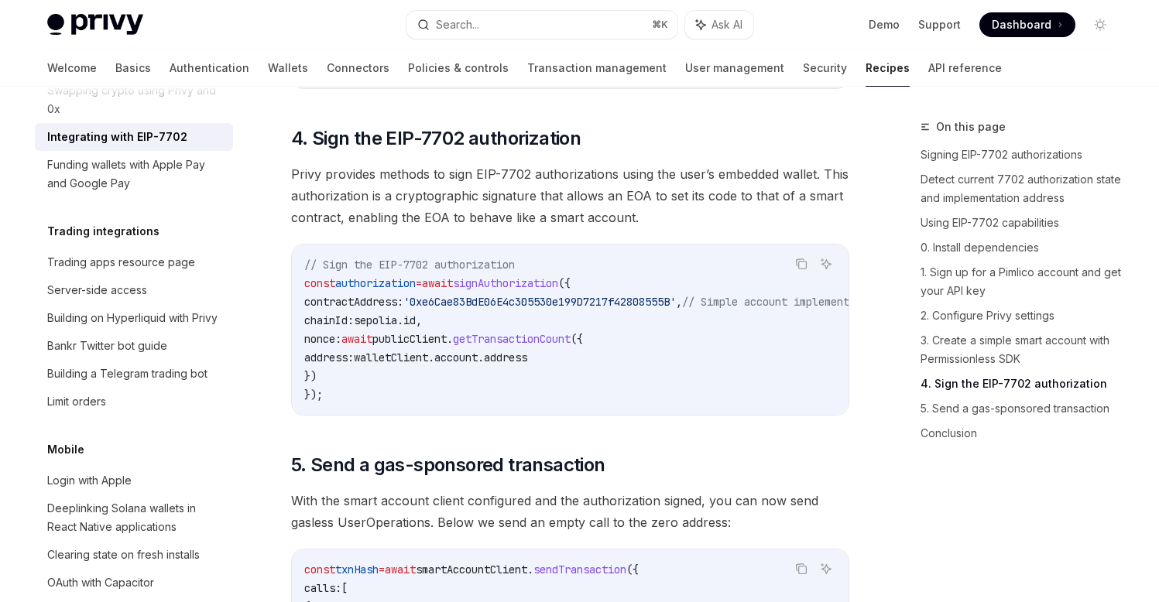
scroll to position [3431, 0]
click at [529, 289] on span "signAuthorization" at bounding box center [505, 282] width 105 height 14
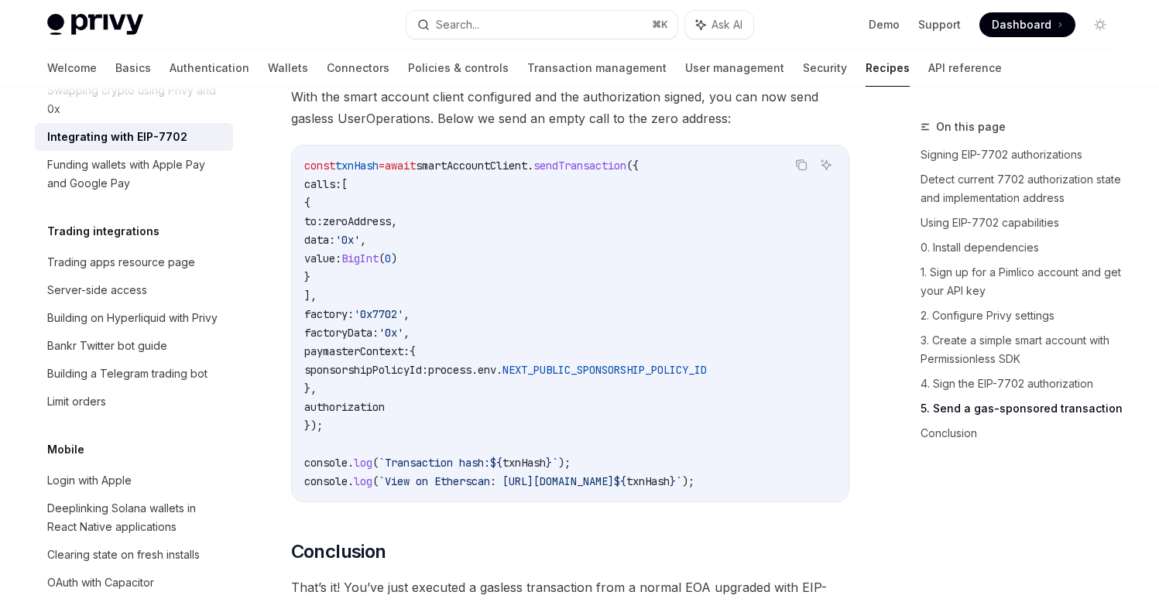
scroll to position [3834, 0]
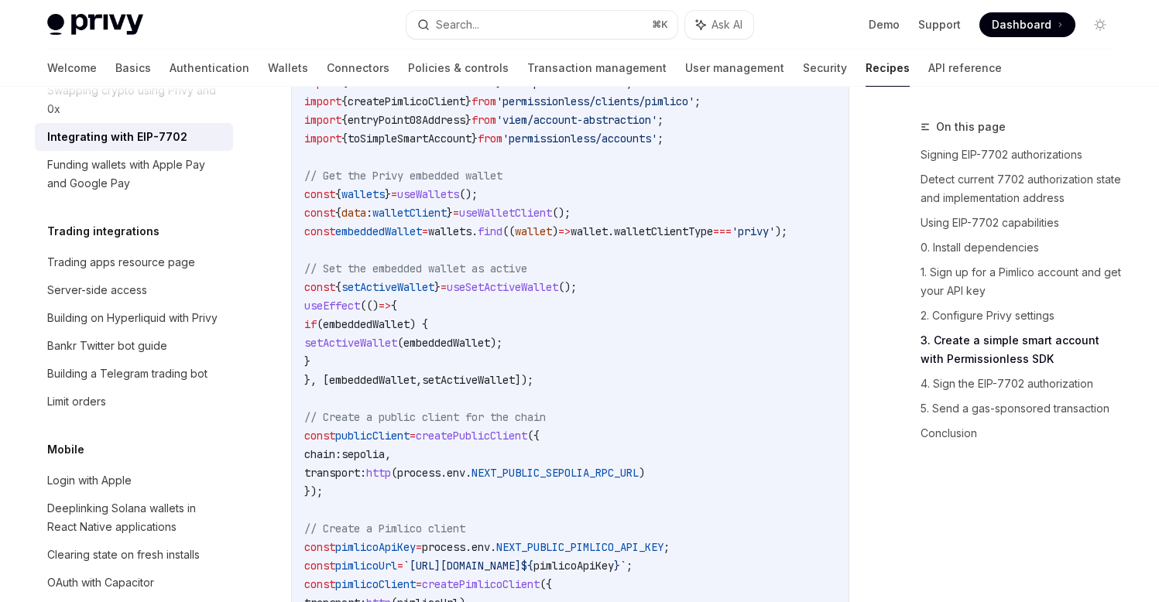
scroll to position [2432, 0]
click at [438, 218] on span "walletClient" at bounding box center [409, 211] width 74 height 14
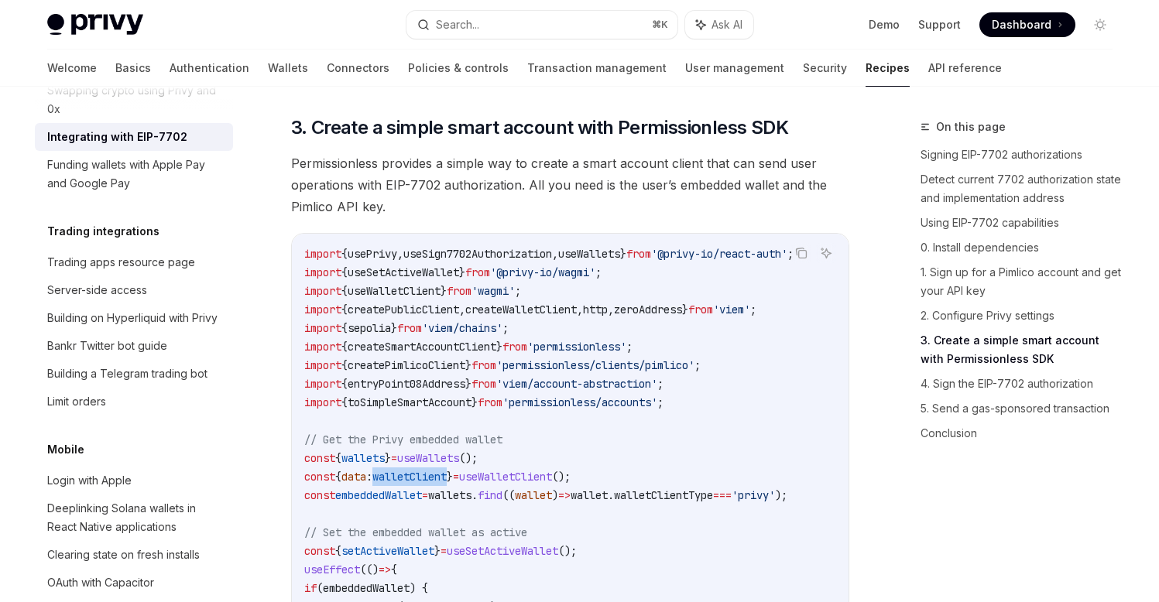
scroll to position [2166, 0]
click at [803, 260] on icon "Copy the contents from the code block" at bounding box center [801, 254] width 12 height 12
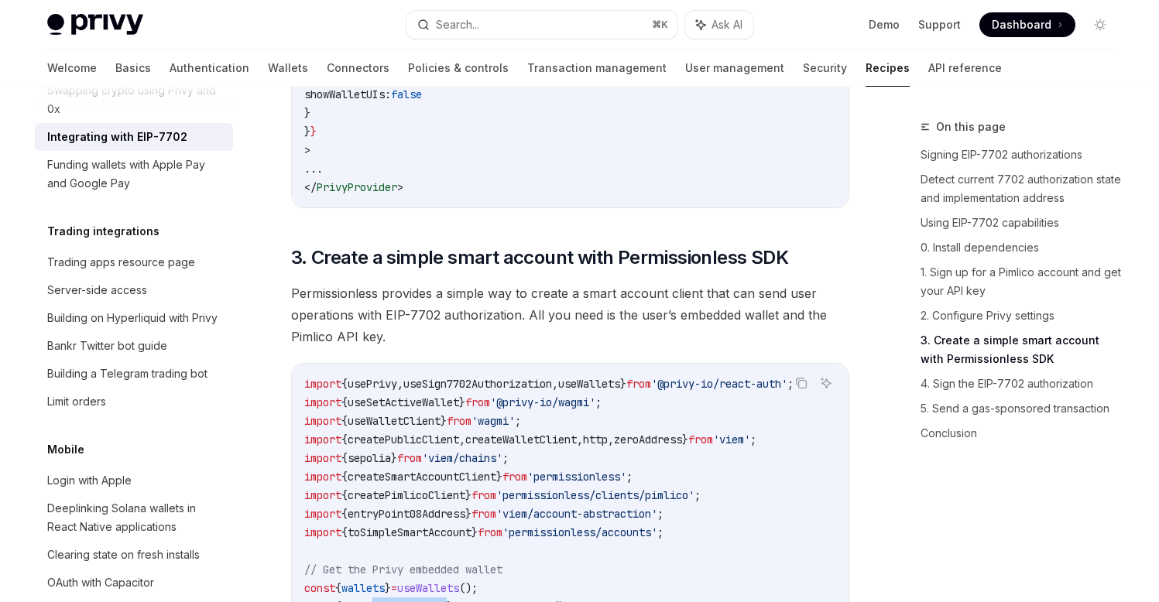
scroll to position [2036, 0]
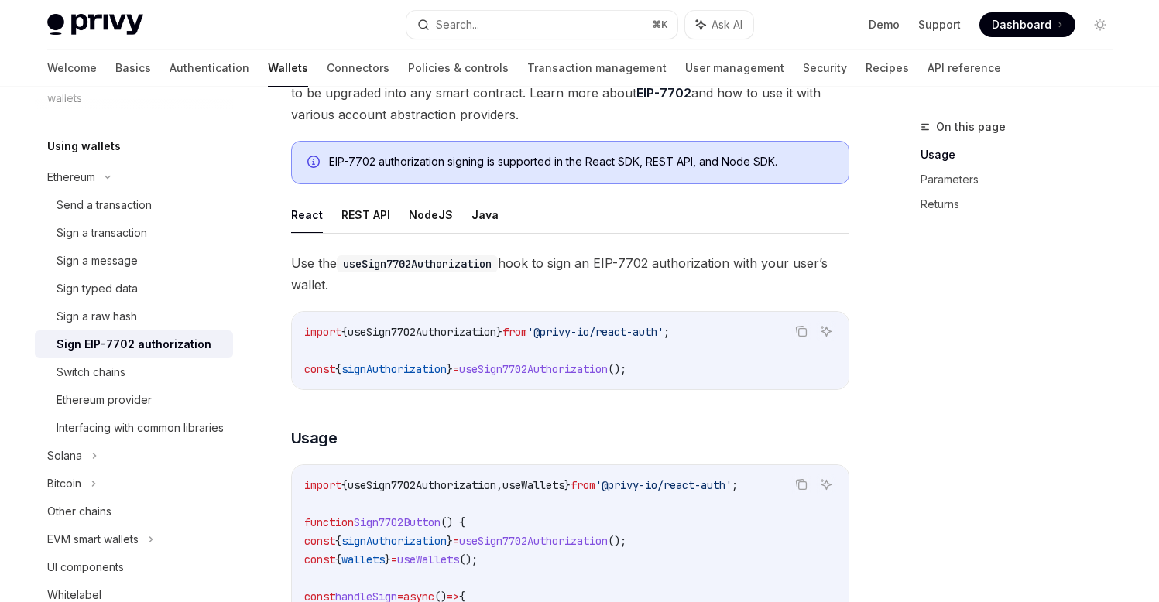
scroll to position [224, 0]
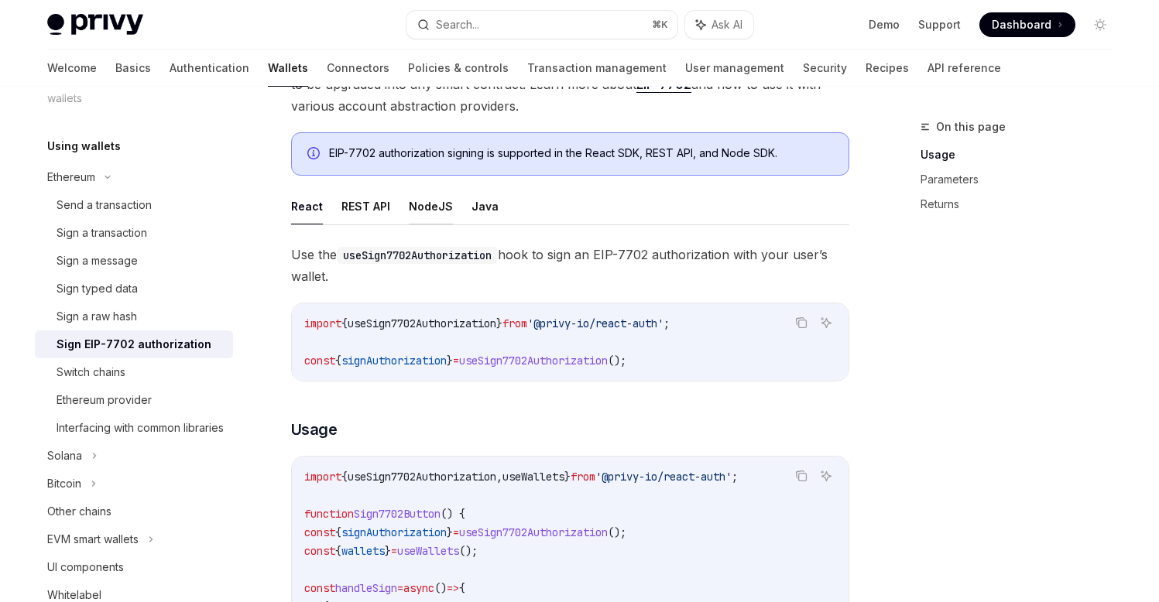
click at [424, 216] on button "NodeJS" at bounding box center [431, 206] width 44 height 36
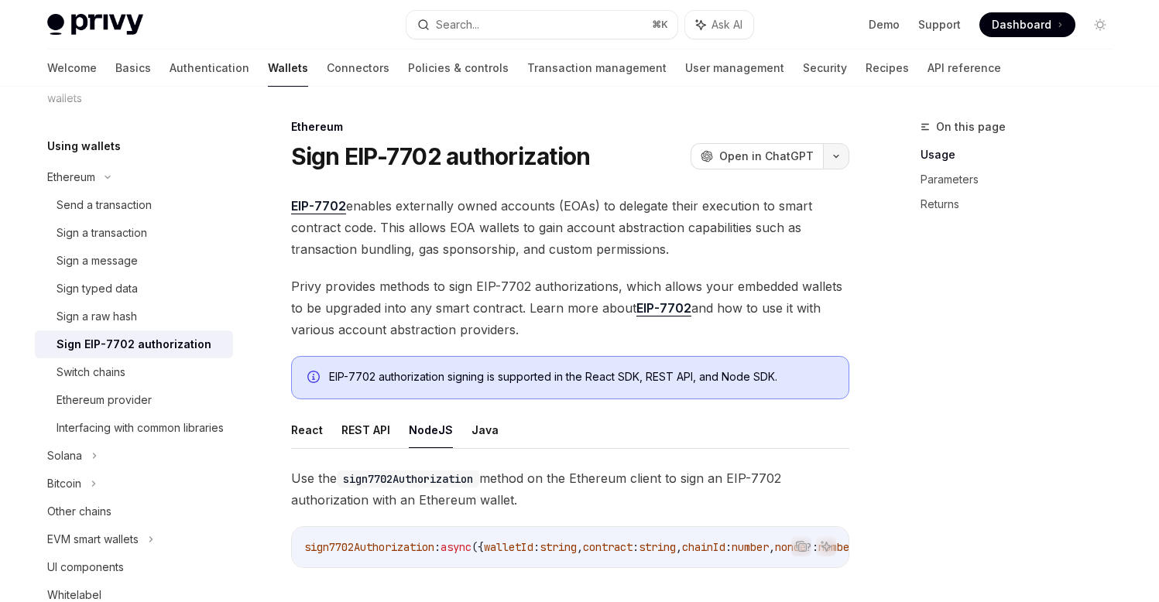
click at [841, 154] on button "button" at bounding box center [836, 156] width 26 height 26
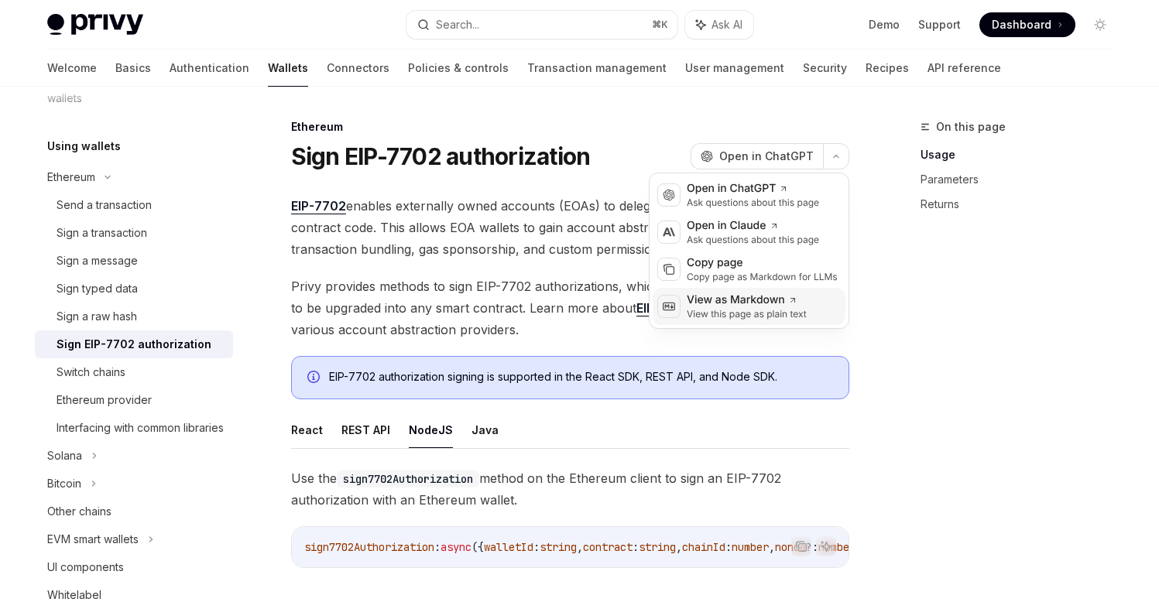
click at [762, 305] on div "View as Markdown" at bounding box center [747, 300] width 120 height 15
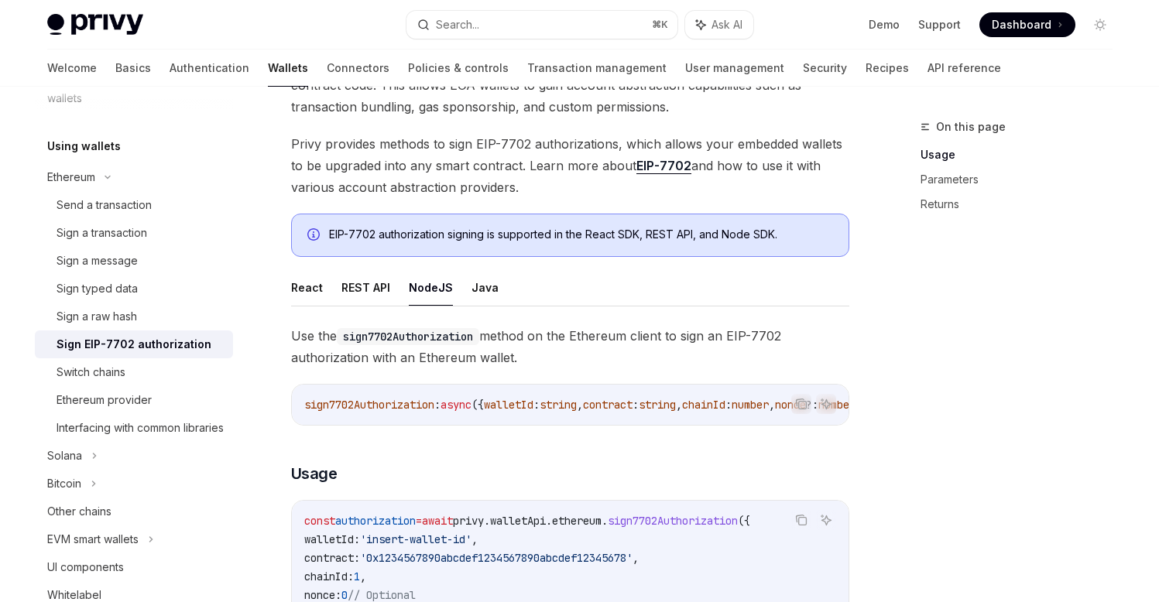
scroll to position [144, 0]
click at [318, 289] on button "React" at bounding box center [307, 286] width 32 height 36
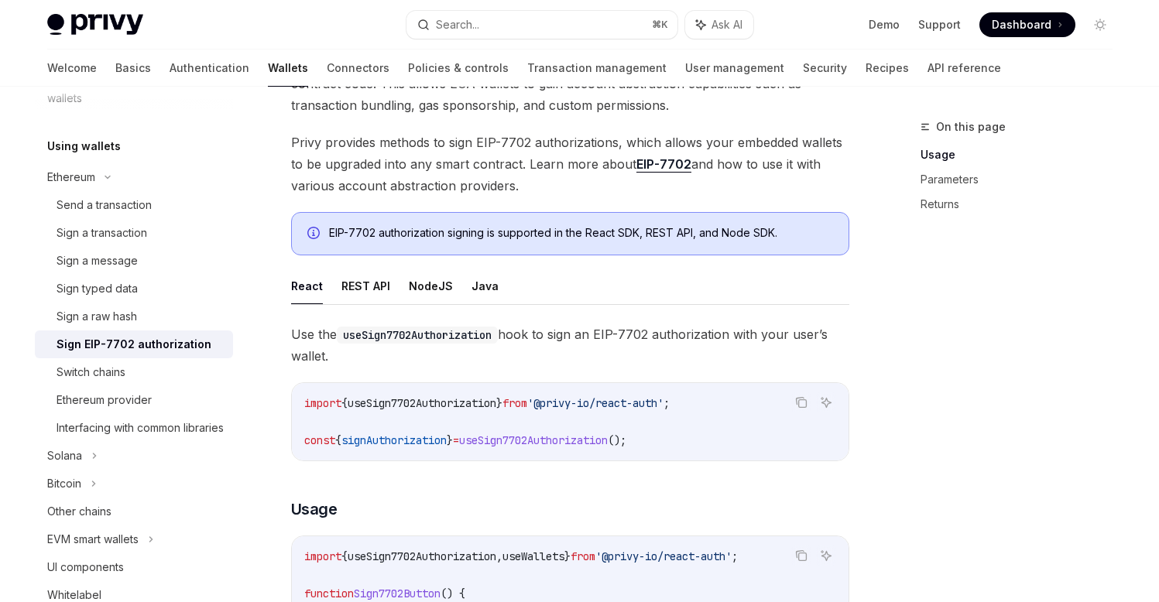
click at [644, 405] on span "'@privy-io/react-auth'" at bounding box center [595, 403] width 136 height 14
drag, startPoint x: 630, startPoint y: 404, endPoint x: 695, endPoint y: 406, distance: 65.1
click at [663, 406] on span "'@privy-io/react-auth'" at bounding box center [595, 403] width 136 height 14
copy span "react-auth"
click at [430, 288] on button "NodeJS" at bounding box center [431, 286] width 44 height 36
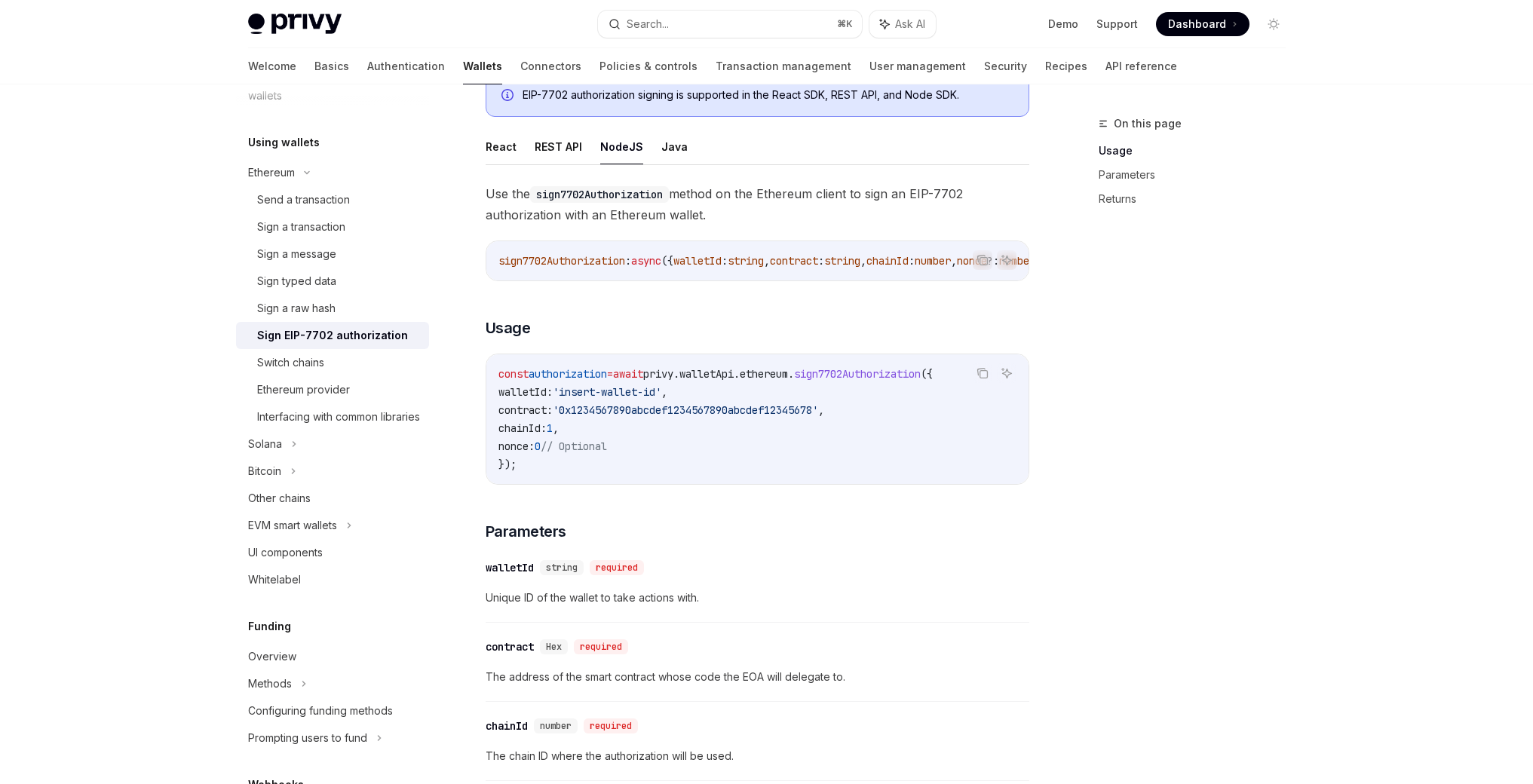
scroll to position [288, 0]
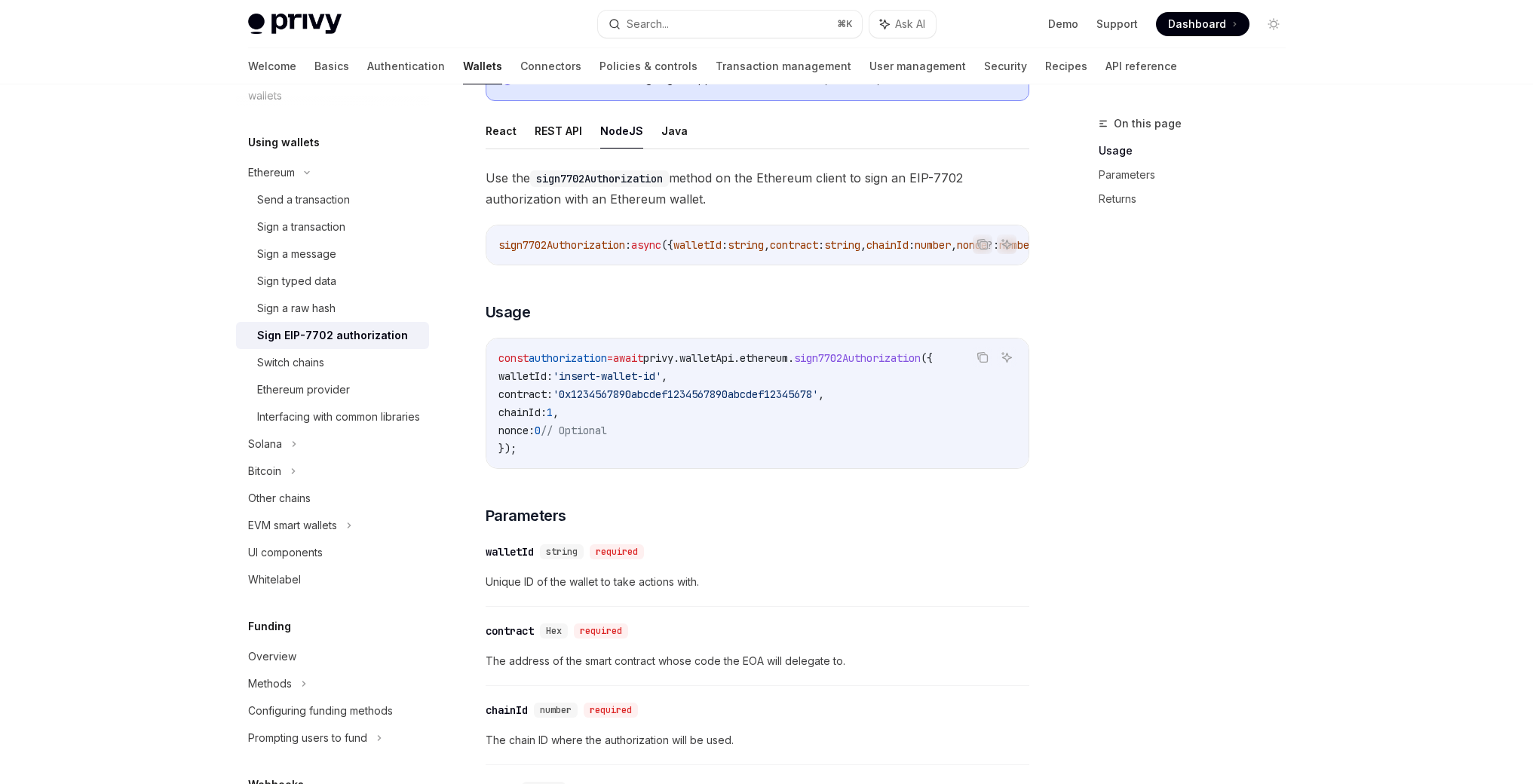
click at [567, 248] on span "sign7702Authorization" at bounding box center [562, 245] width 127 height 14
click at [631, 262] on div "sign7702Authorization : async ({ walletId : string , contract : string , chainI…" at bounding box center [757, 244] width 542 height 39
click at [579, 248] on span "sign7702Authorization" at bounding box center [562, 245] width 127 height 14
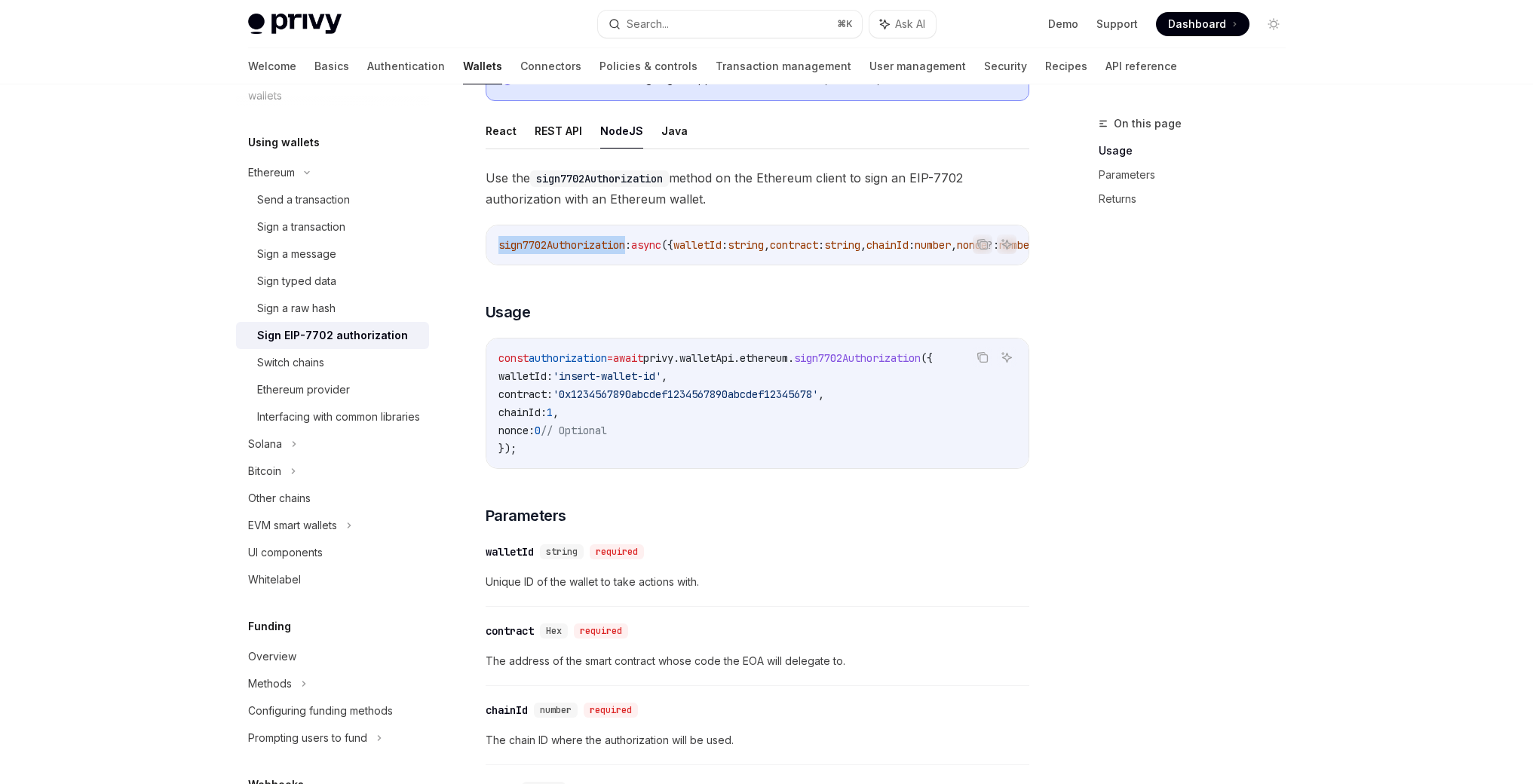
click at [579, 248] on span "sign7702Authorization" at bounding box center [562, 245] width 127 height 14
click at [583, 239] on span "sign7702Authorization" at bounding box center [562, 245] width 127 height 14
click at [582, 240] on span "sign7702Authorization" at bounding box center [562, 245] width 127 height 14
click at [579, 248] on span "sign7702Authorization" at bounding box center [562, 245] width 127 height 14
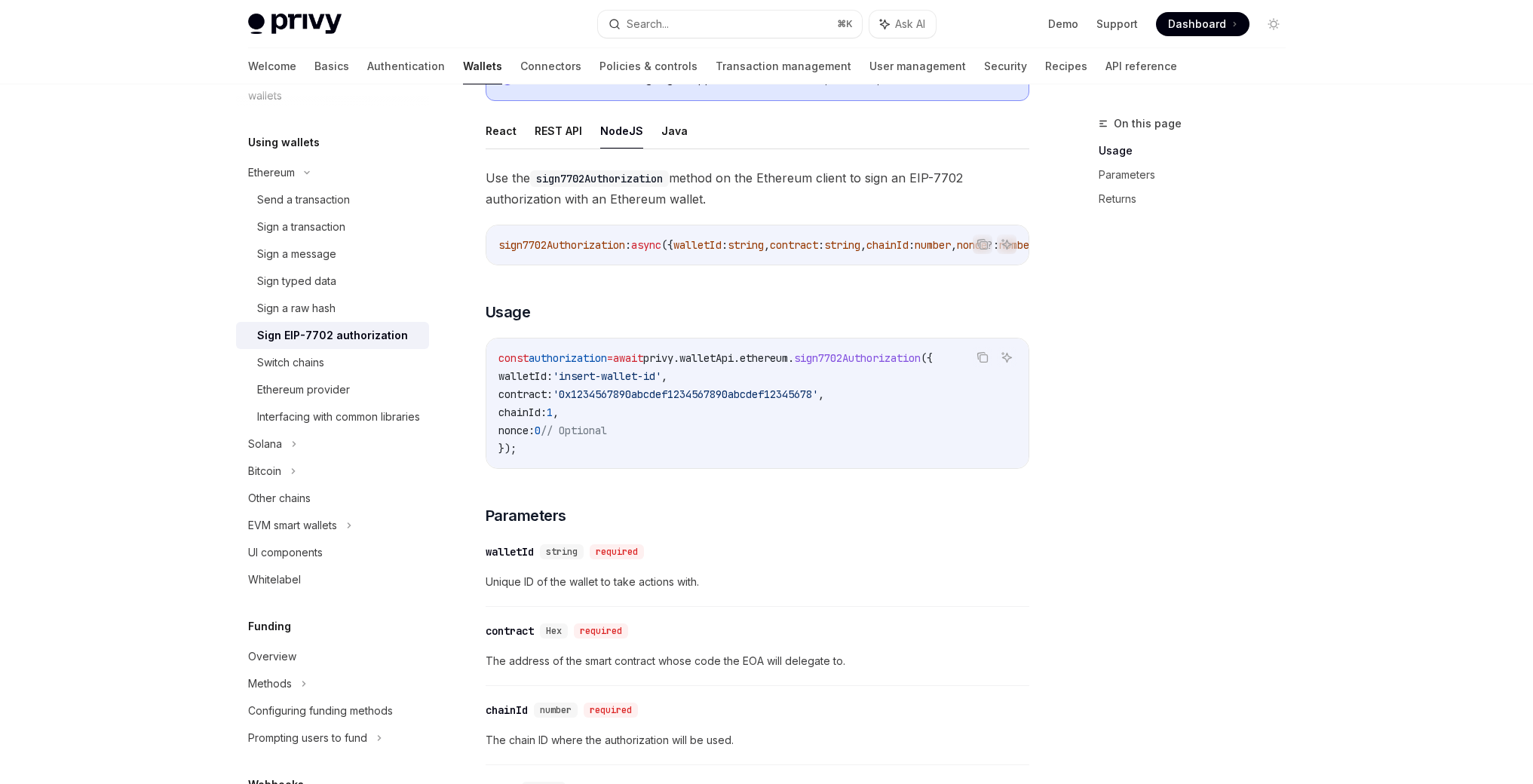
click at [782, 429] on code "const authorization = await privy . walletApi . ethereum . sign7702Authorizatio…" at bounding box center [758, 402] width 518 height 108
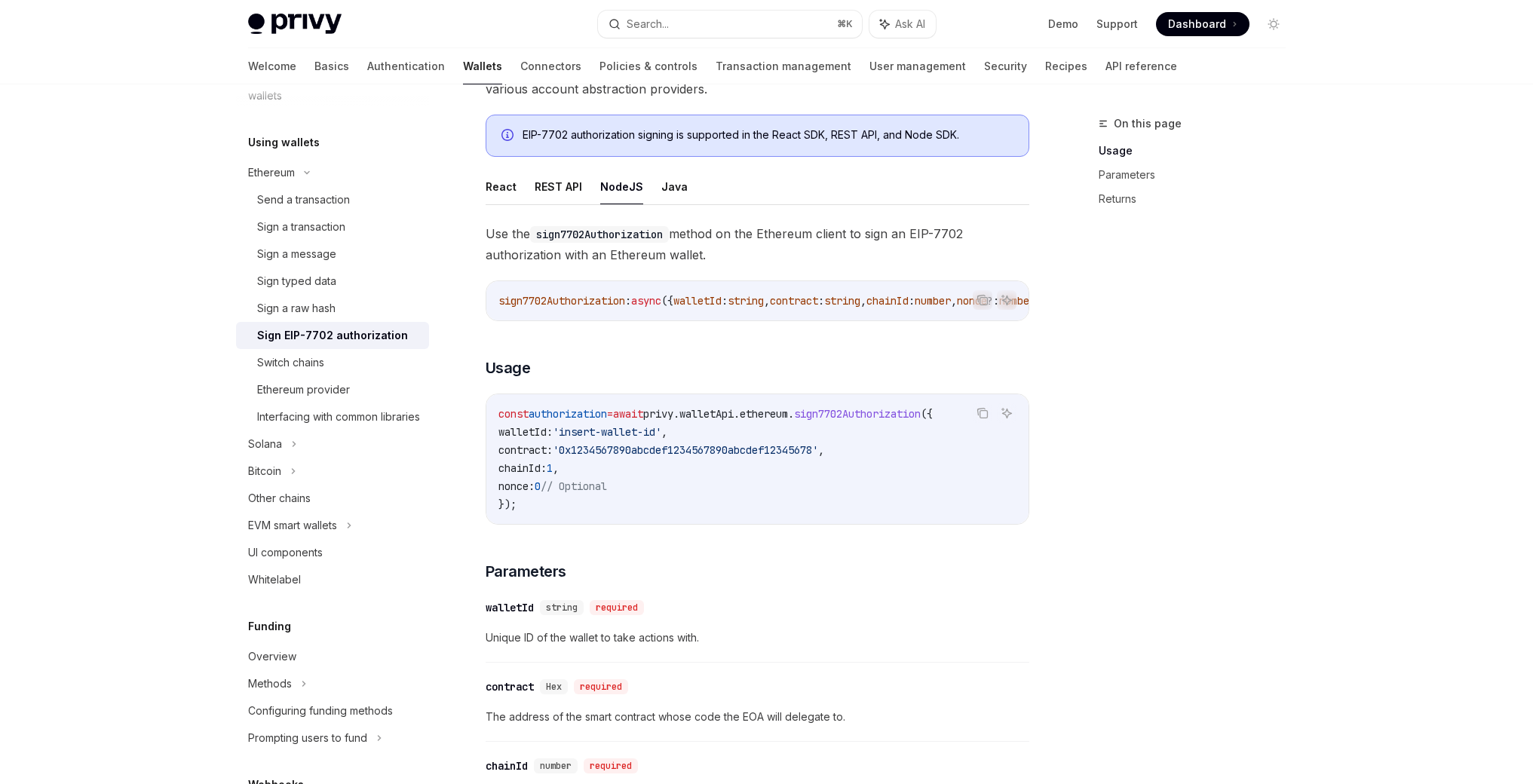
scroll to position [229, 0]
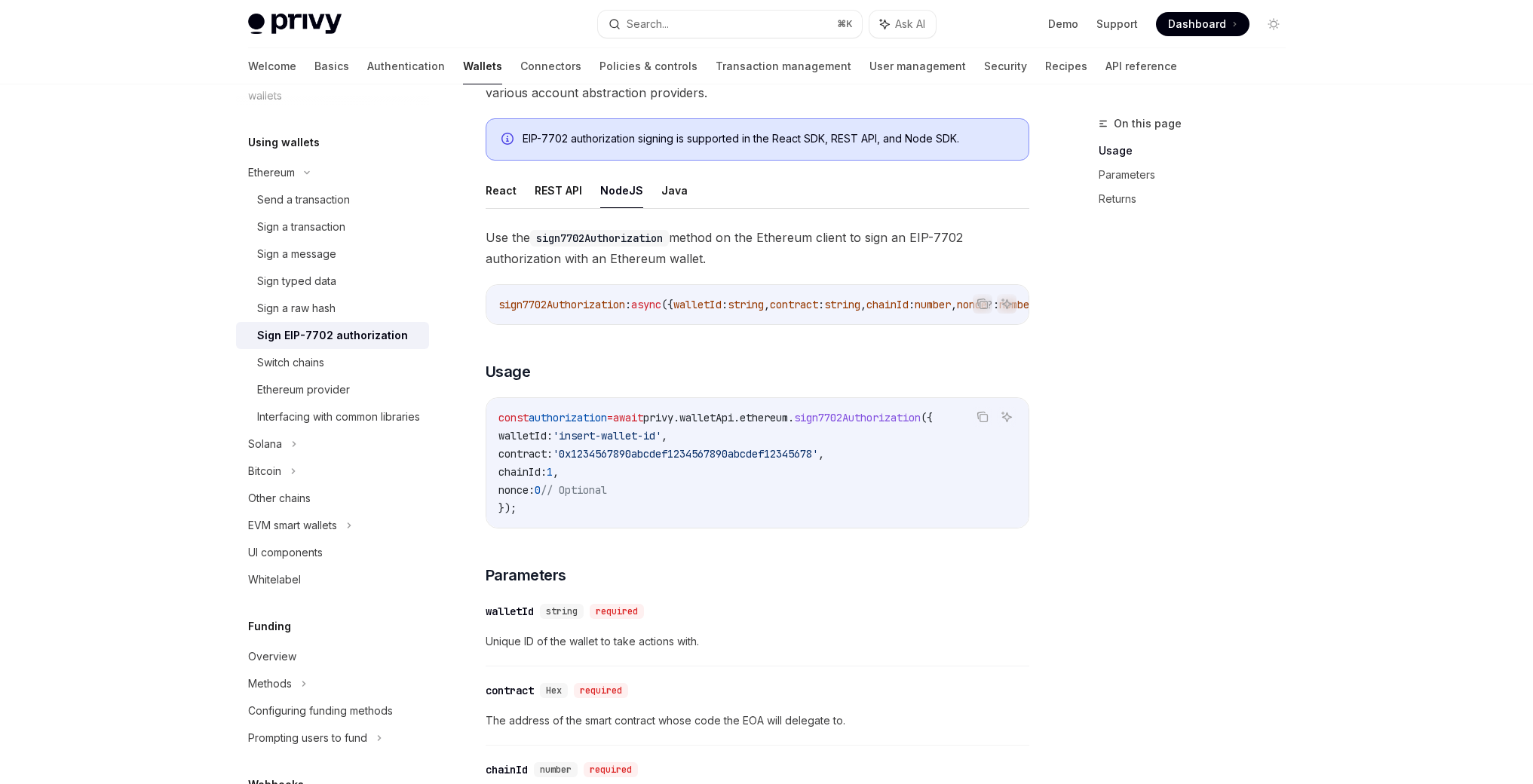
click at [756, 461] on span "'0x1234567890abcdef1234567890abcdef12345678'" at bounding box center [685, 454] width 265 height 14
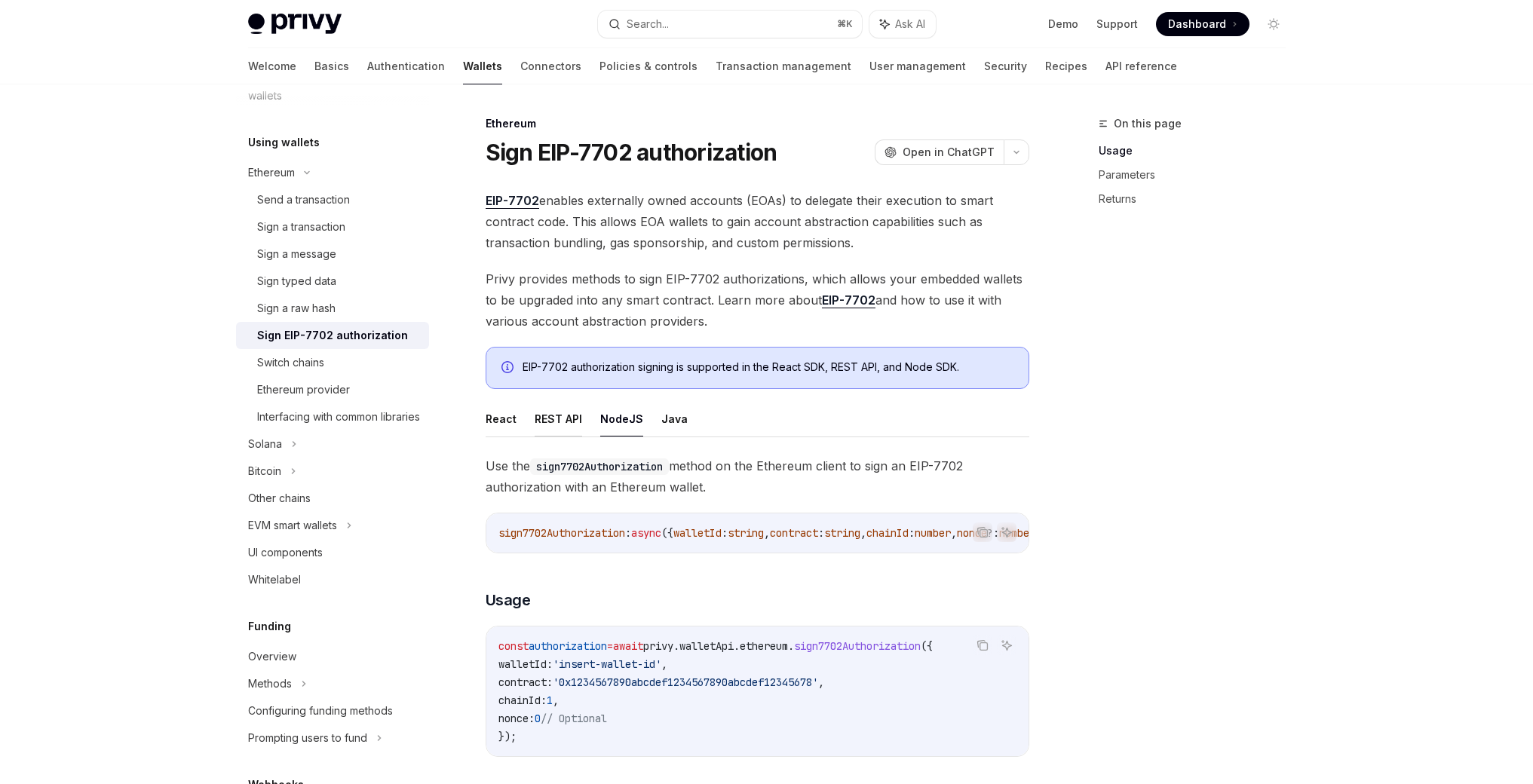
click at [547, 417] on button "REST API" at bounding box center [558, 419] width 48 height 35
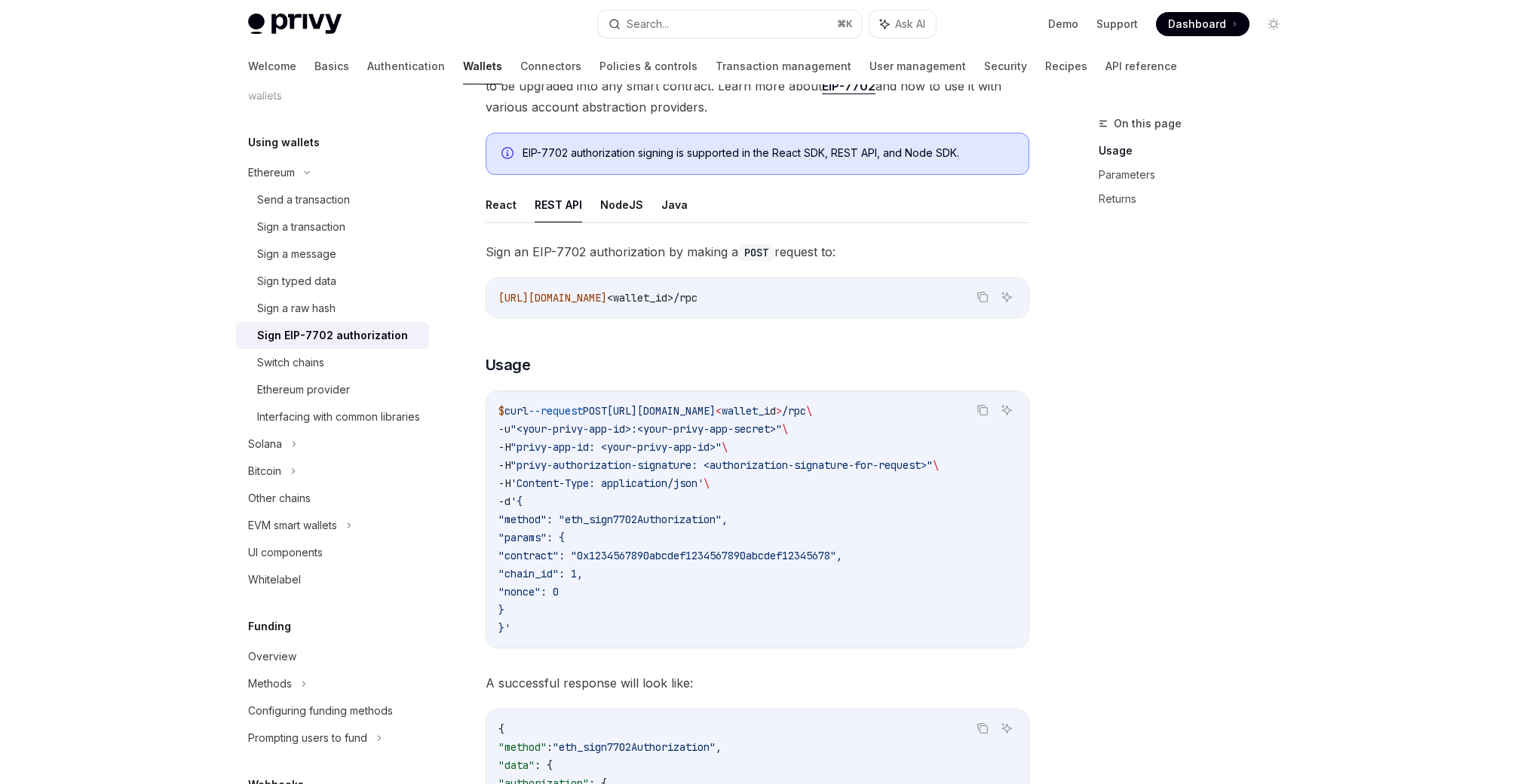
scroll to position [218, 0]
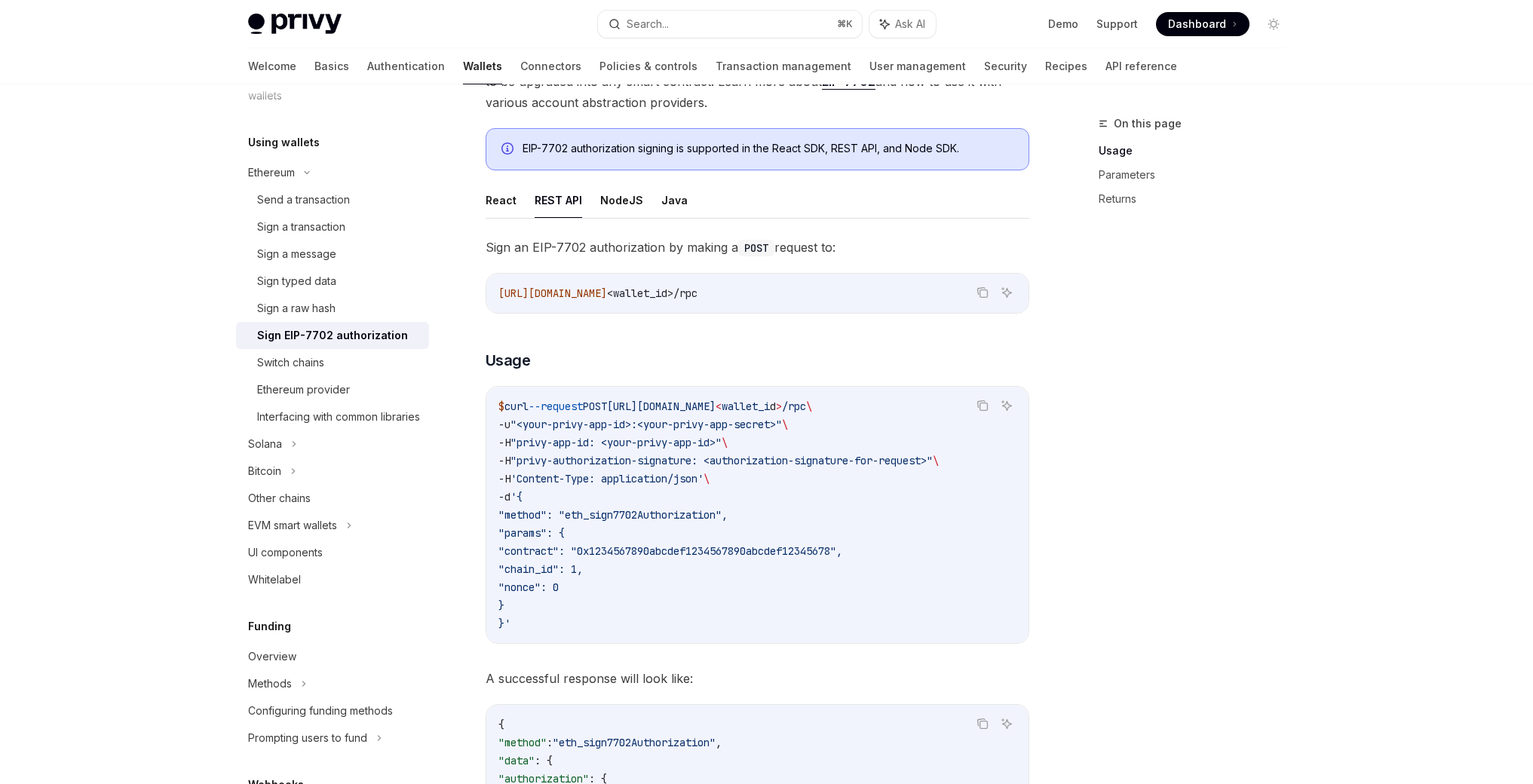
click at [735, 425] on span ""<your-privy-app-id>:<your-privy-app-secret>"" at bounding box center [646, 425] width 272 height 14
drag, startPoint x: 522, startPoint y: 422, endPoint x: 798, endPoint y: 422, distance: 276.0
click at [782, 422] on span ""<your-privy-app-id>:<your-privy-app-secret>"" at bounding box center [646, 425] width 272 height 14
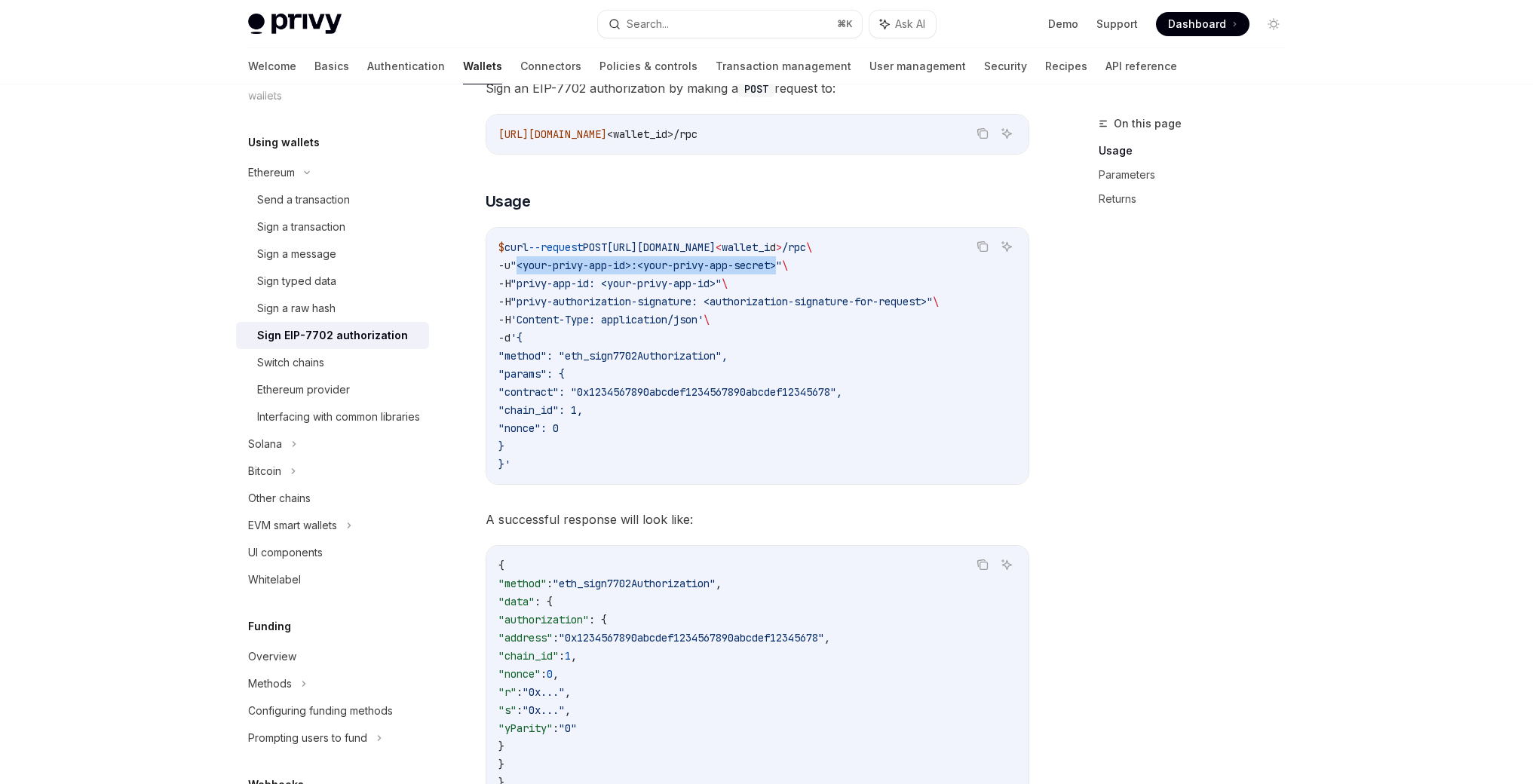
scroll to position [374, 0]
click at [708, 463] on code "$ curl --request POST https://api.privy.io/v1/wallets/ < wallet_i d > /rpc \ -u…" at bounding box center [758, 358] width 518 height 235
click at [832, 309] on span ""privy-authorization-signature: <authorization-signature-for-request>"" at bounding box center [721, 306] width 422 height 14
drag, startPoint x: 820, startPoint y: 358, endPoint x: 812, endPoint y: 350, distance: 11.3
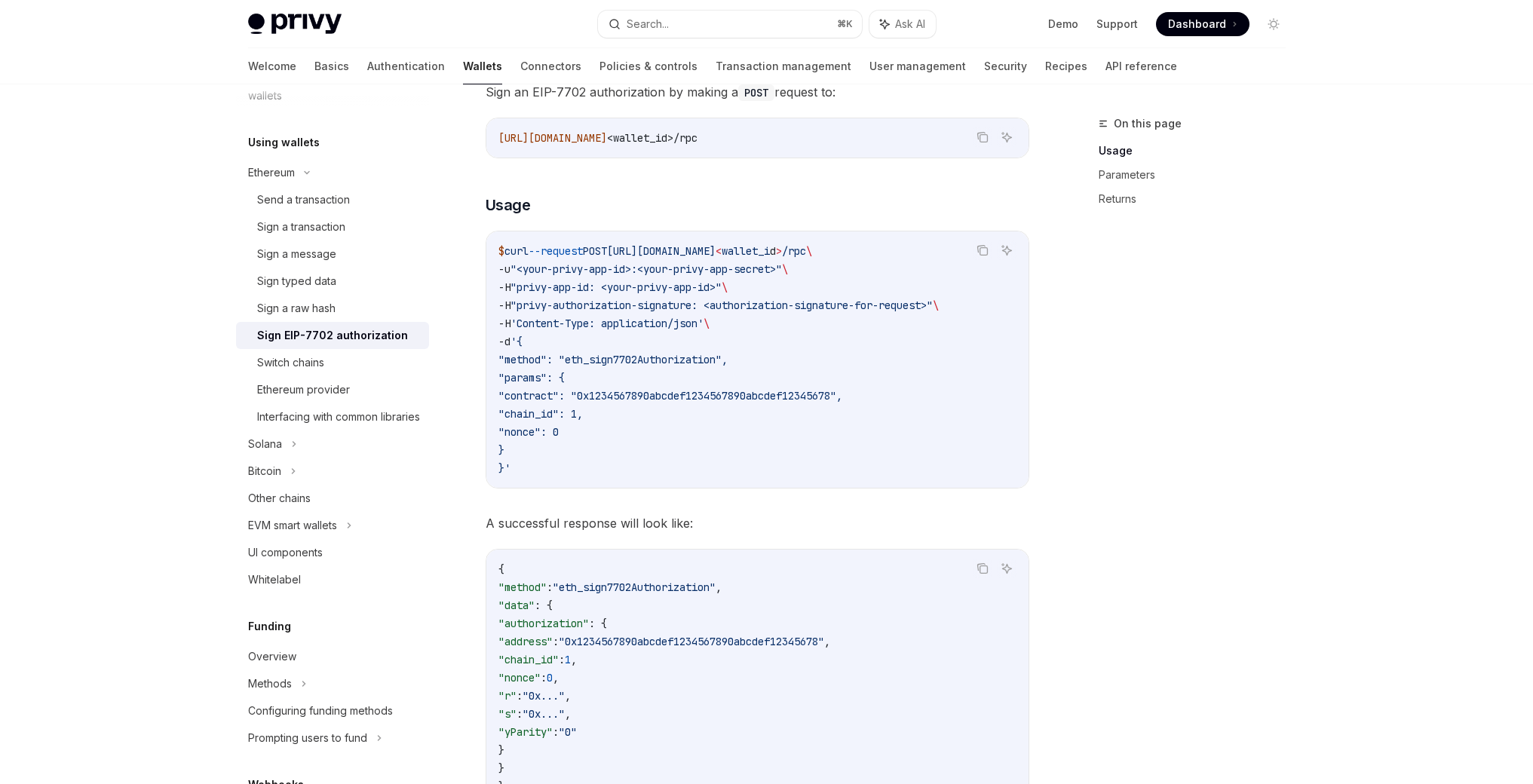
click at [820, 358] on code "$ curl --request POST https://api.privy.io/v1/wallets/ < wallet_i d > /rpc \ -u…" at bounding box center [758, 358] width 518 height 235
drag, startPoint x: 728, startPoint y: 308, endPoint x: 953, endPoint y: 309, distance: 225.0
click at [932, 309] on span ""privy-authorization-signature: <authorization-signature-for-request>"" at bounding box center [721, 306] width 422 height 14
click at [842, 392] on span ""contract": "0x1234567890abcdef1234567890abcdef12345678"," at bounding box center [670, 395] width 344 height 14
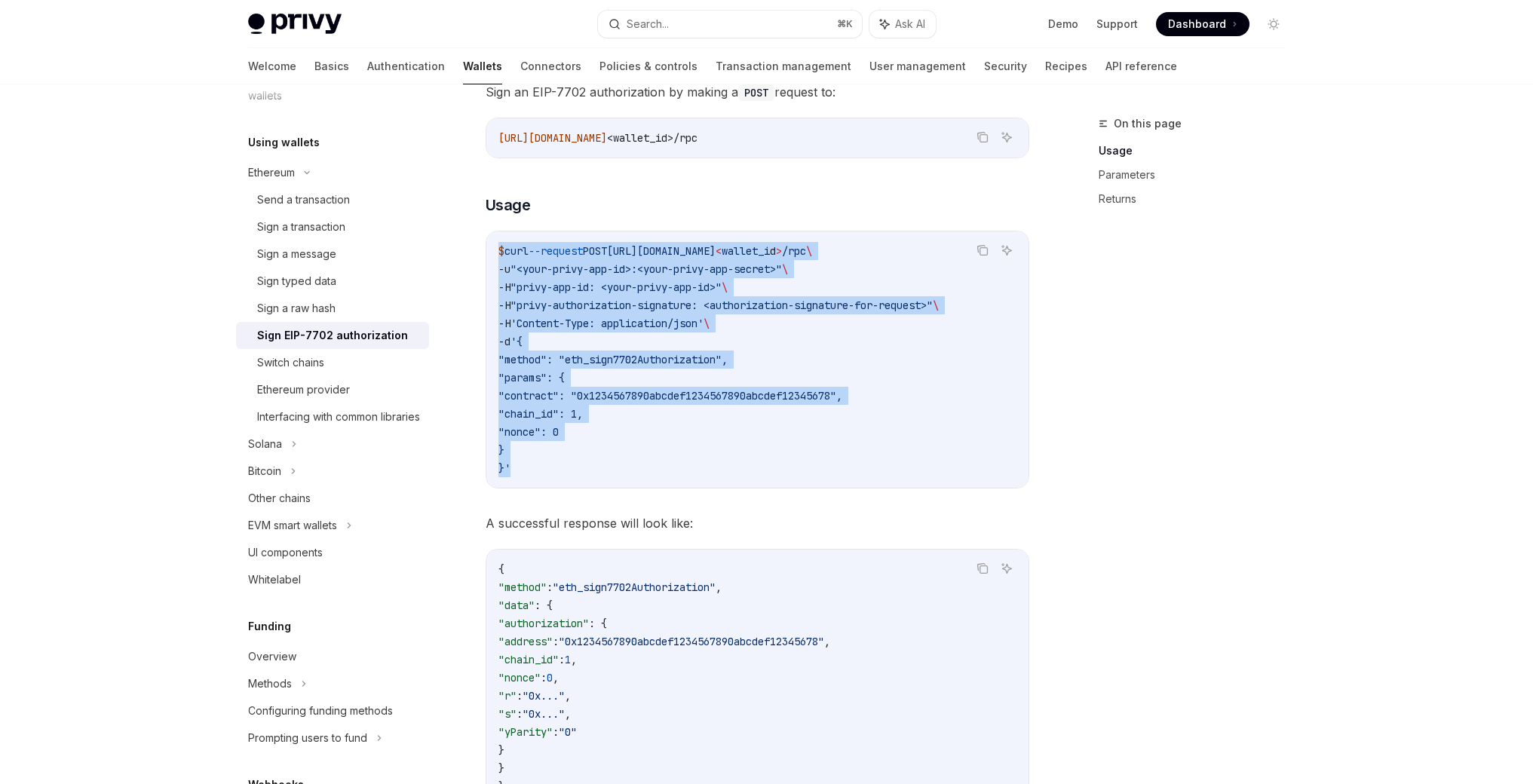
drag, startPoint x: 514, startPoint y: 446, endPoint x: 492, endPoint y: 254, distance: 193.3
click at [492, 254] on div "$ curl --request POST https://api.privy.io/v1/wallets/ < wallet_i d > /rpc \ -u…" at bounding box center [757, 359] width 542 height 256
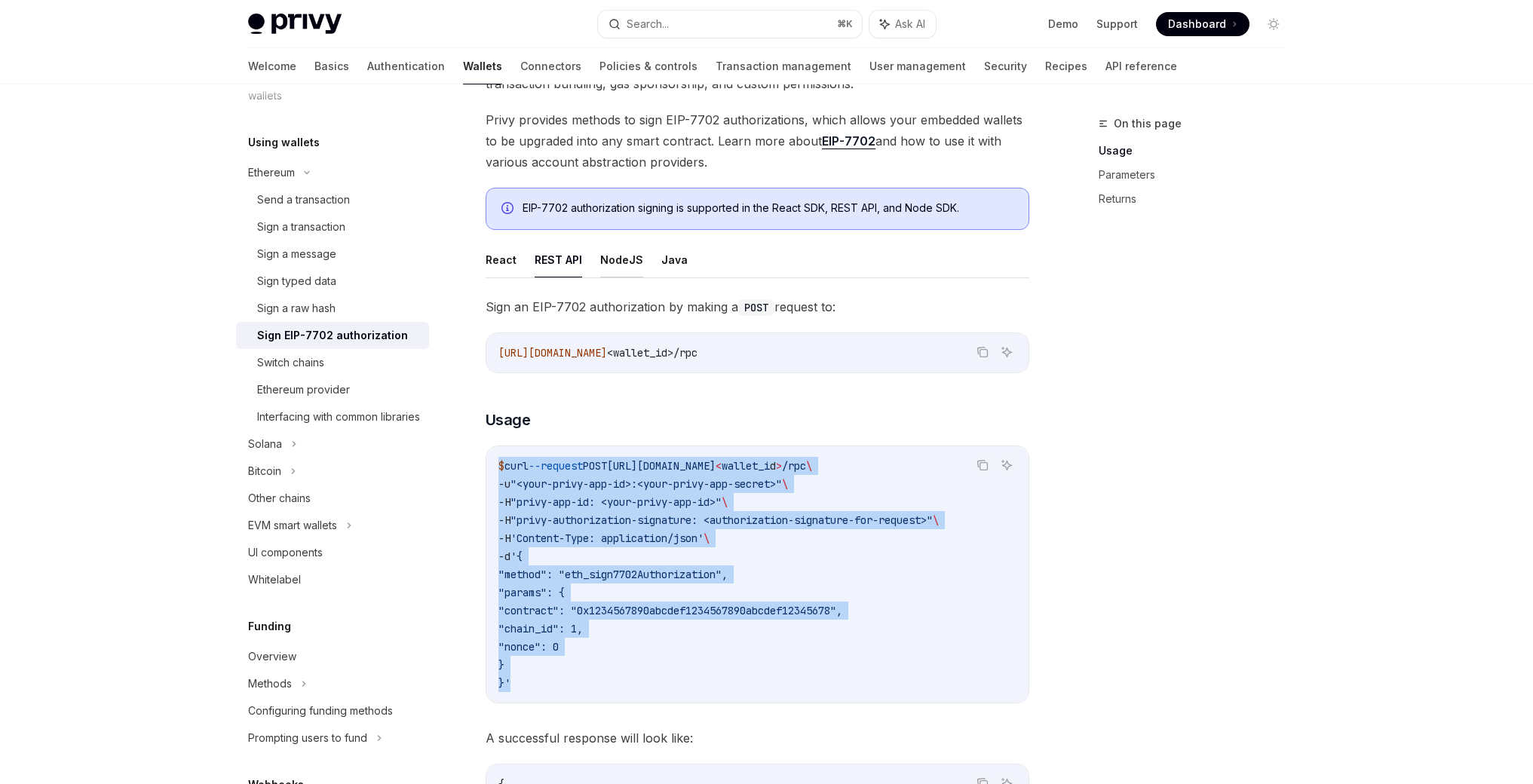
scroll to position [155, 0]
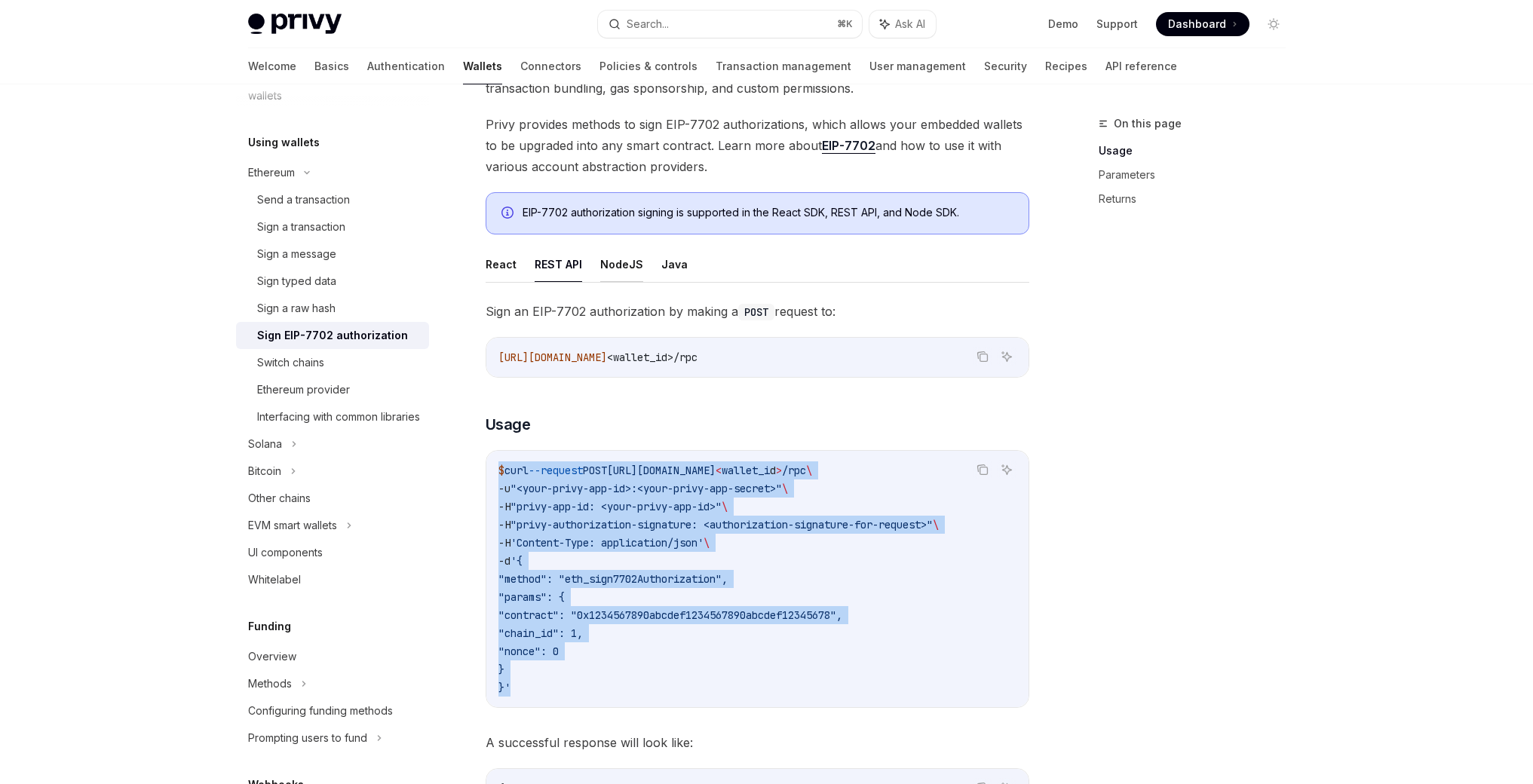
click at [627, 264] on button "NodeJS" at bounding box center [621, 264] width 43 height 35
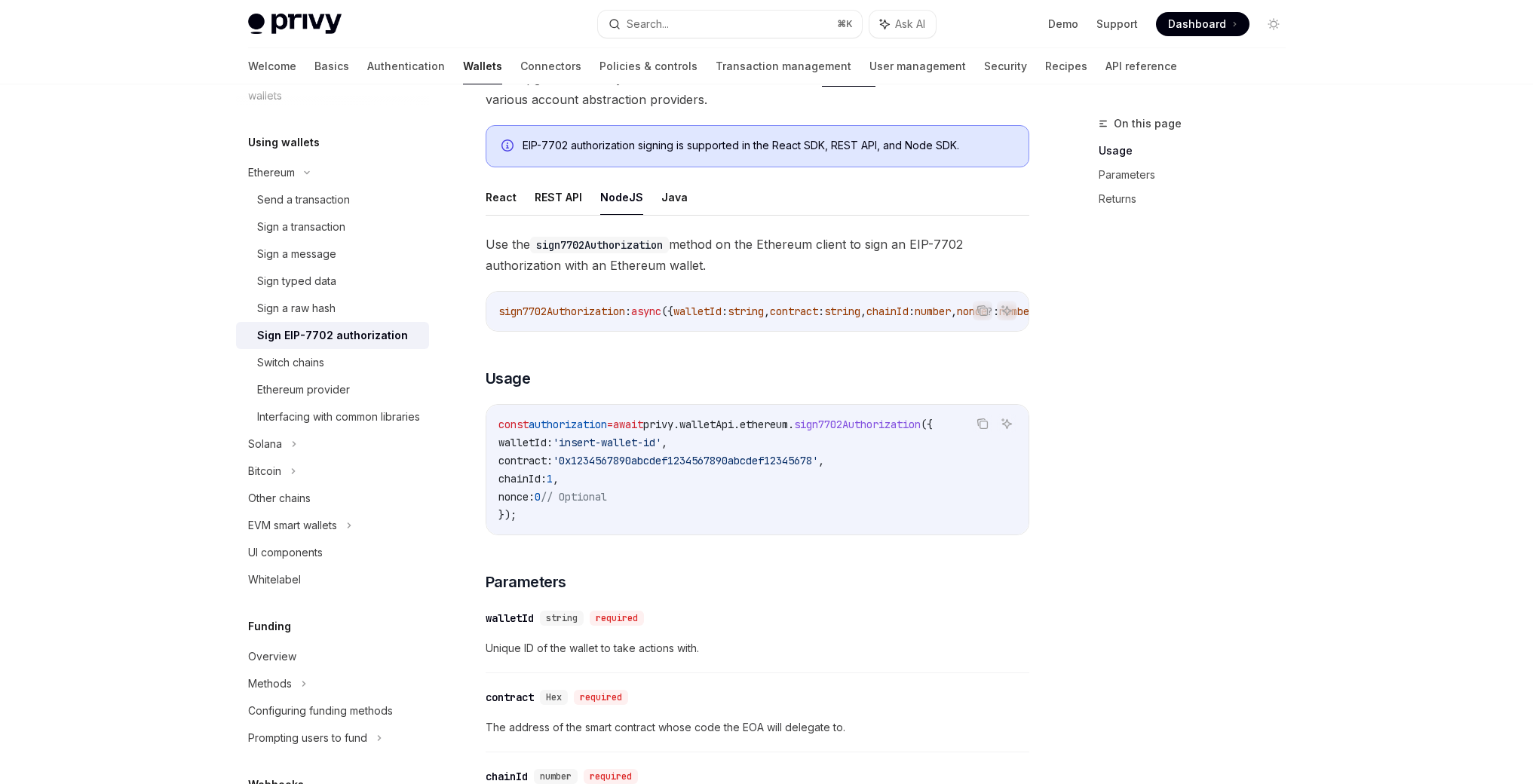
scroll to position [222, 0]
click at [539, 529] on div "const authorization = await privy . walletApi . ethereum . sign7702Authorizatio…" at bounding box center [757, 468] width 542 height 130
click at [564, 197] on button "REST API" at bounding box center [558, 196] width 48 height 35
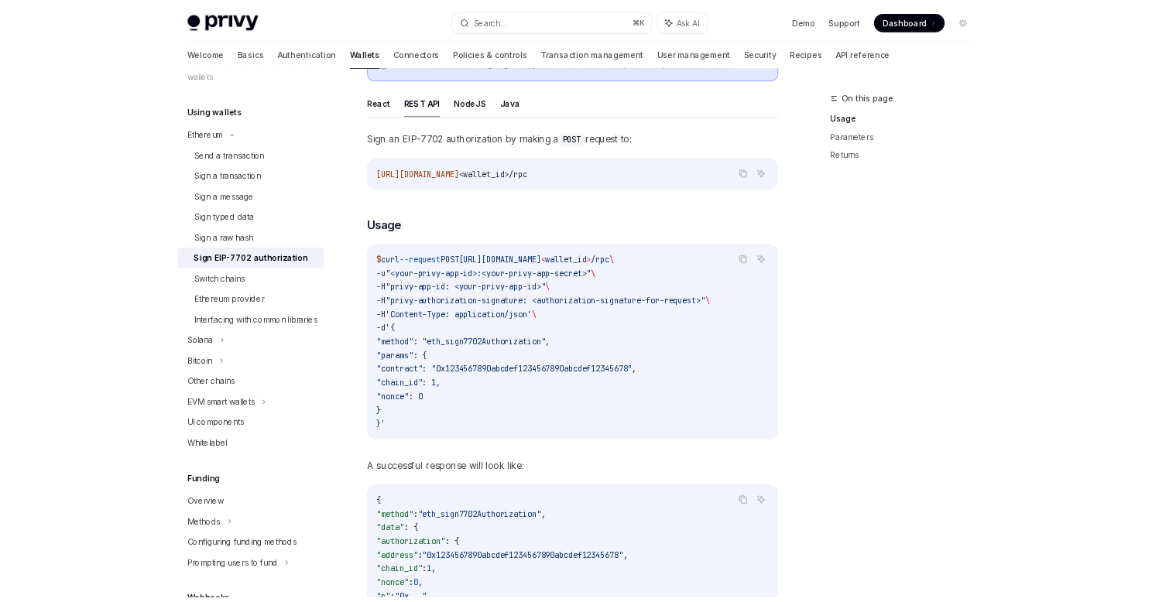
scroll to position [298, 0]
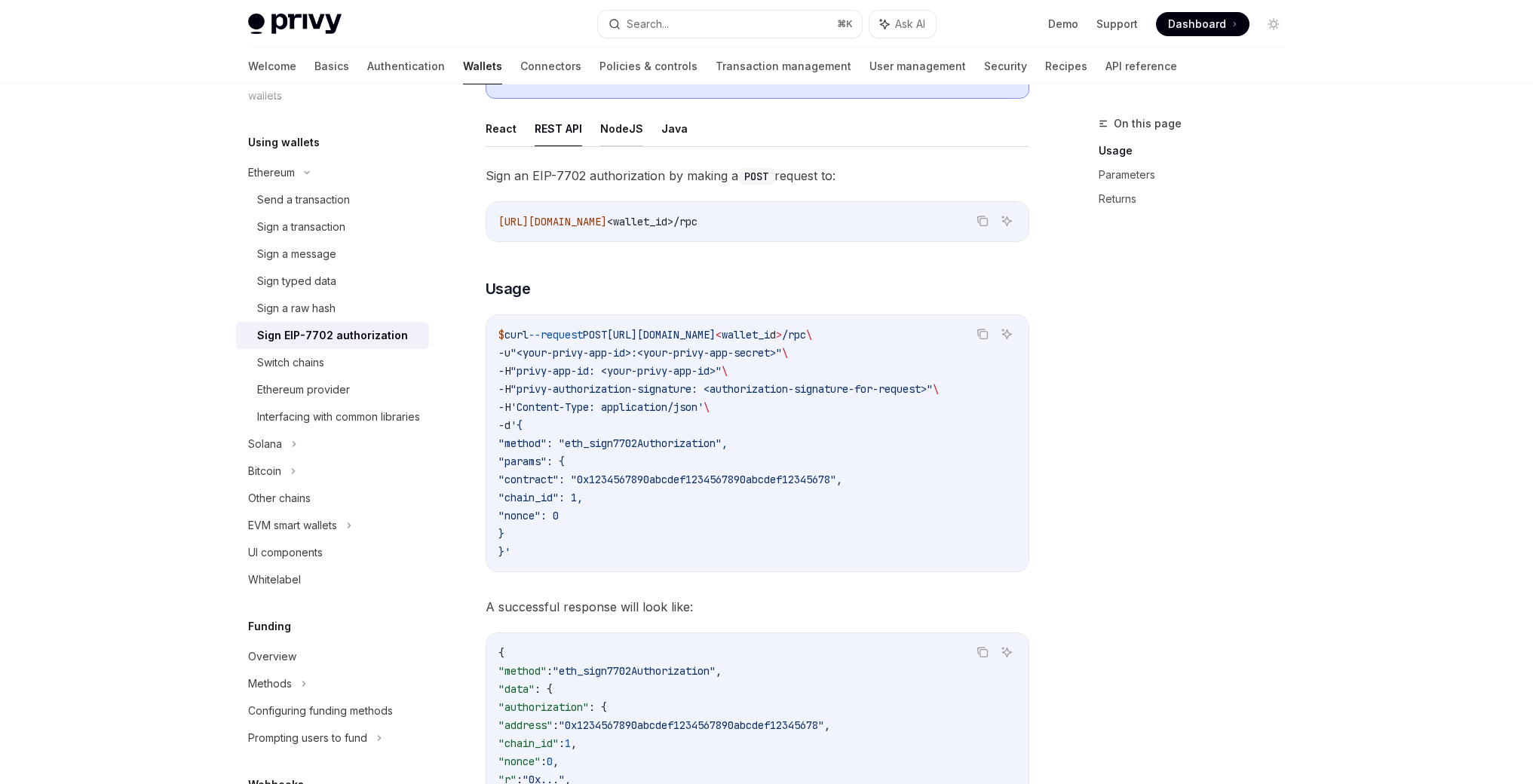
click at [613, 135] on button "NodeJS" at bounding box center [621, 129] width 43 height 35
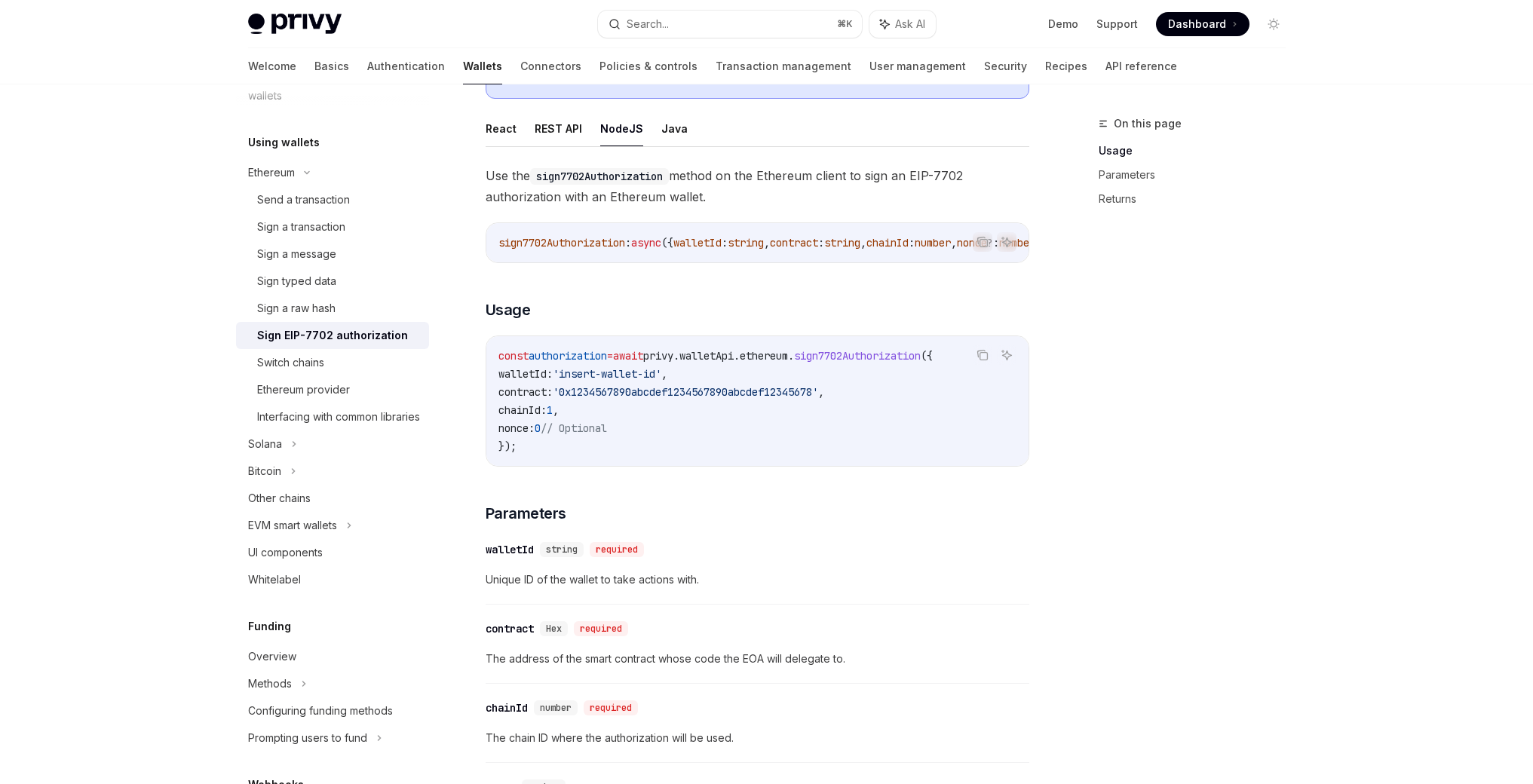
click at [538, 244] on span "sign7702Authorization" at bounding box center [562, 243] width 127 height 14
copy span "sign7702Authorization"
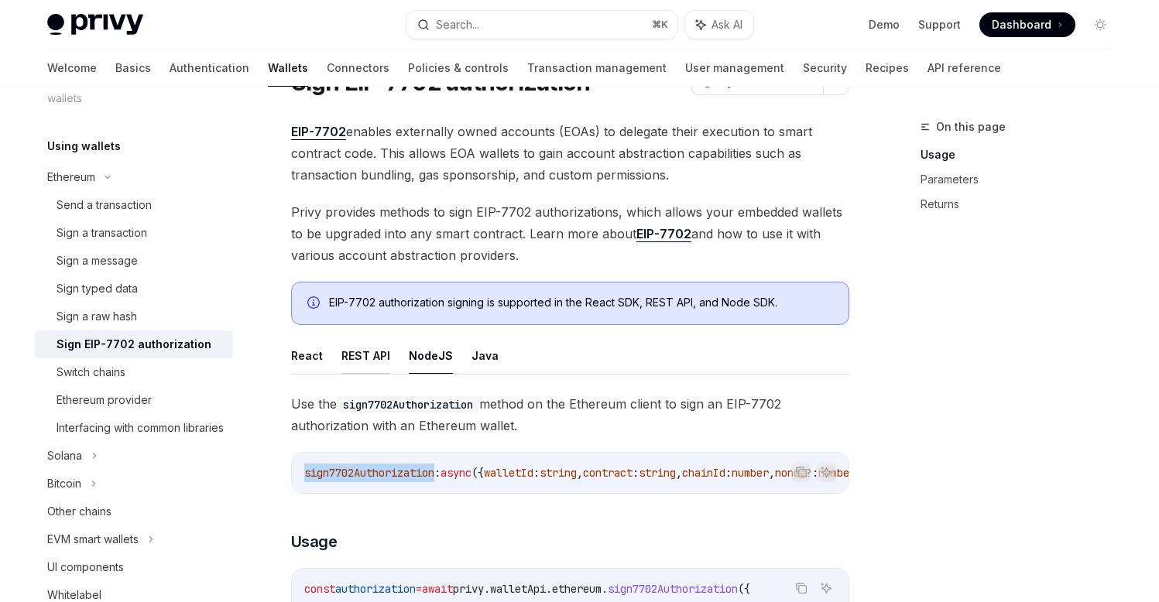
click at [354, 368] on button "REST API" at bounding box center [365, 355] width 49 height 36
type textarea "*"
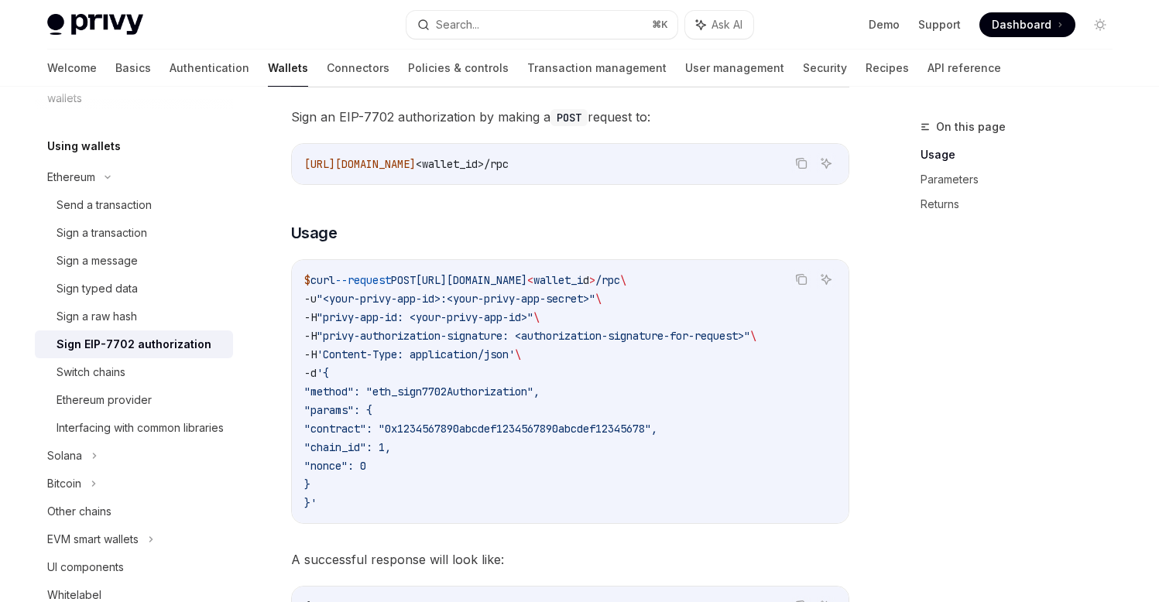
scroll to position [363, 0]
click at [801, 276] on icon "Copy the contents from the code block" at bounding box center [802, 280] width 8 height 8
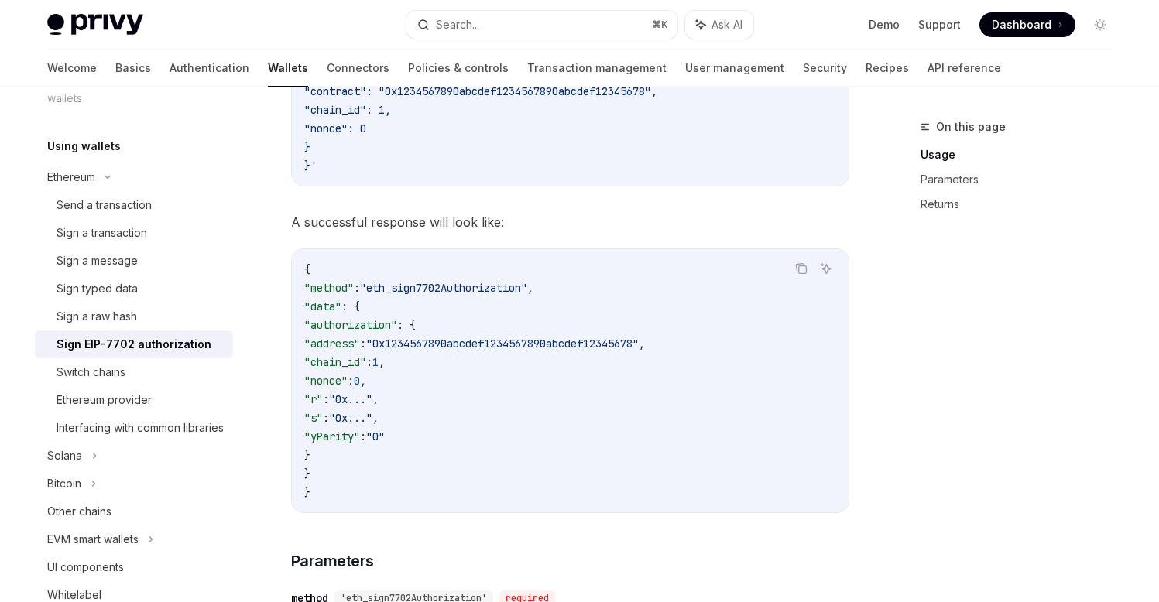
scroll to position [700, 0]
click at [800, 266] on icon "Copy the contents from the code block" at bounding box center [801, 267] width 12 height 12
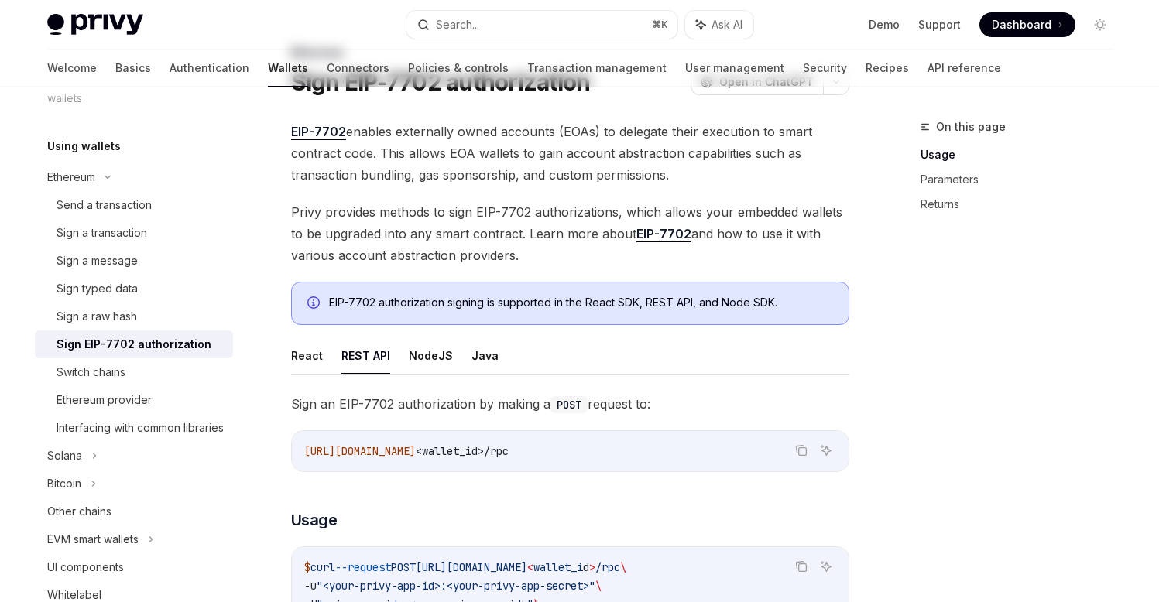
scroll to position [0, 0]
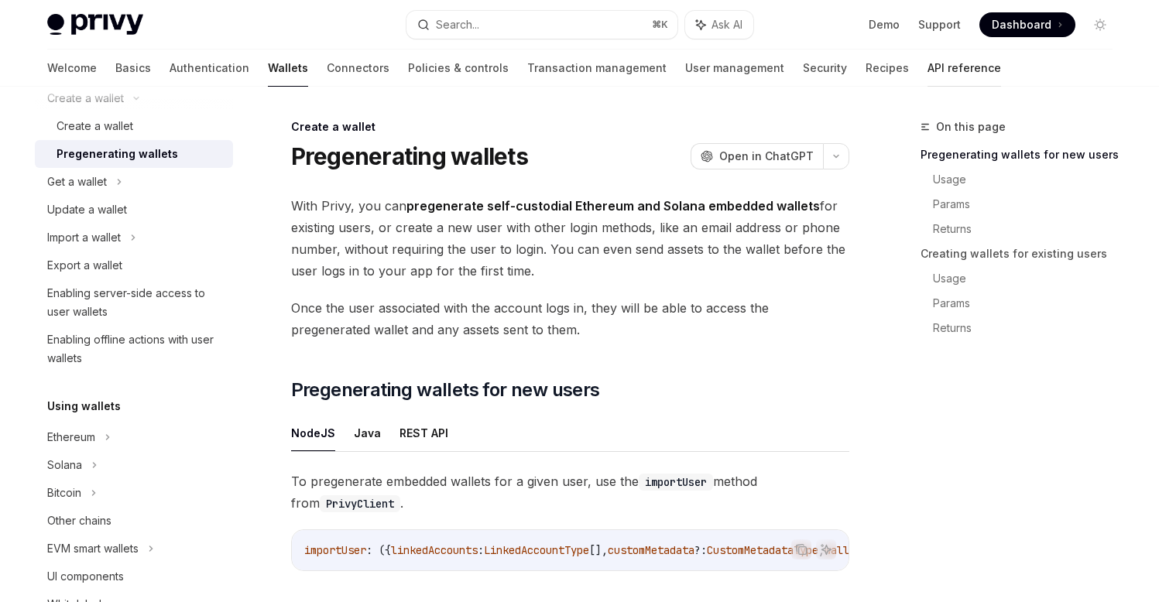
scroll to position [142, 0]
click at [927, 78] on link "API reference" at bounding box center [964, 68] width 74 height 37
type textarea "*"
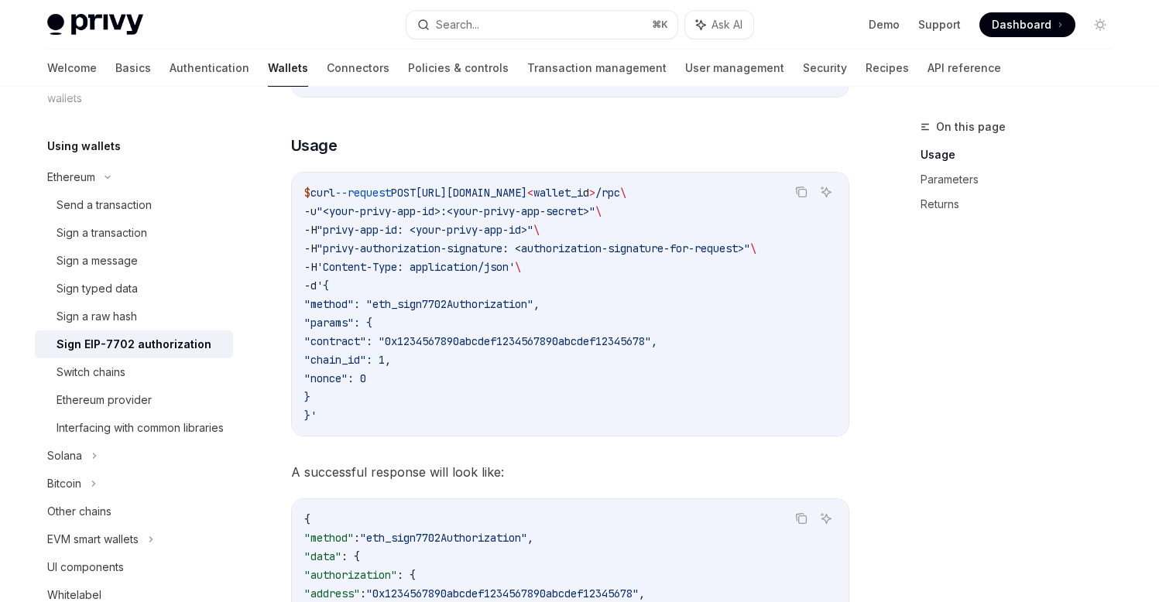
scroll to position [453, 0]
